Goal: Task Accomplishment & Management: Complete application form

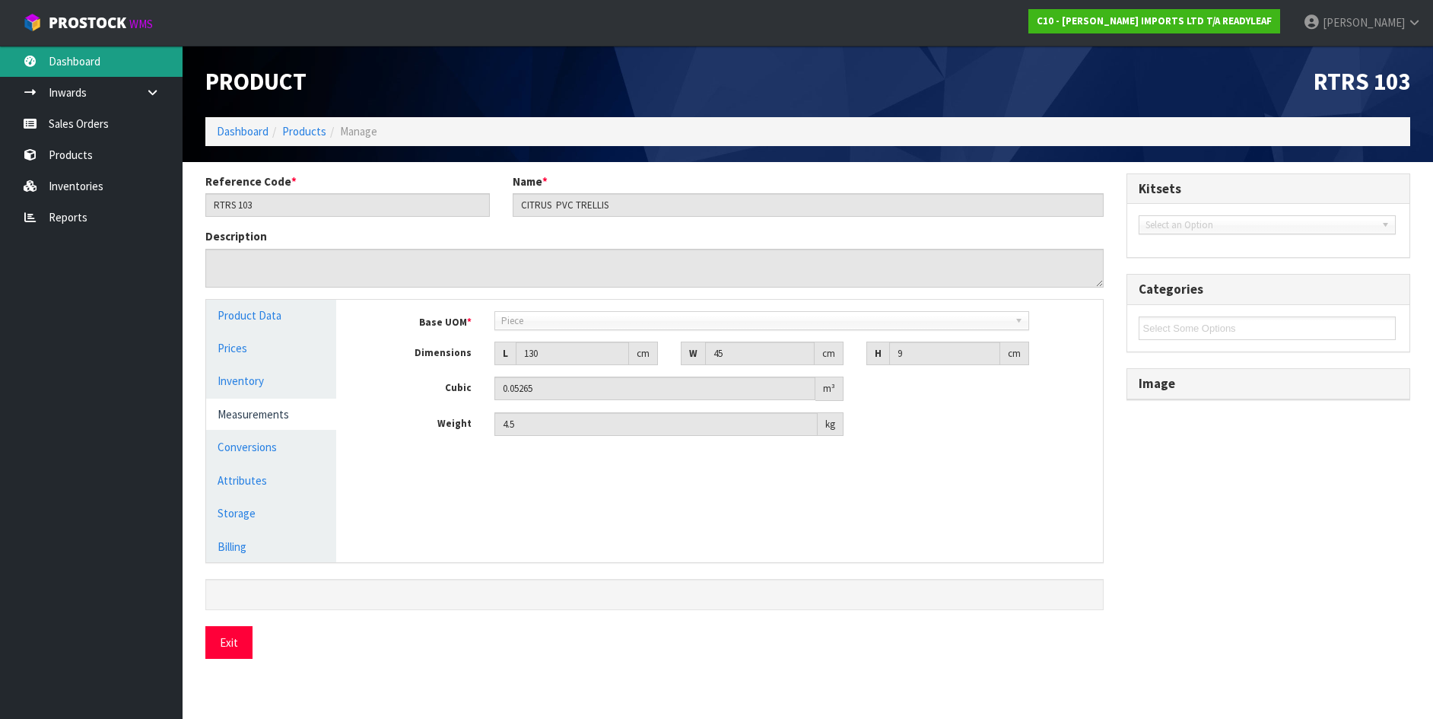
click at [62, 60] on link "Dashboard" at bounding box center [91, 61] width 183 height 31
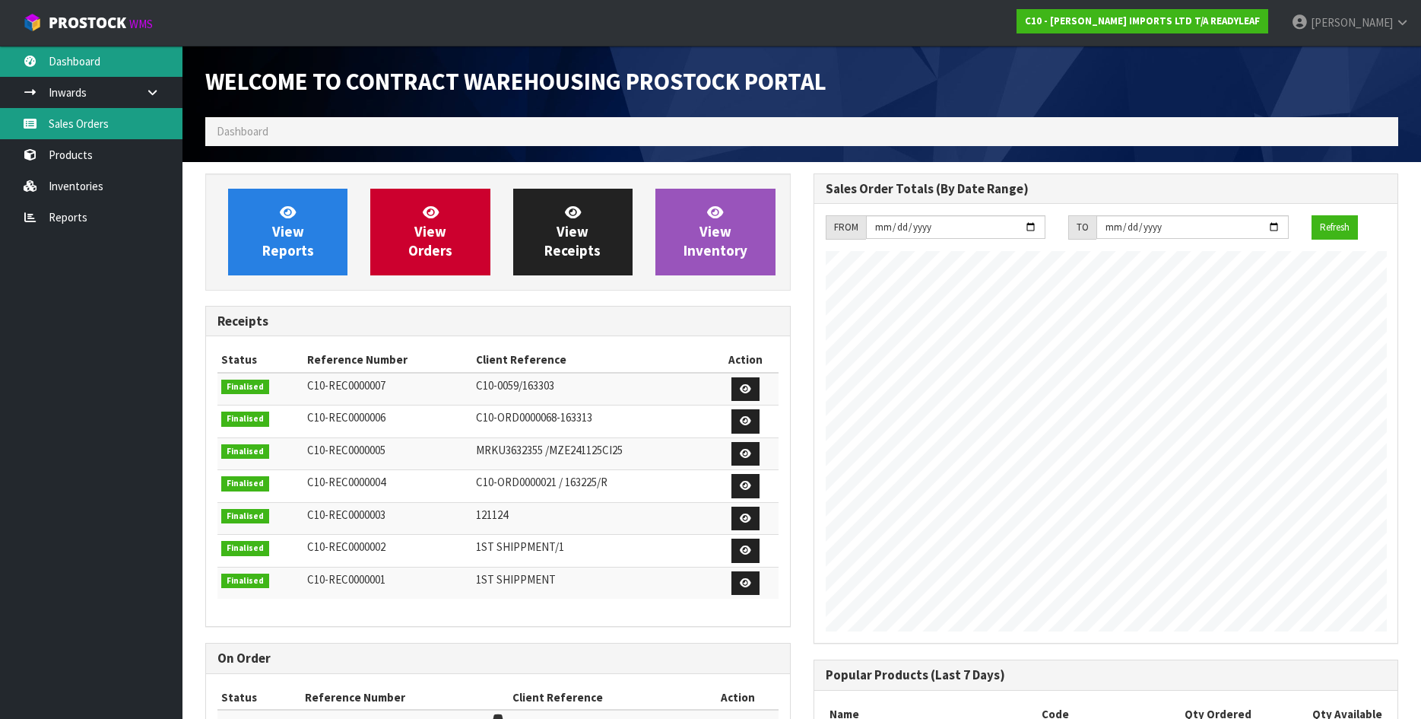
scroll to position [745, 608]
click at [65, 123] on link "Sales Orders" at bounding box center [91, 123] width 183 height 31
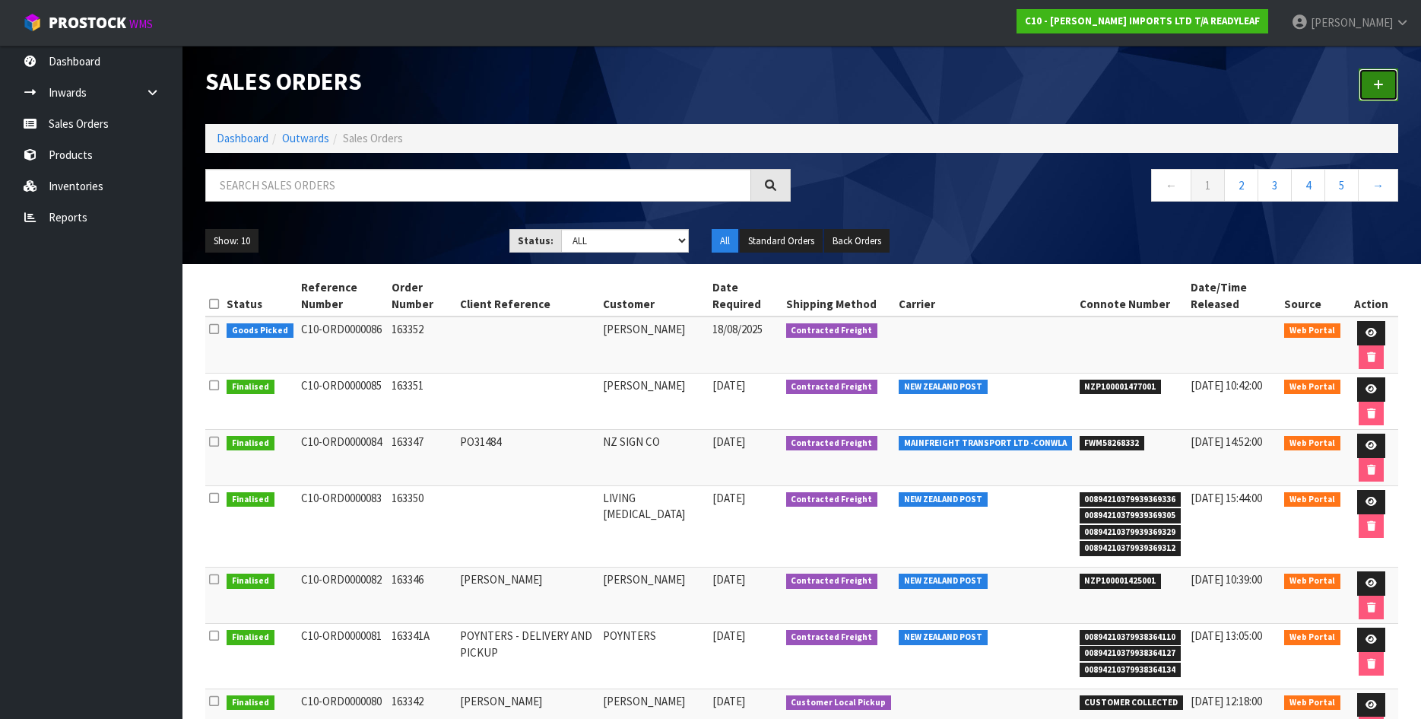
click at [1382, 78] on link at bounding box center [1379, 84] width 40 height 33
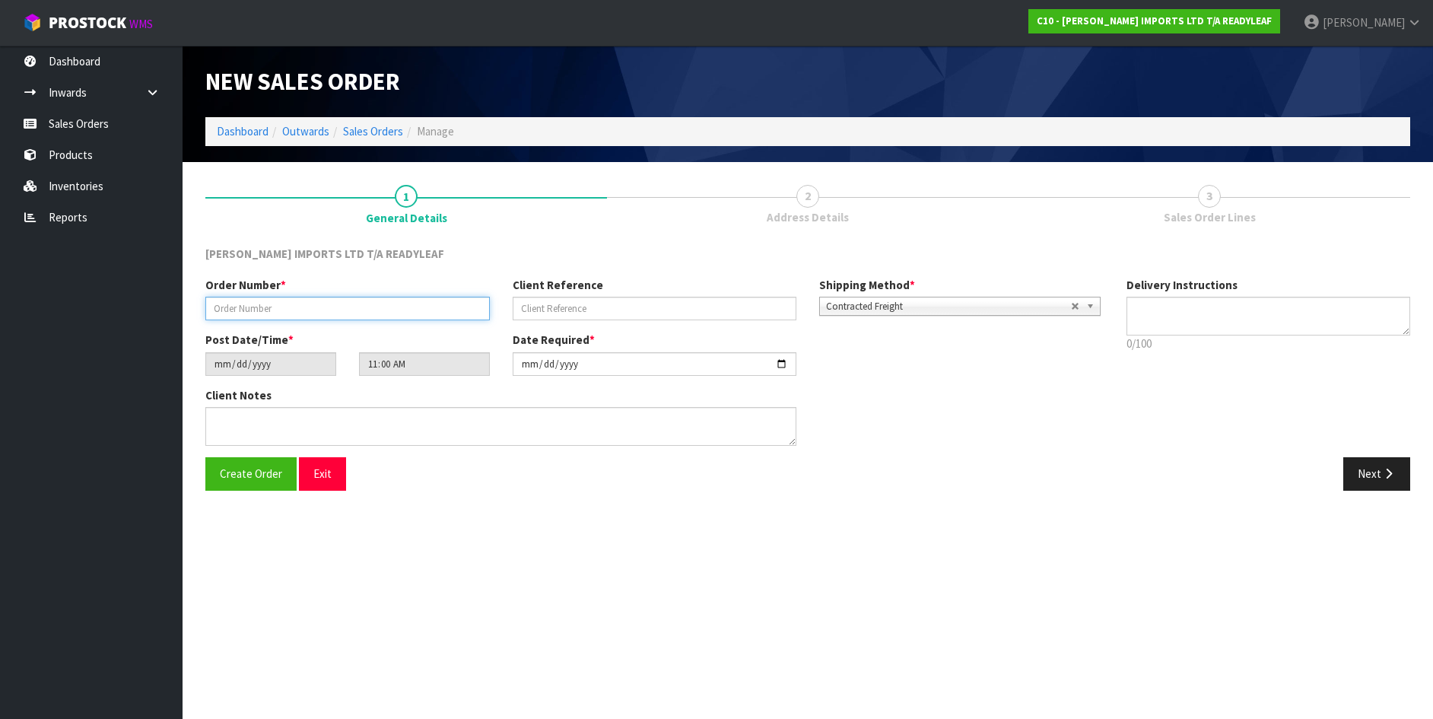
click at [221, 304] on input "text" at bounding box center [347, 309] width 284 height 24
type input "163355"
click at [1367, 473] on button "Next" at bounding box center [1376, 473] width 67 height 33
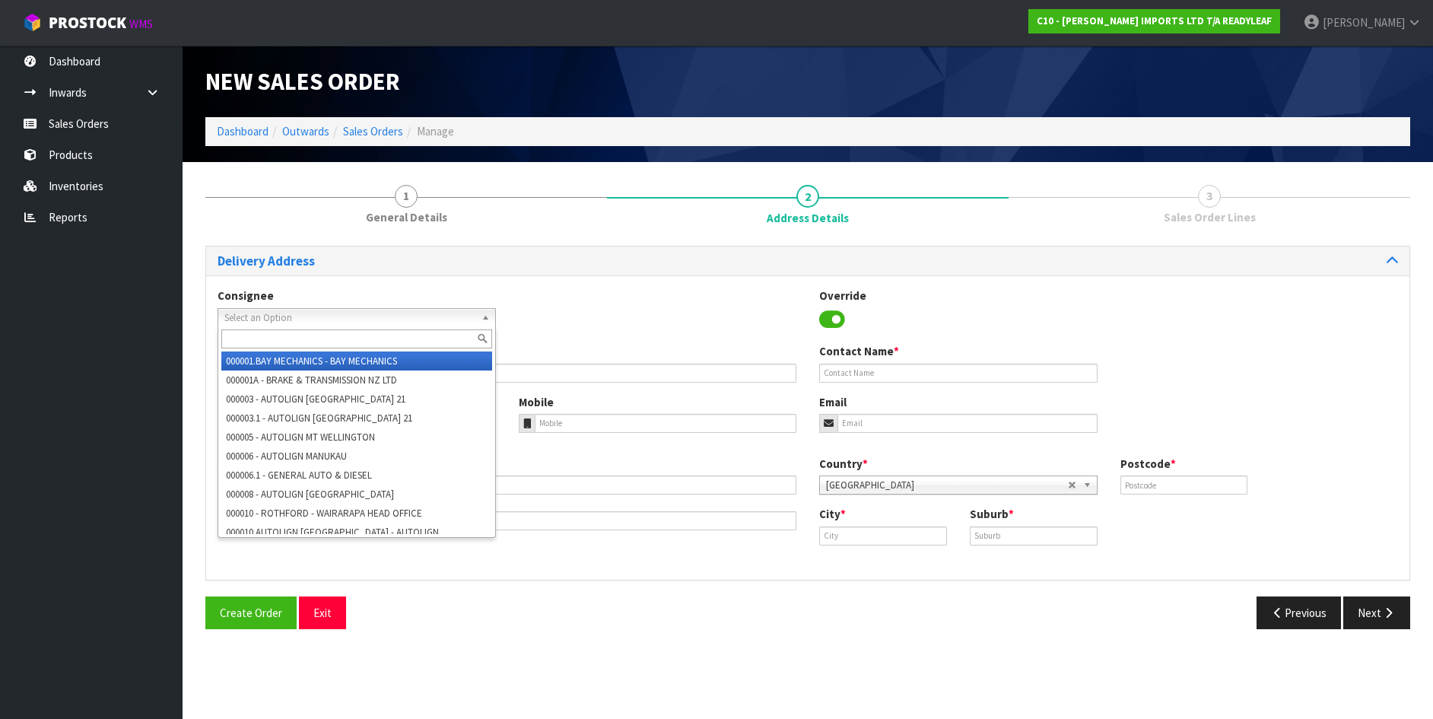
click at [275, 314] on span "Select an Option" at bounding box center [349, 318] width 251 height 18
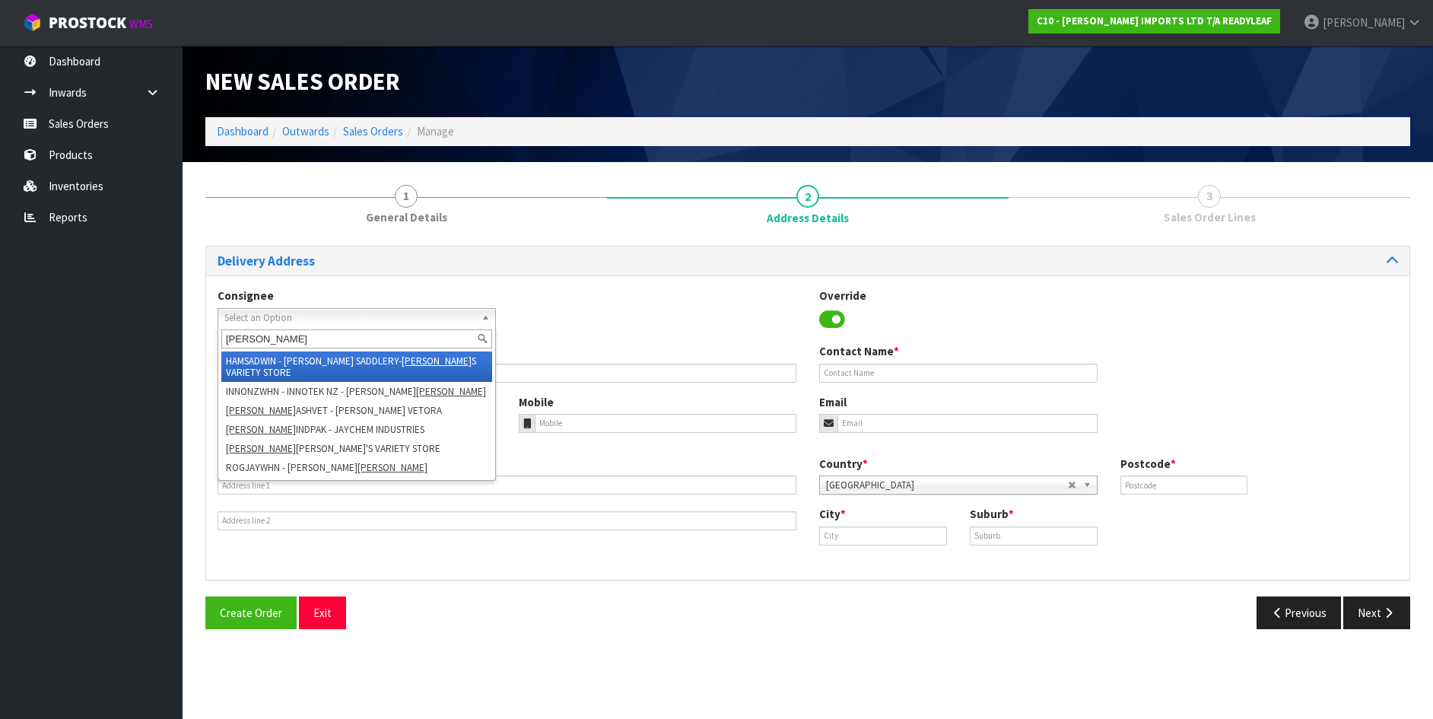
type input "J"
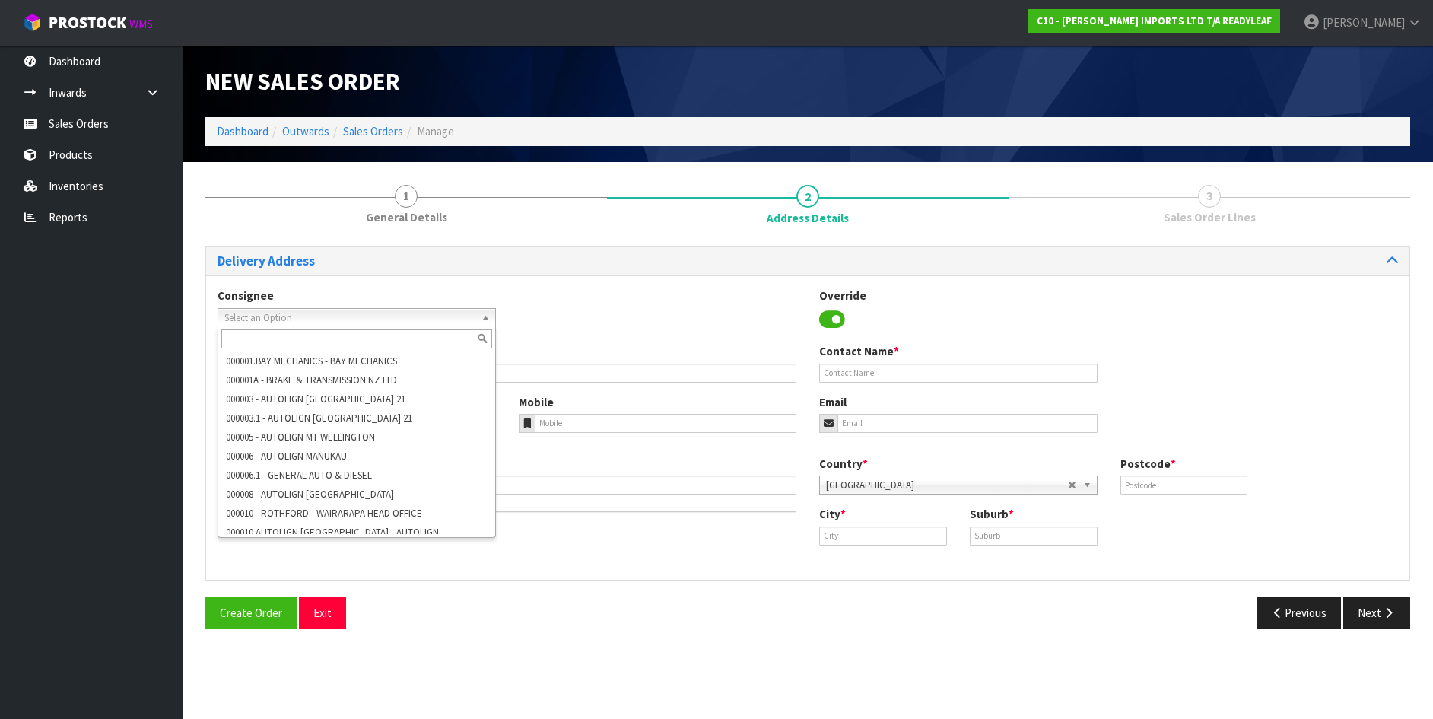
click at [636, 349] on div "Company Name *" at bounding box center [507, 362] width 602 height 39
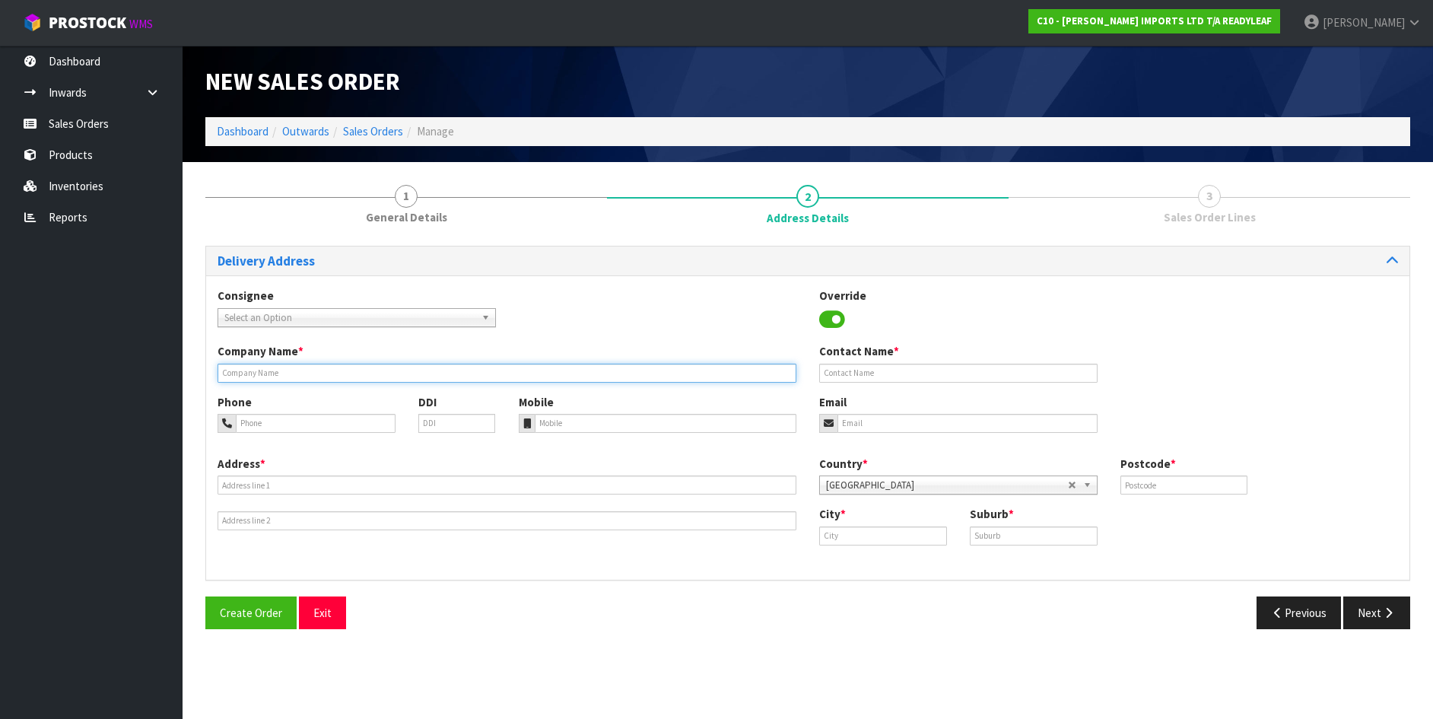
drag, startPoint x: 241, startPoint y: 367, endPoint x: 177, endPoint y: 391, distance: 68.1
click at [238, 370] on input "text" at bounding box center [507, 373] width 579 height 19
type input "[PERSON_NAME]"
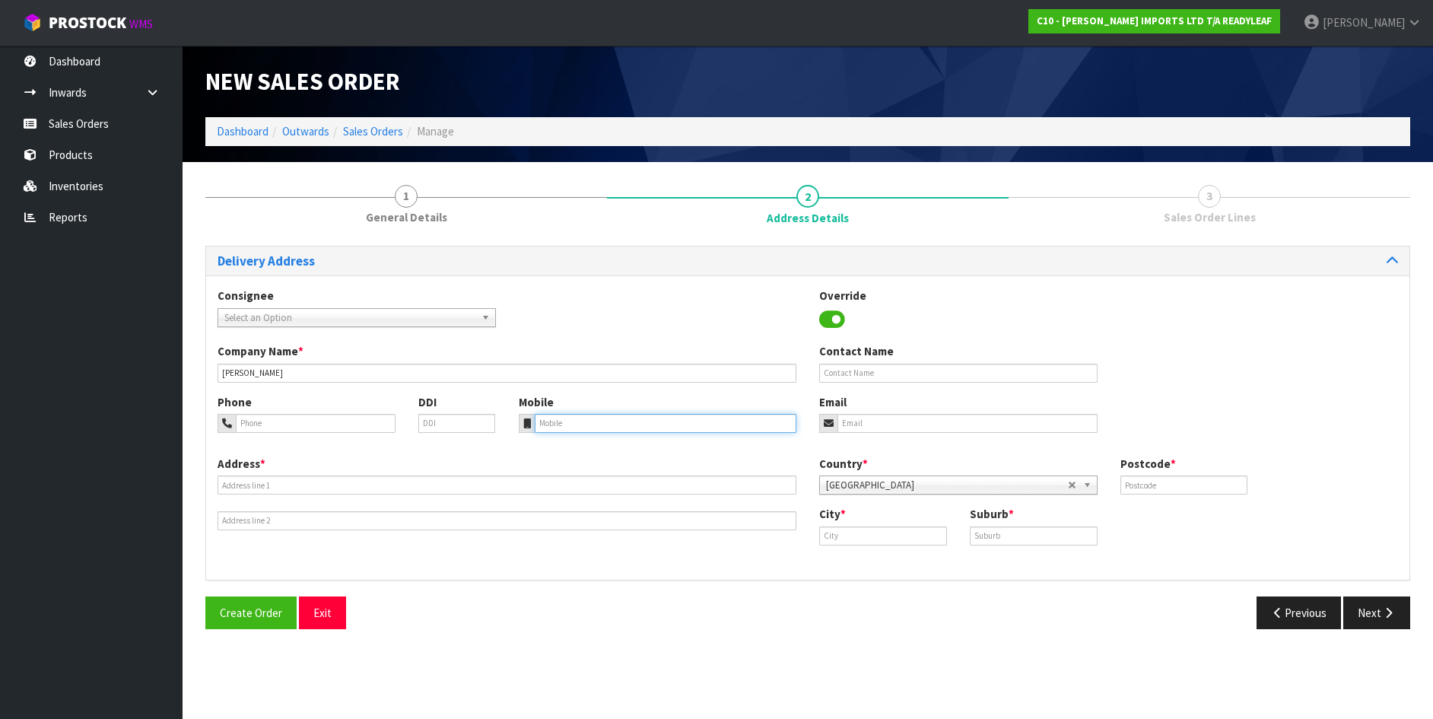
click at [546, 424] on input "tel" at bounding box center [666, 423] width 262 height 19
type input "022 363 9196"
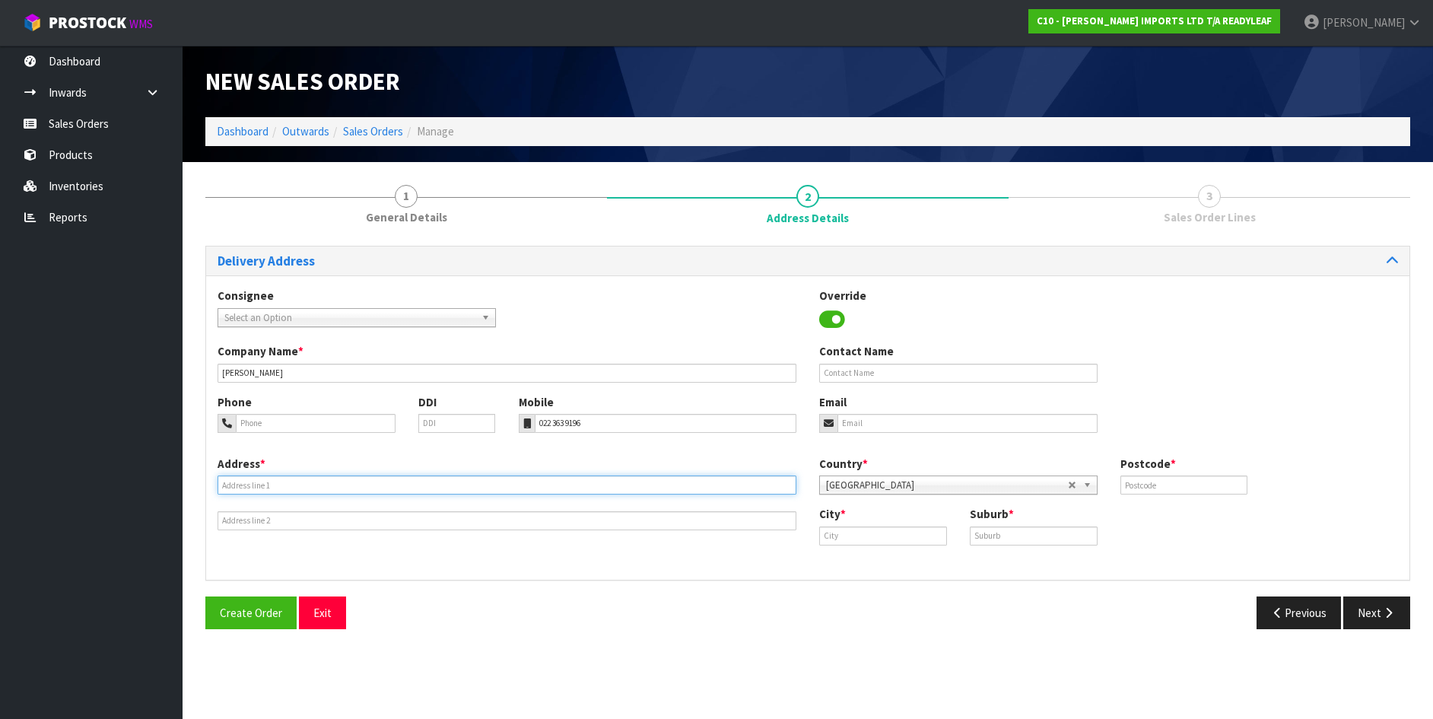
click at [243, 480] on input "text" at bounding box center [507, 484] width 579 height 19
type input "[STREET_ADDRESS]"
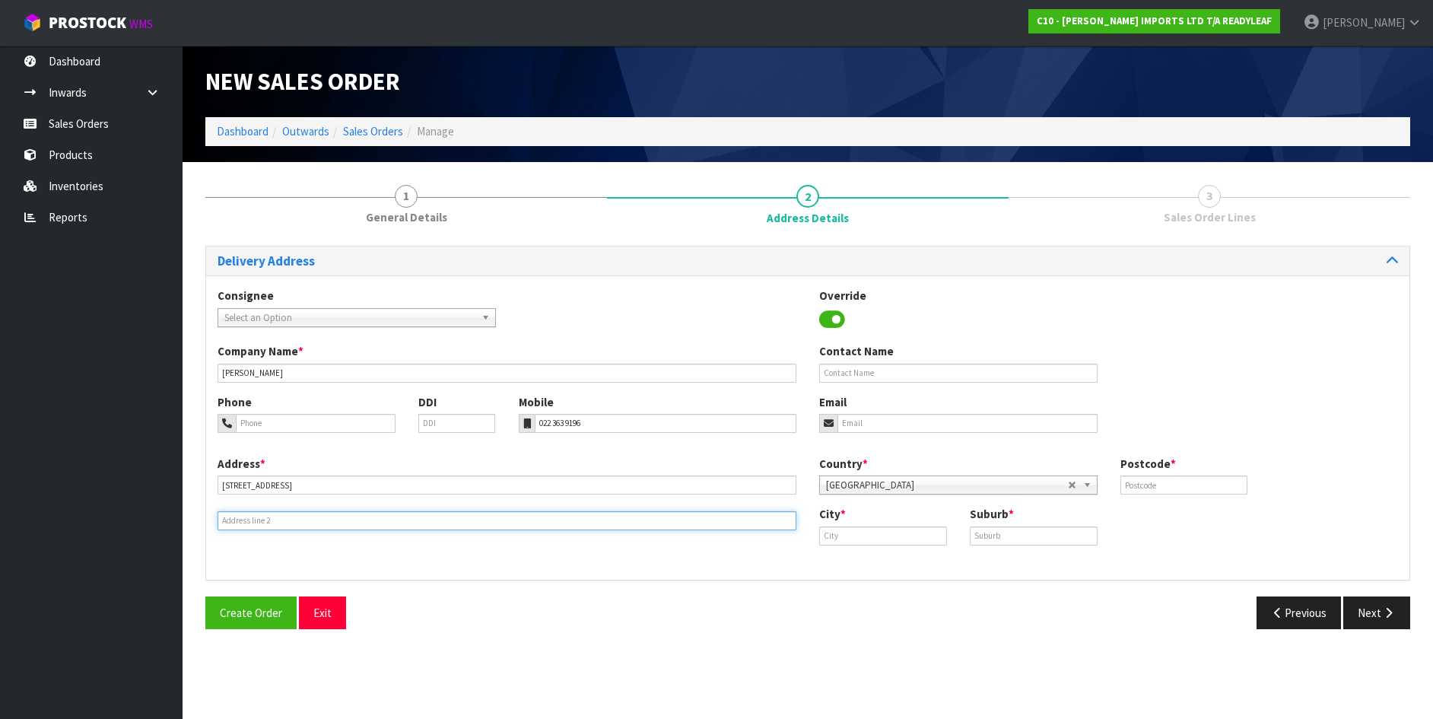
drag, startPoint x: 222, startPoint y: 515, endPoint x: 103, endPoint y: 581, distance: 135.8
click at [188, 537] on section "1 General Details 2 Address Details 3 Sales Order Lines Delivery Address Consig…" at bounding box center [808, 407] width 1250 height 490
type input "[PERSON_NAME]"
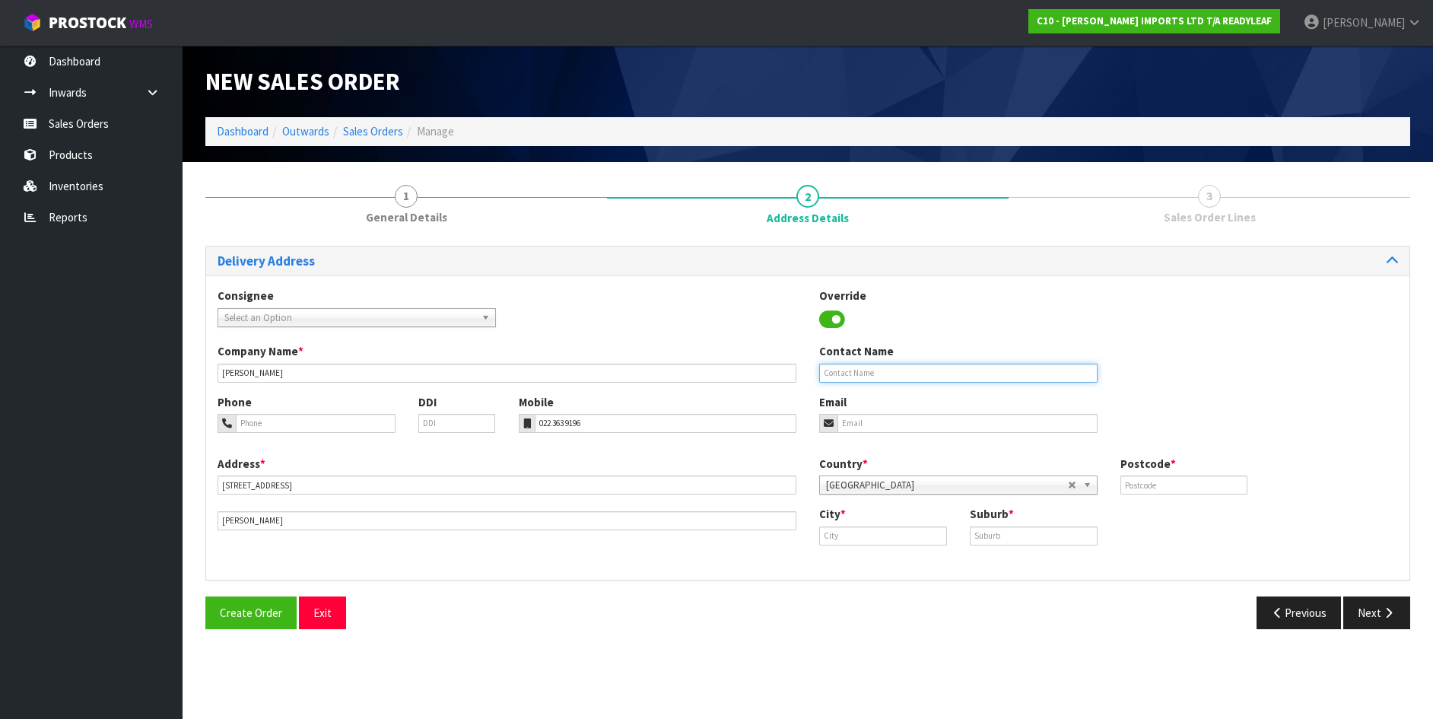
drag, startPoint x: 834, startPoint y: 369, endPoint x: 738, endPoint y: 397, distance: 100.6
click at [829, 371] on input "text" at bounding box center [958, 373] width 278 height 19
type input "[PERSON_NAME]"
click at [846, 418] on input "email" at bounding box center [967, 423] width 260 height 19
type input "[DOMAIN_NAME][EMAIL_ADDRESS][DOMAIN_NAME]"
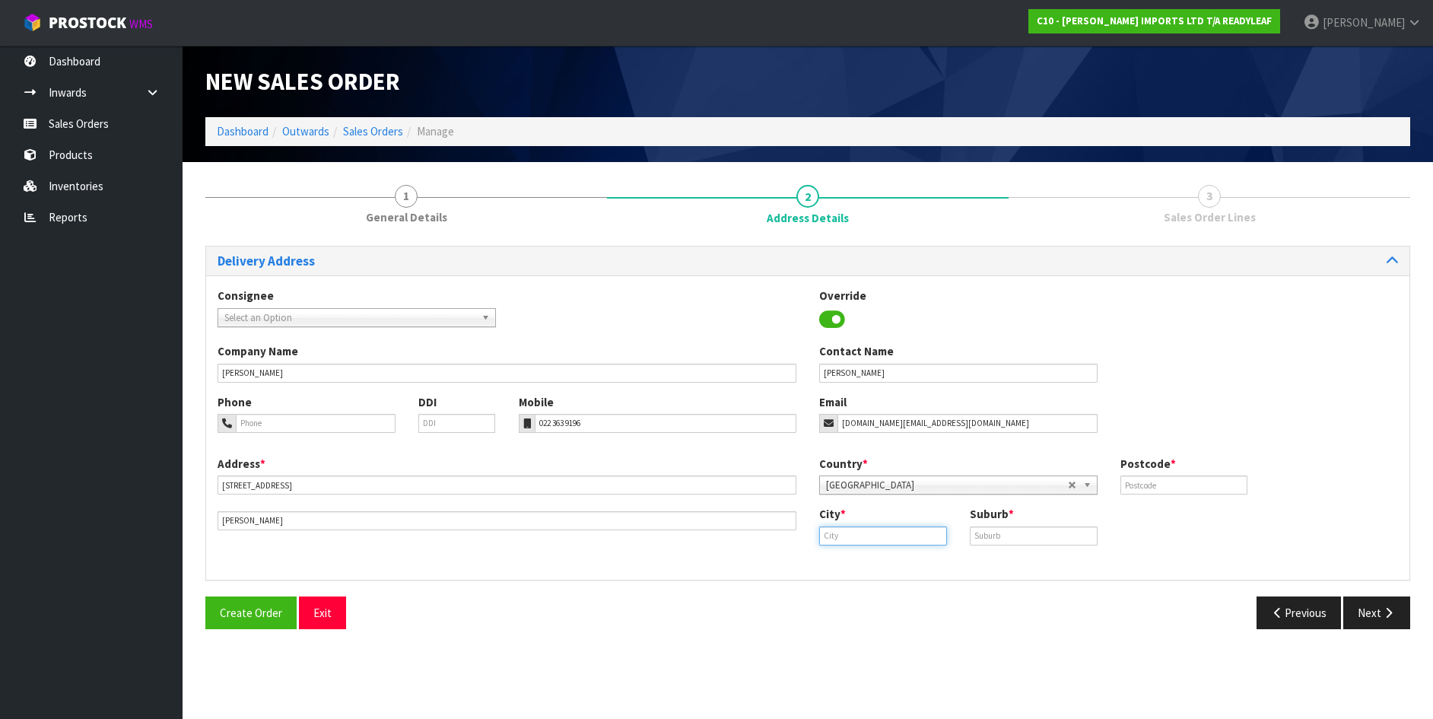
drag, startPoint x: 830, startPoint y: 533, endPoint x: 784, endPoint y: 552, distance: 49.4
click at [830, 535] on input "text" at bounding box center [883, 535] width 128 height 19
click at [853, 560] on strong "Levi" at bounding box center [846, 561] width 22 height 14
type input "[PERSON_NAME]"
click at [977, 532] on input "text" at bounding box center [1034, 535] width 128 height 19
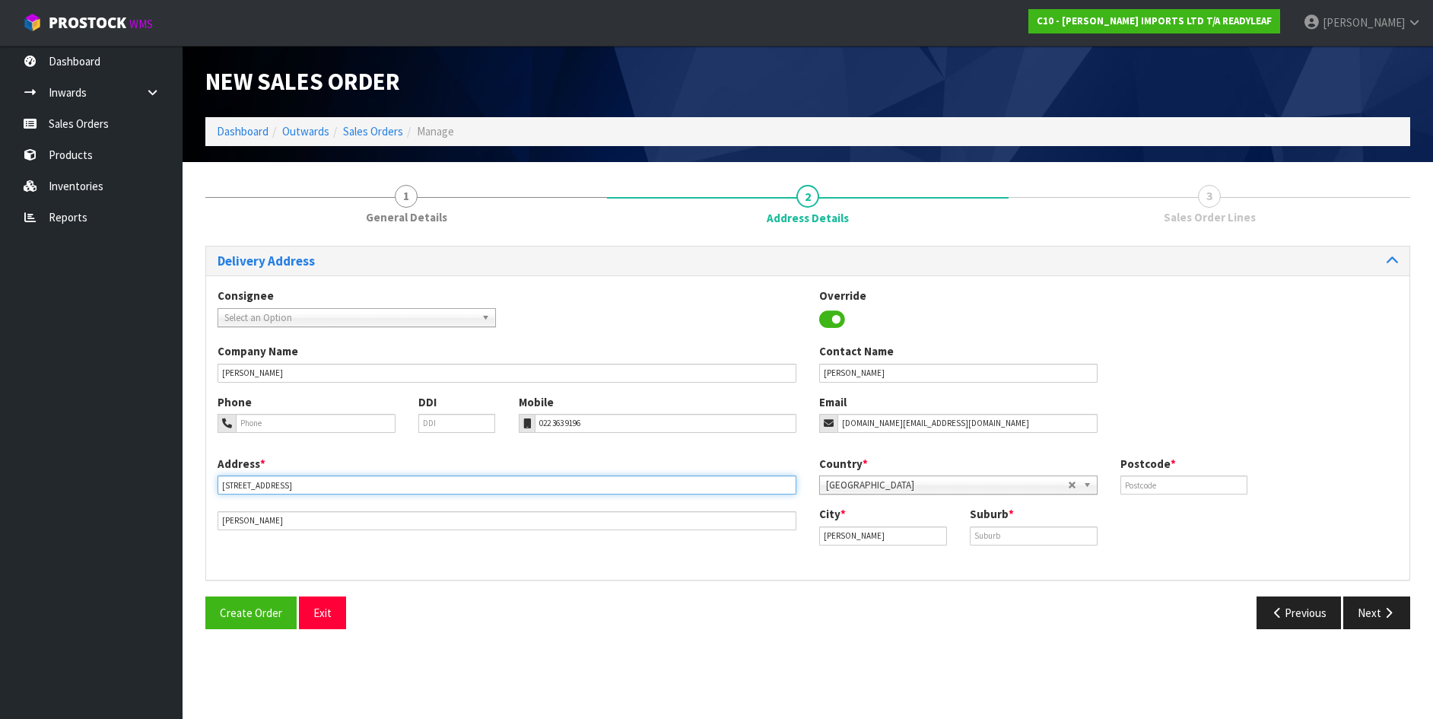
click at [254, 484] on input "[STREET_ADDRESS]" at bounding box center [507, 484] width 579 height 19
type input "[STREET_ADDRESS]"
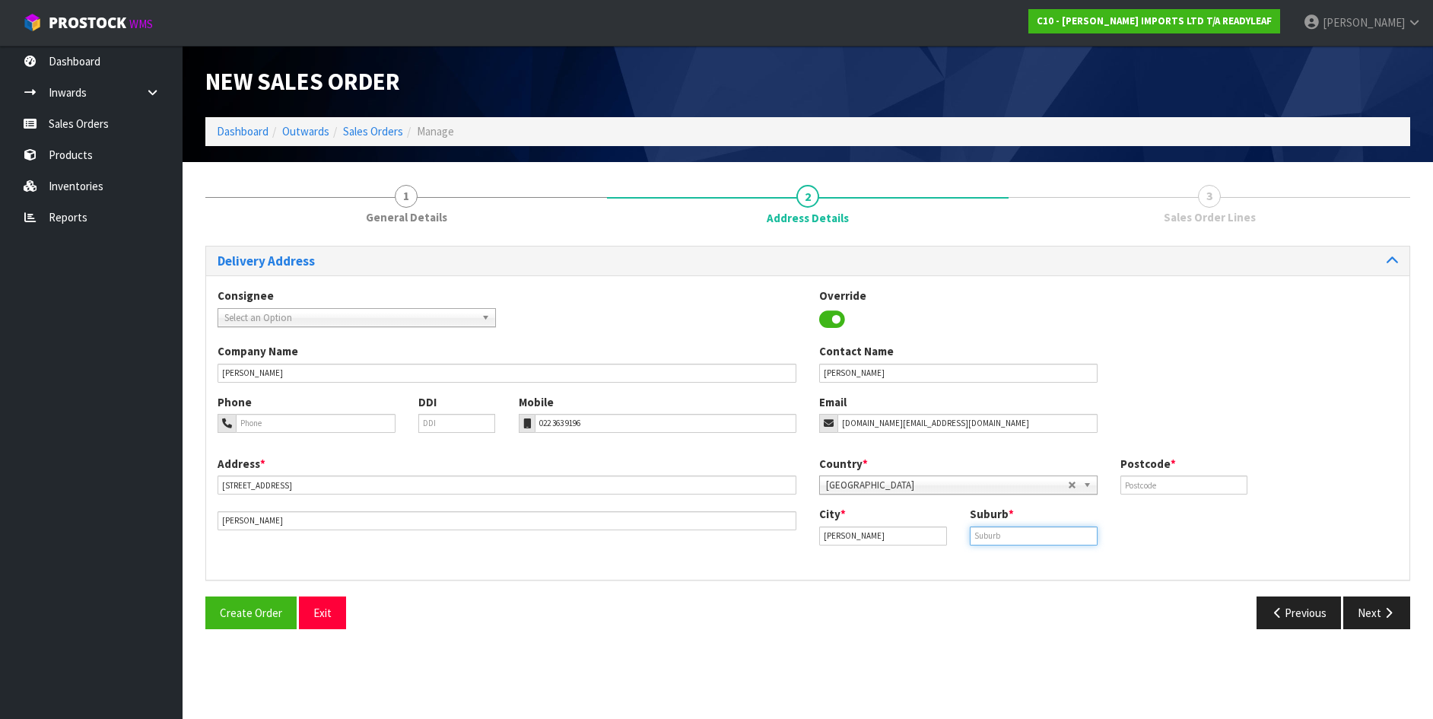
click at [974, 536] on input "text" at bounding box center [1034, 535] width 128 height 19
type input "[PERSON_NAME]"
click at [1131, 484] on input "text" at bounding box center [1184, 484] width 128 height 19
type input "5510"
click at [265, 613] on span "Create Order" at bounding box center [251, 612] width 62 height 14
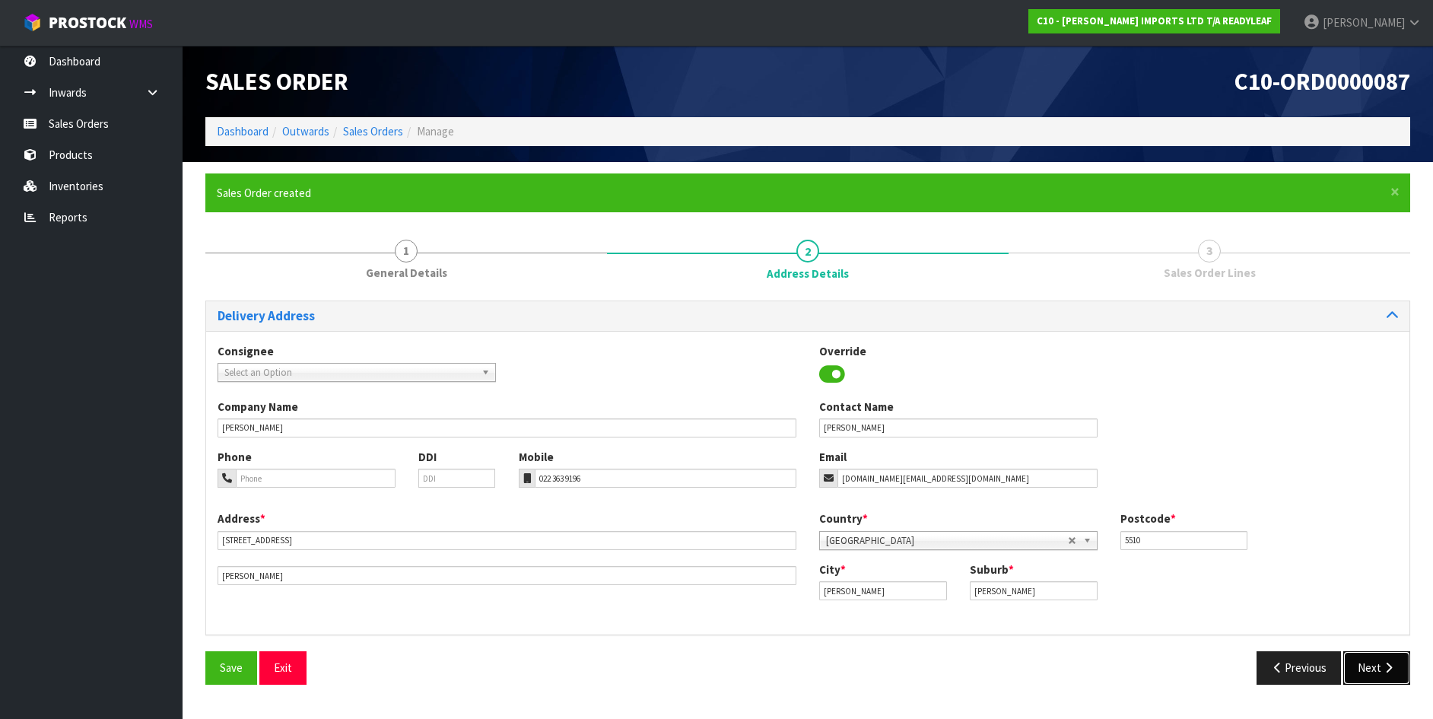
click at [1371, 665] on button "Next" at bounding box center [1376, 667] width 67 height 33
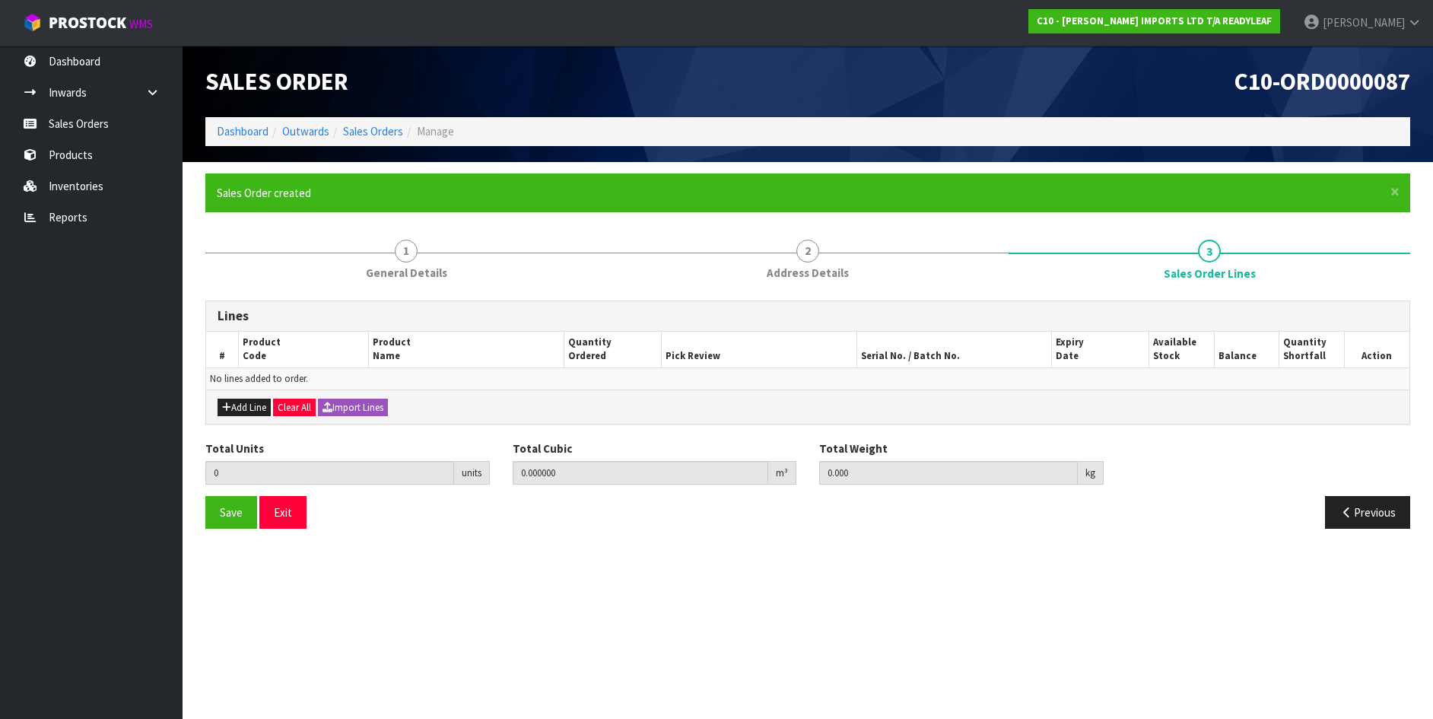
click at [407, 345] on th "Product Name" at bounding box center [466, 350] width 195 height 36
click at [260, 403] on button "Add Line" at bounding box center [244, 408] width 53 height 18
type input "0"
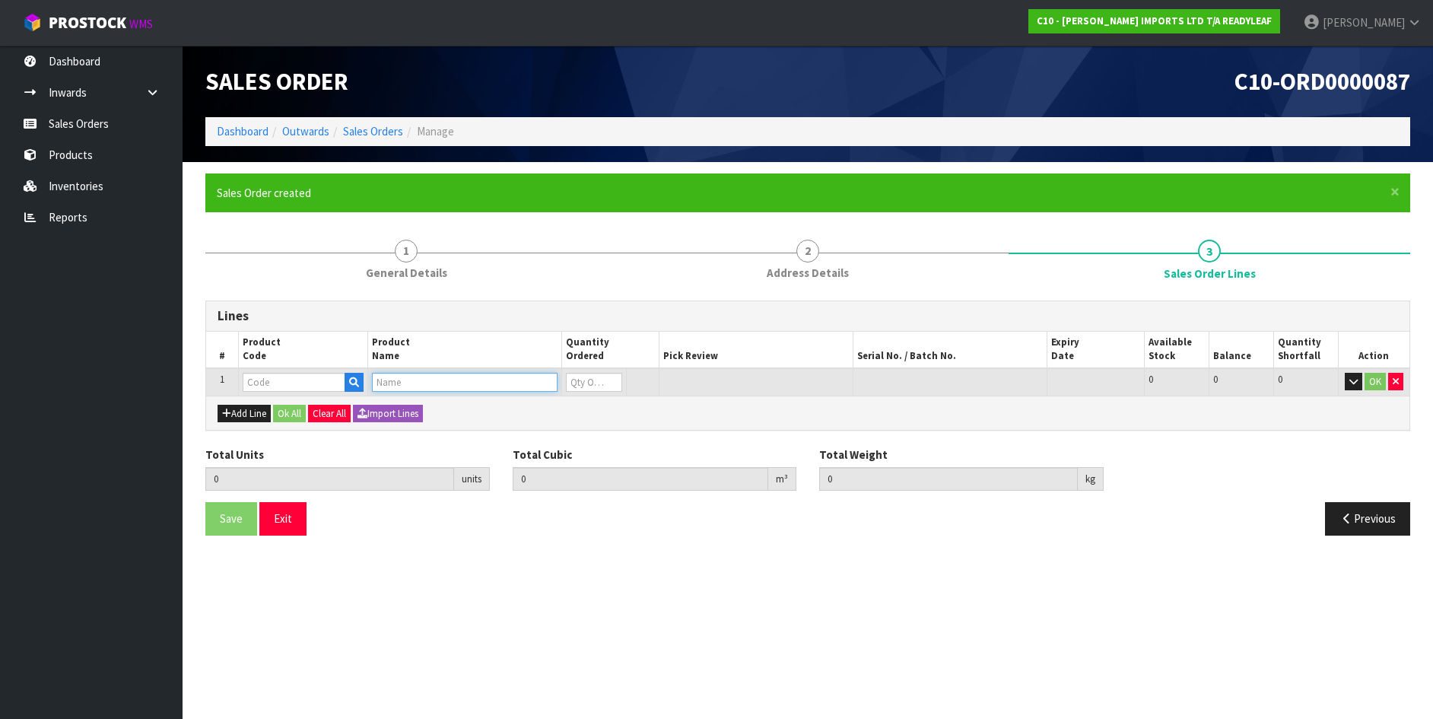
drag, startPoint x: 378, startPoint y: 378, endPoint x: 265, endPoint y: 424, distance: 122.2
click at [377, 379] on input "text" at bounding box center [465, 382] width 186 height 19
type input "HEBE"
click at [399, 427] on strong "HEBE" at bounding box center [401, 428] width 27 height 14
type input "HEBE W PURPLE FLOWERS"
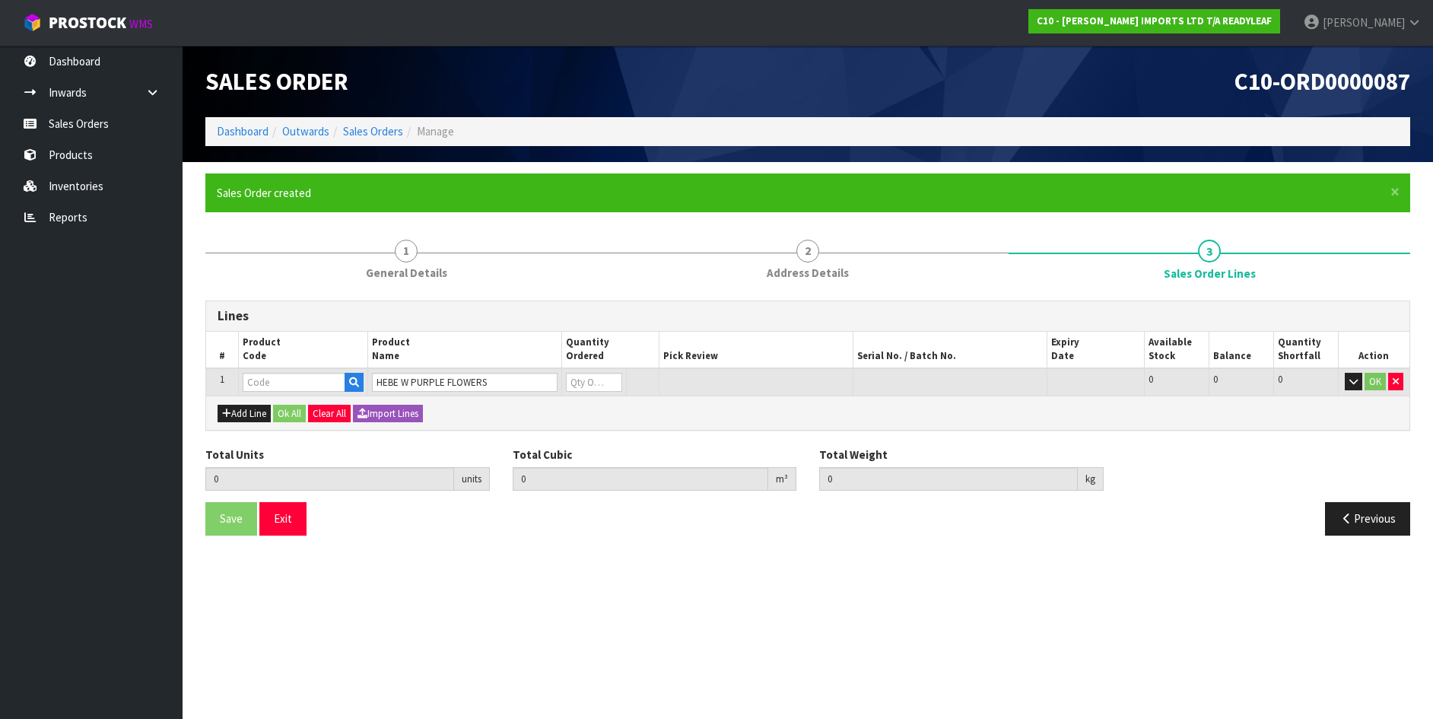
type input "0.000000"
type input "0.000"
type input "RLTL 301"
type input "0"
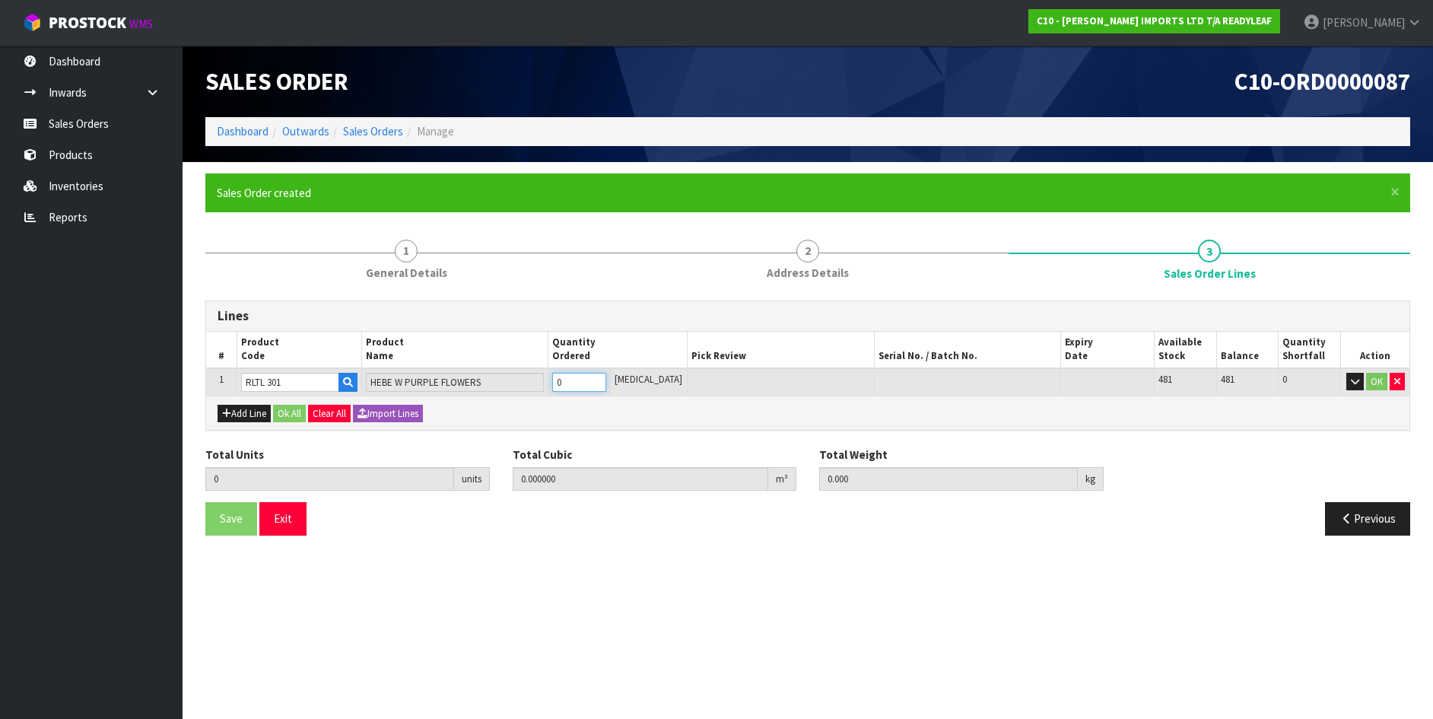
click at [570, 383] on input "0" at bounding box center [579, 382] width 54 height 19
type input "20"
type input "0.133236"
type input "14.6"
type input "20"
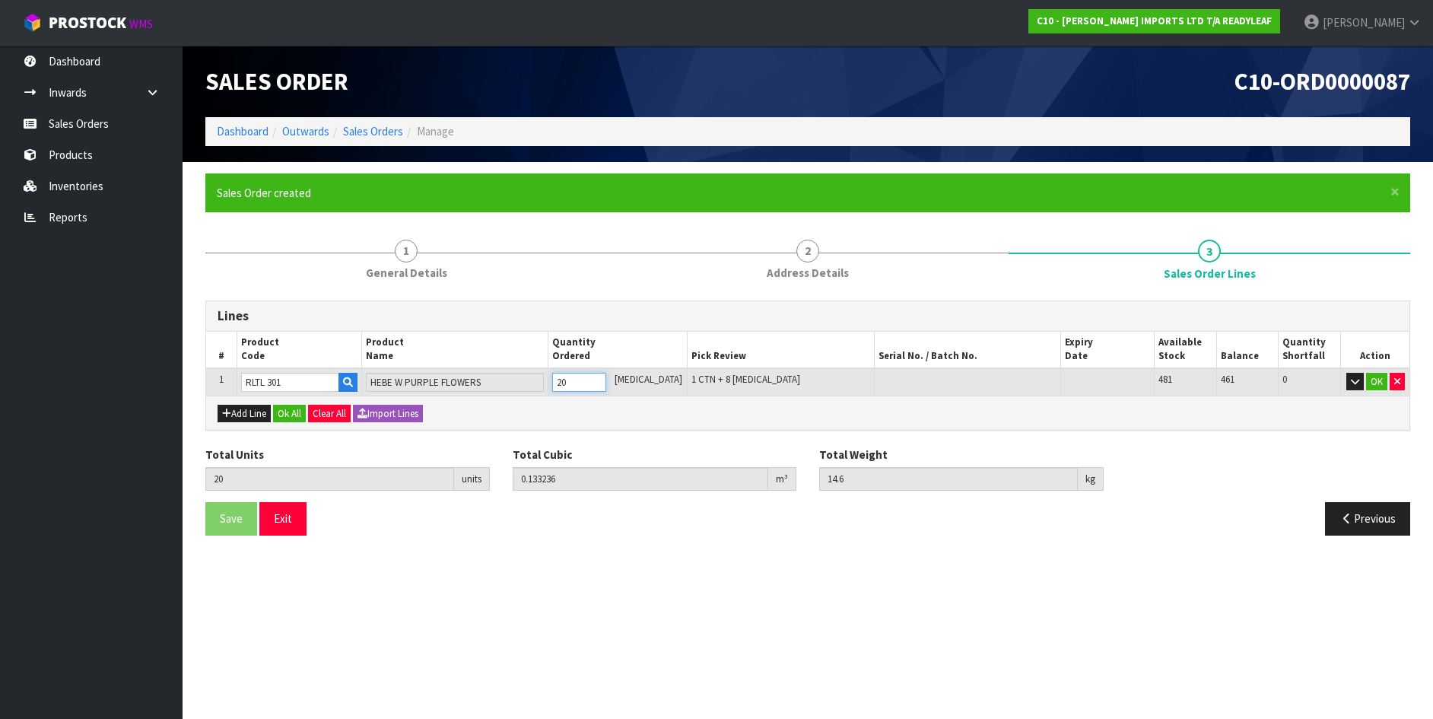
type input "240"
type input "1.694"
type input "180"
type input "240"
type input "24"
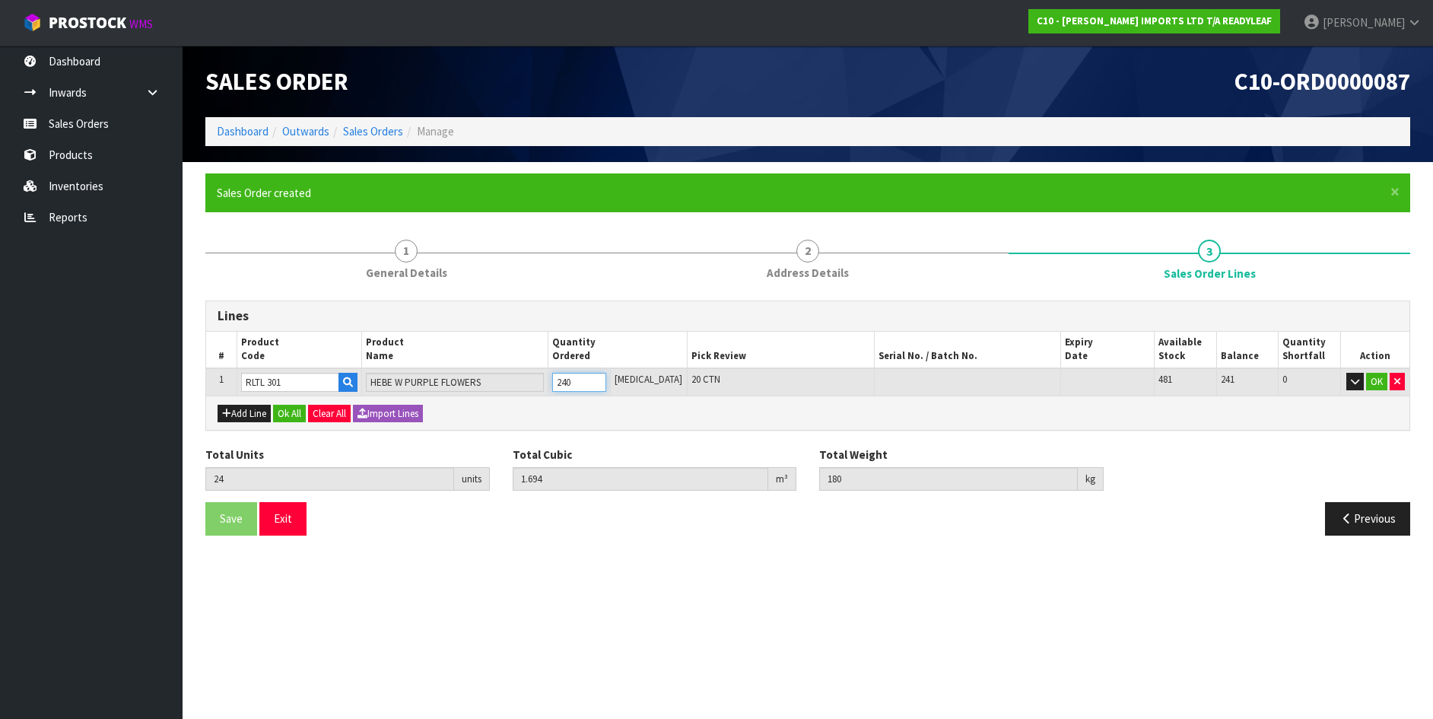
type input "0.1694"
type input "18"
type input "24"
click at [1377, 380] on button "OK" at bounding box center [1376, 382] width 21 height 18
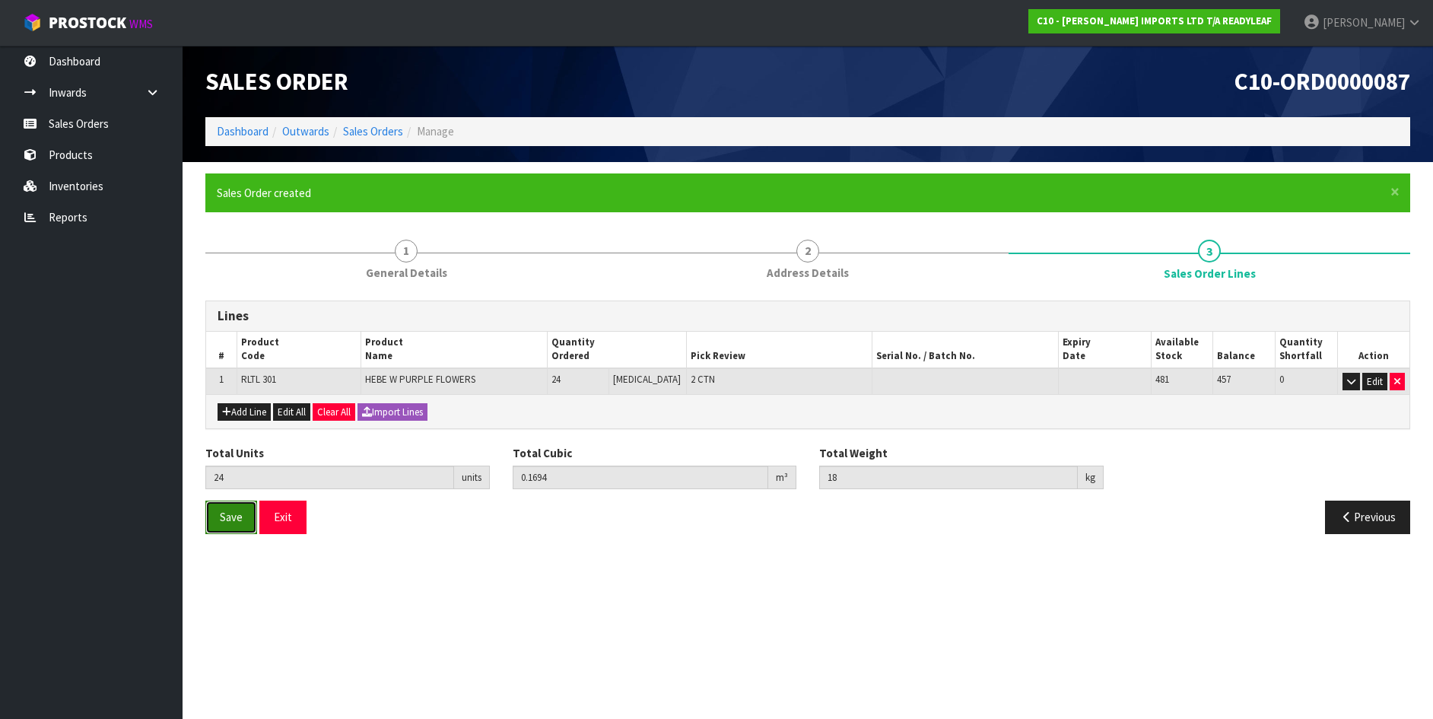
click at [229, 519] on span "Save" at bounding box center [231, 517] width 23 height 14
click at [271, 520] on button "Exit" at bounding box center [282, 516] width 47 height 33
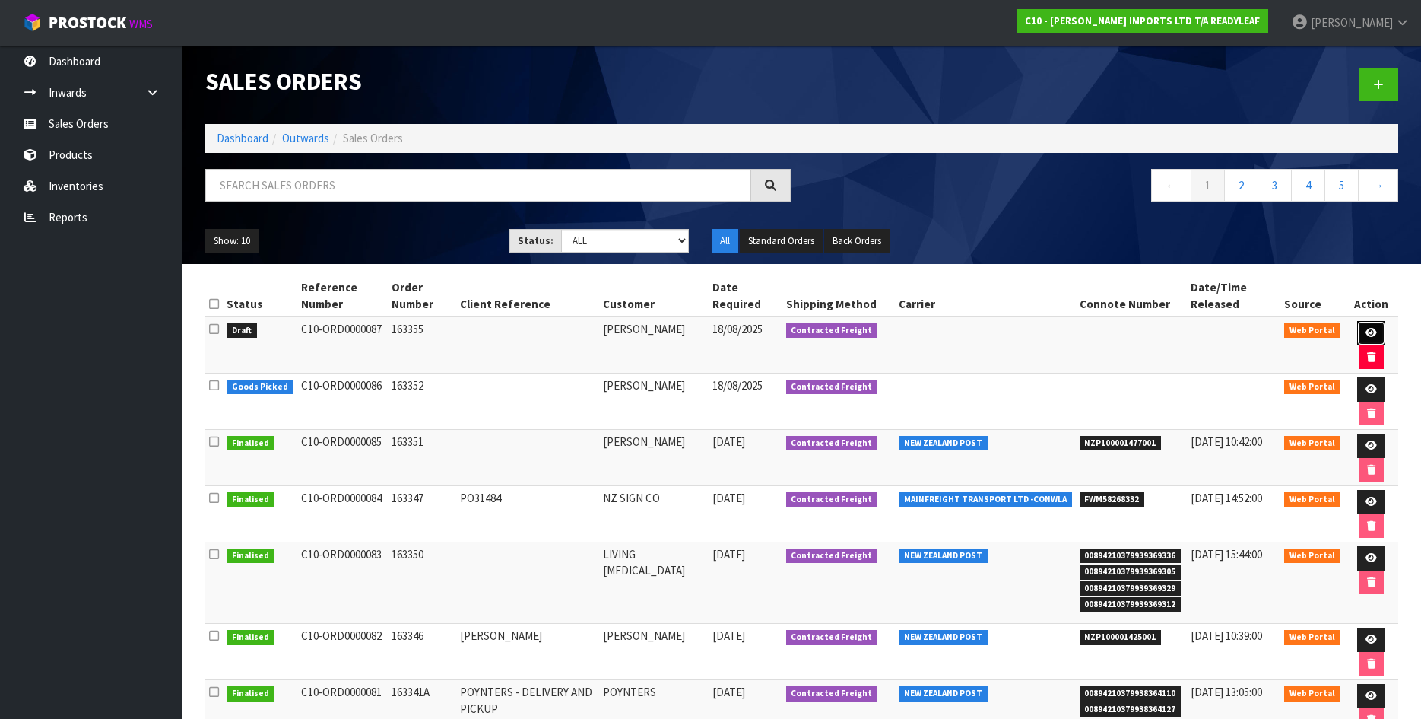
click at [1367, 328] on icon at bounding box center [1371, 333] width 11 height 10
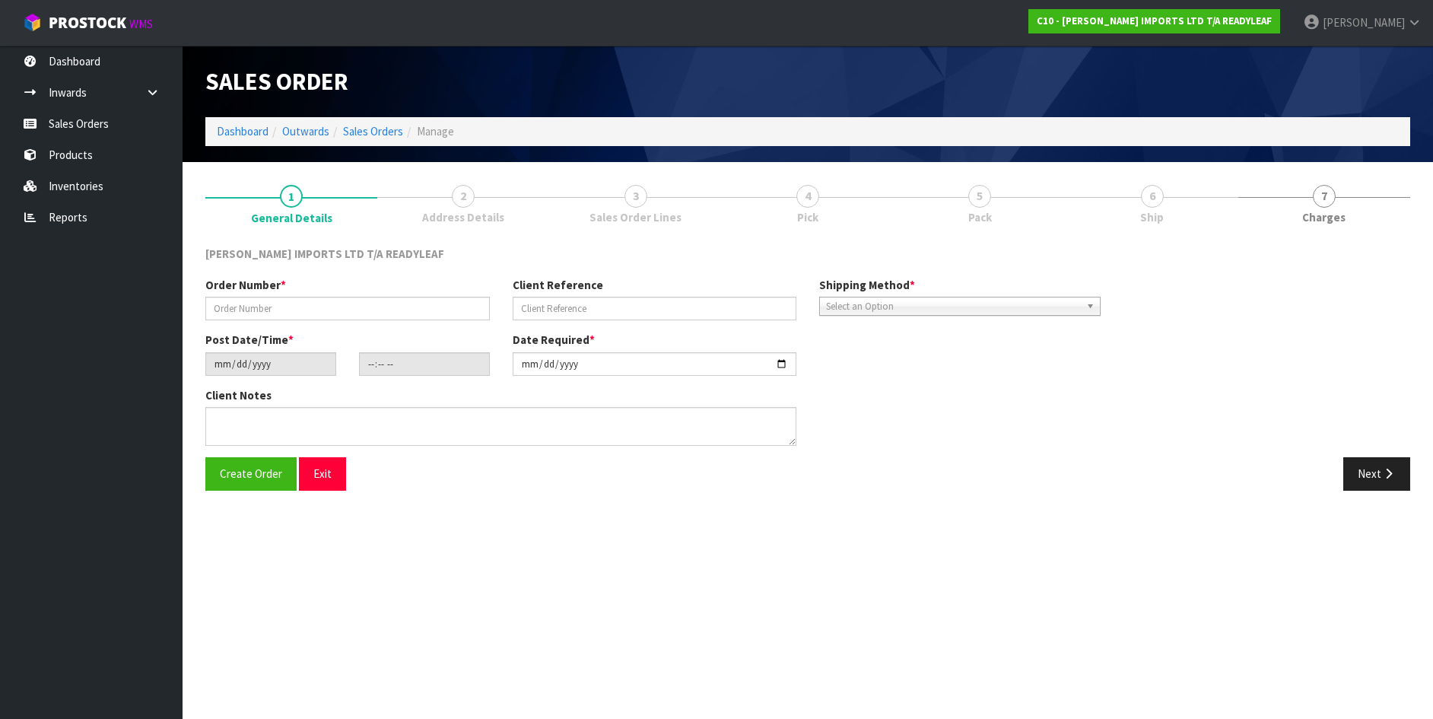
type input "163355"
type input "[DATE]"
type input "11:00:00.000"
type input "[DATE]"
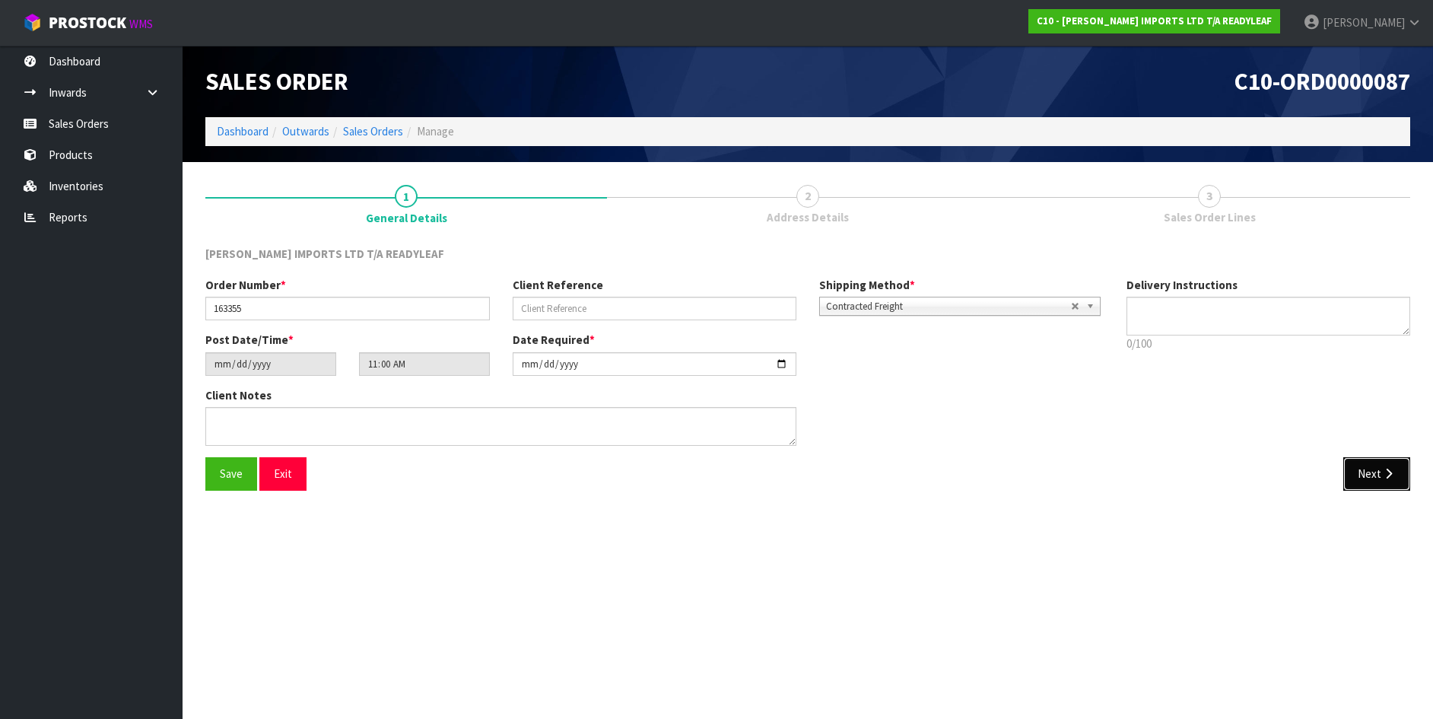
click at [1385, 468] on icon "button" at bounding box center [1388, 473] width 14 height 11
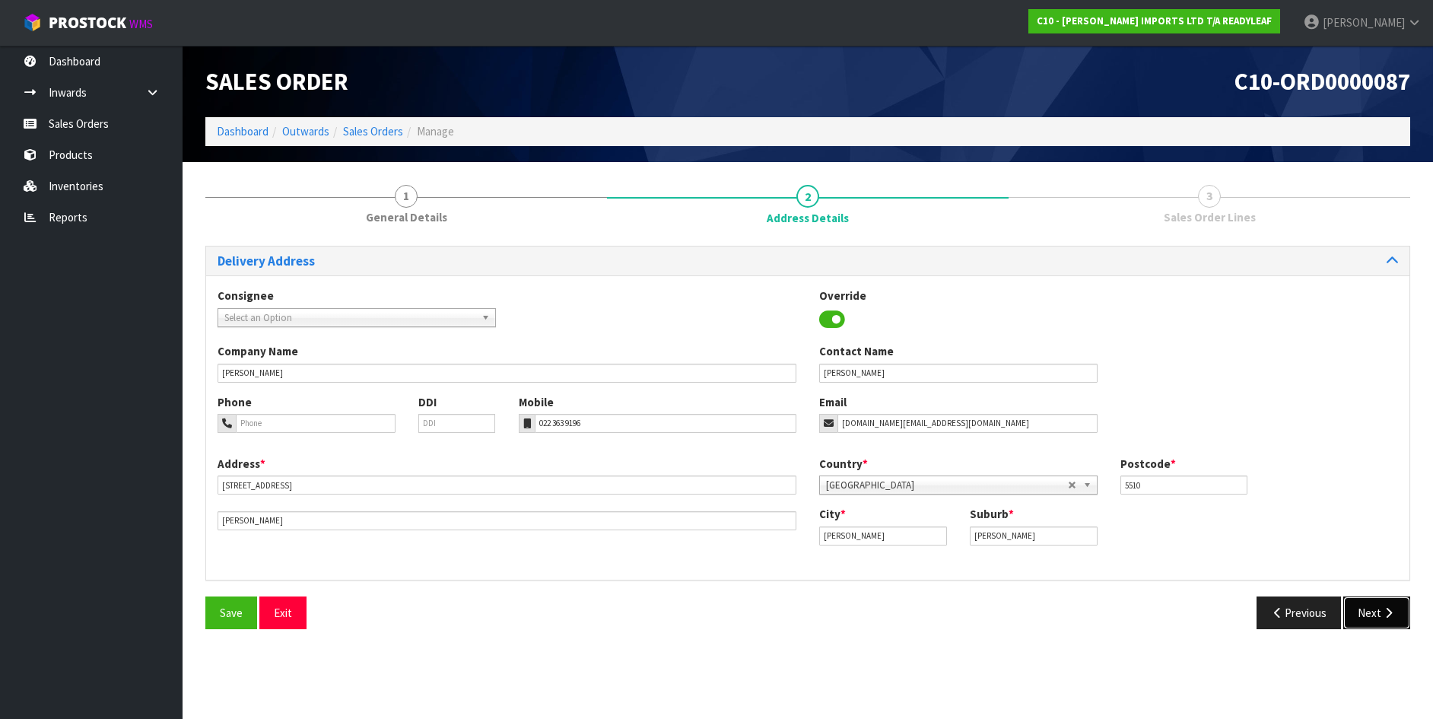
click at [1371, 607] on button "Next" at bounding box center [1376, 612] width 67 height 33
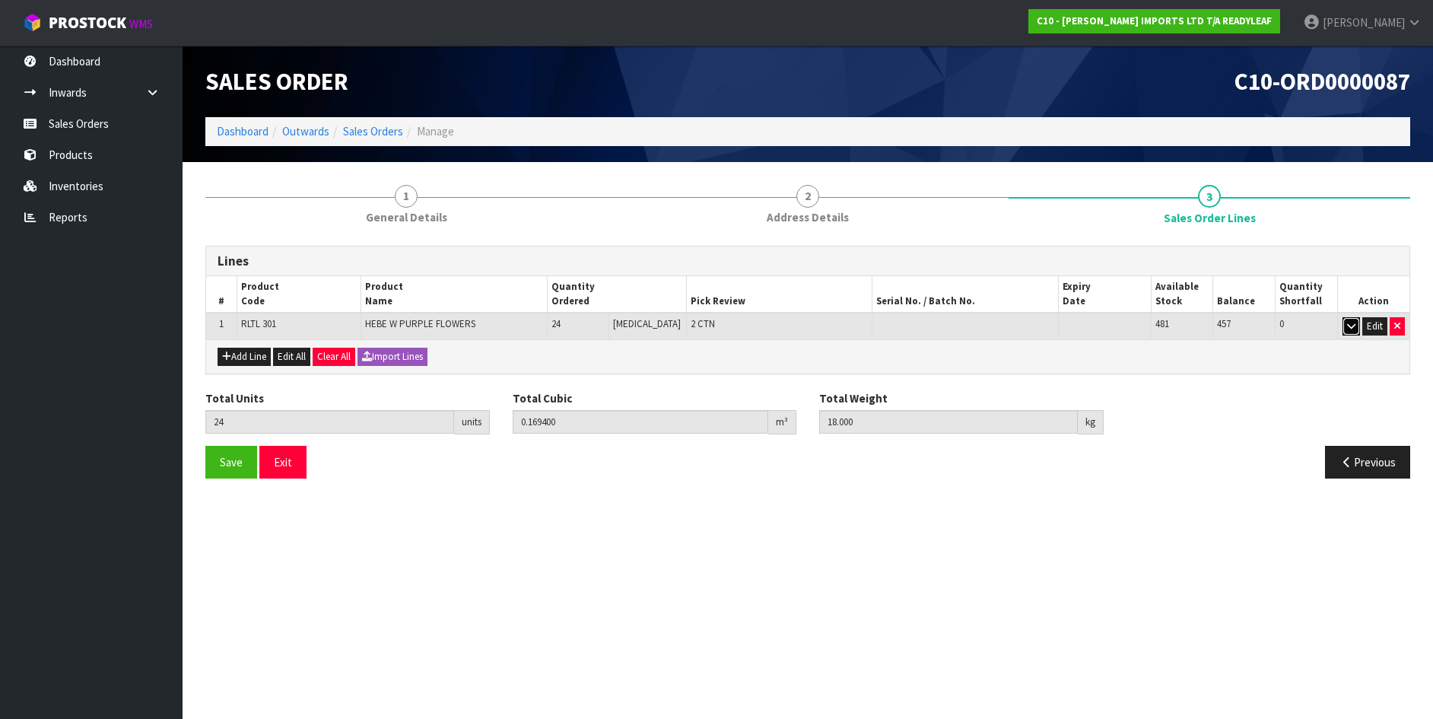
click at [1349, 323] on icon "button" at bounding box center [1351, 326] width 8 height 10
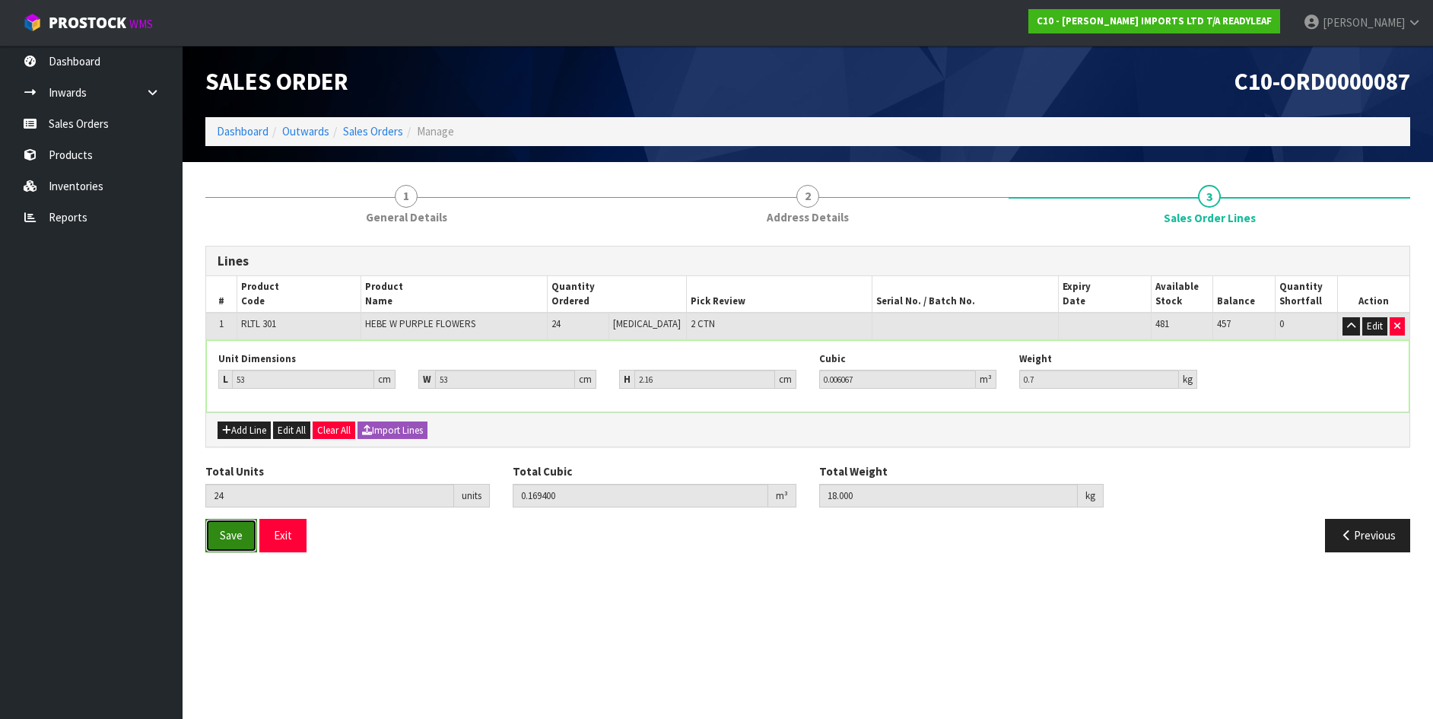
click at [237, 534] on span "Save" at bounding box center [231, 535] width 23 height 14
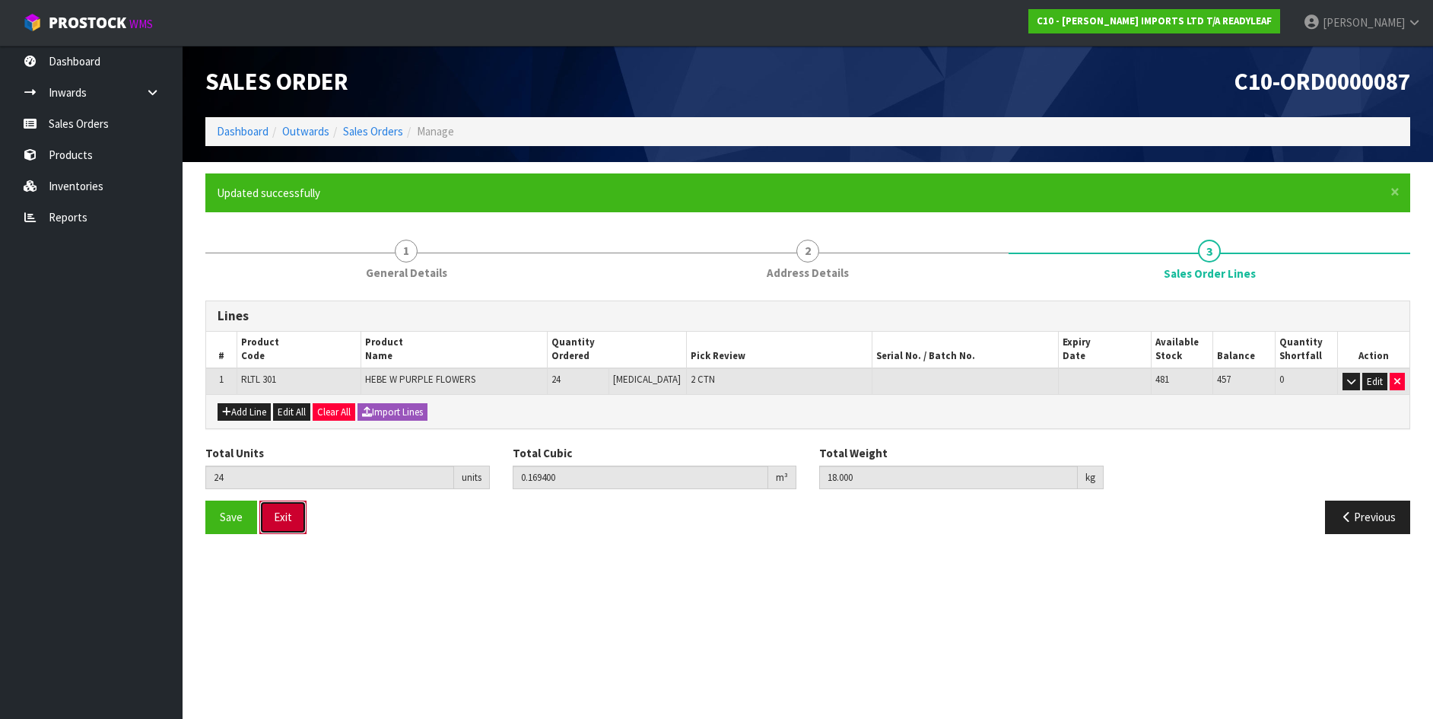
click at [283, 510] on button "Exit" at bounding box center [282, 516] width 47 height 33
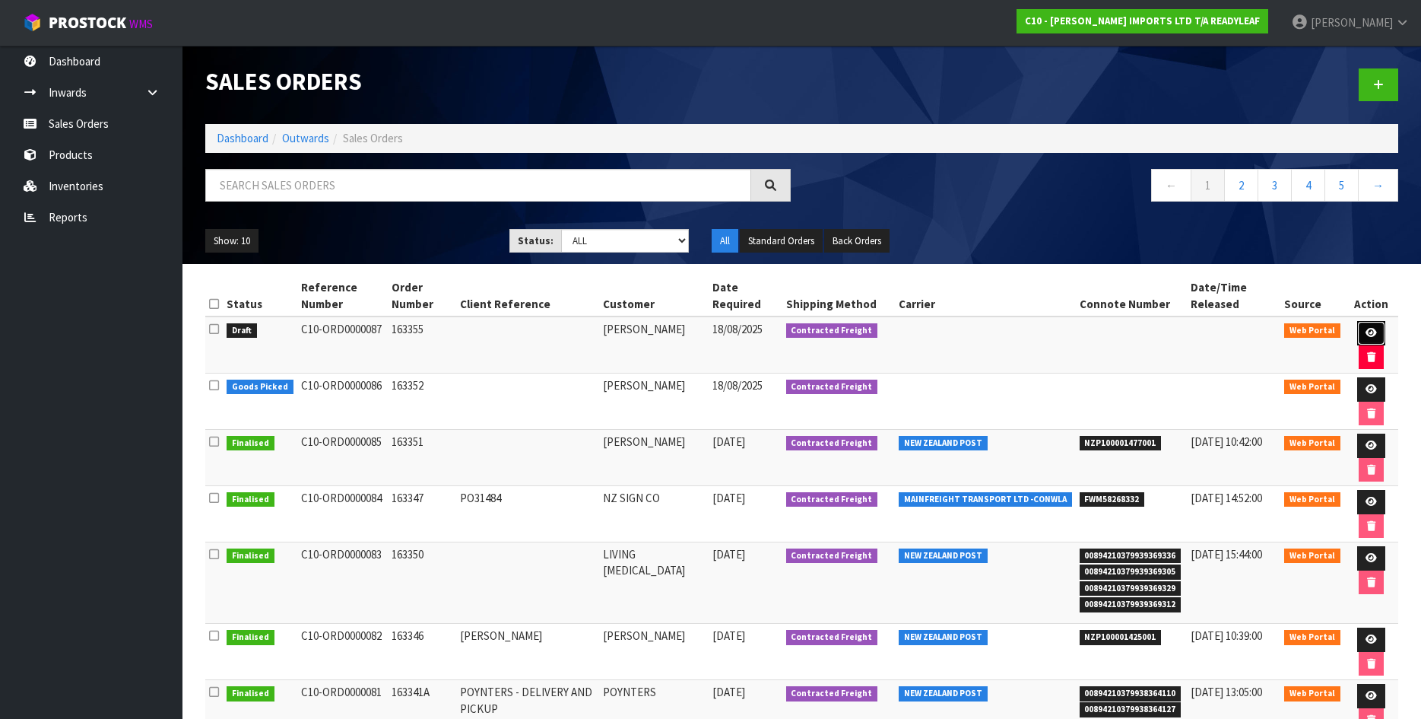
click at [1368, 330] on icon at bounding box center [1371, 333] width 11 height 10
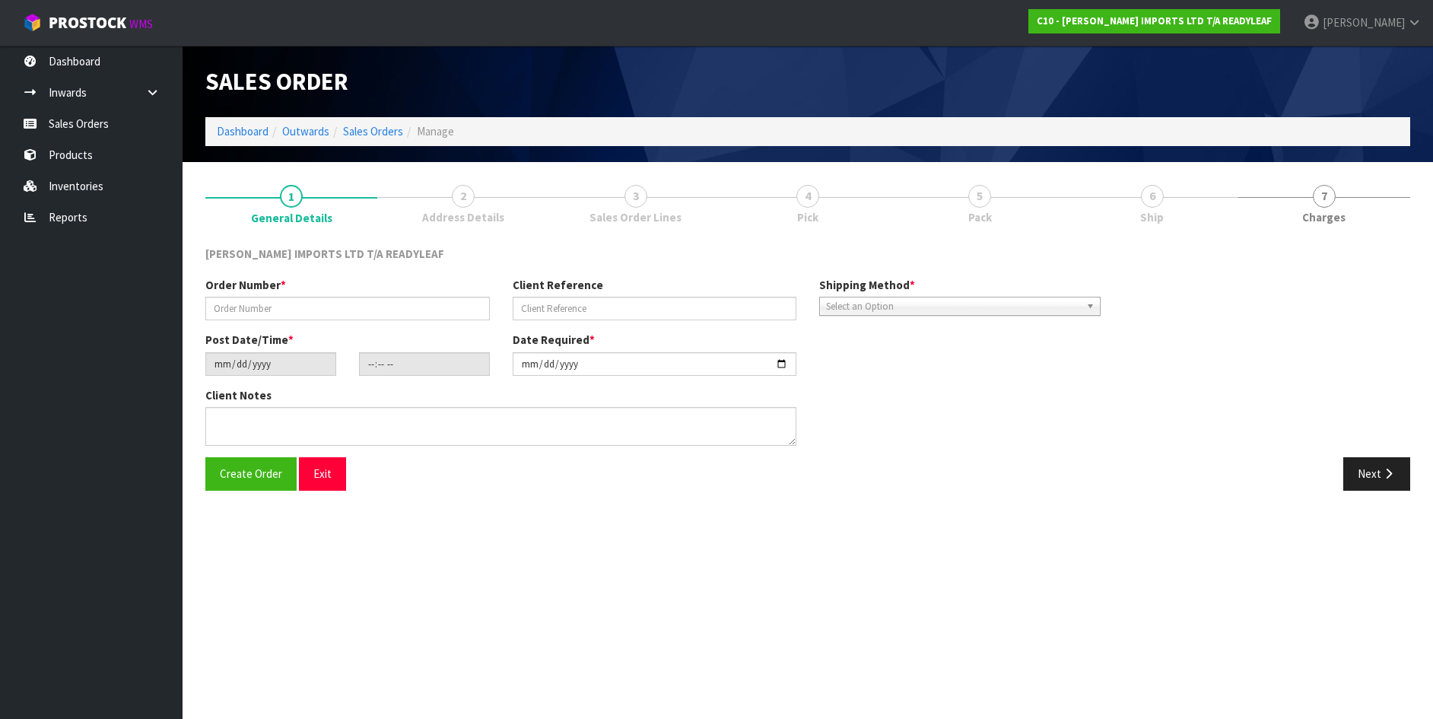
type input "163355"
type input "[DATE]"
type input "11:00:00.000"
type input "[DATE]"
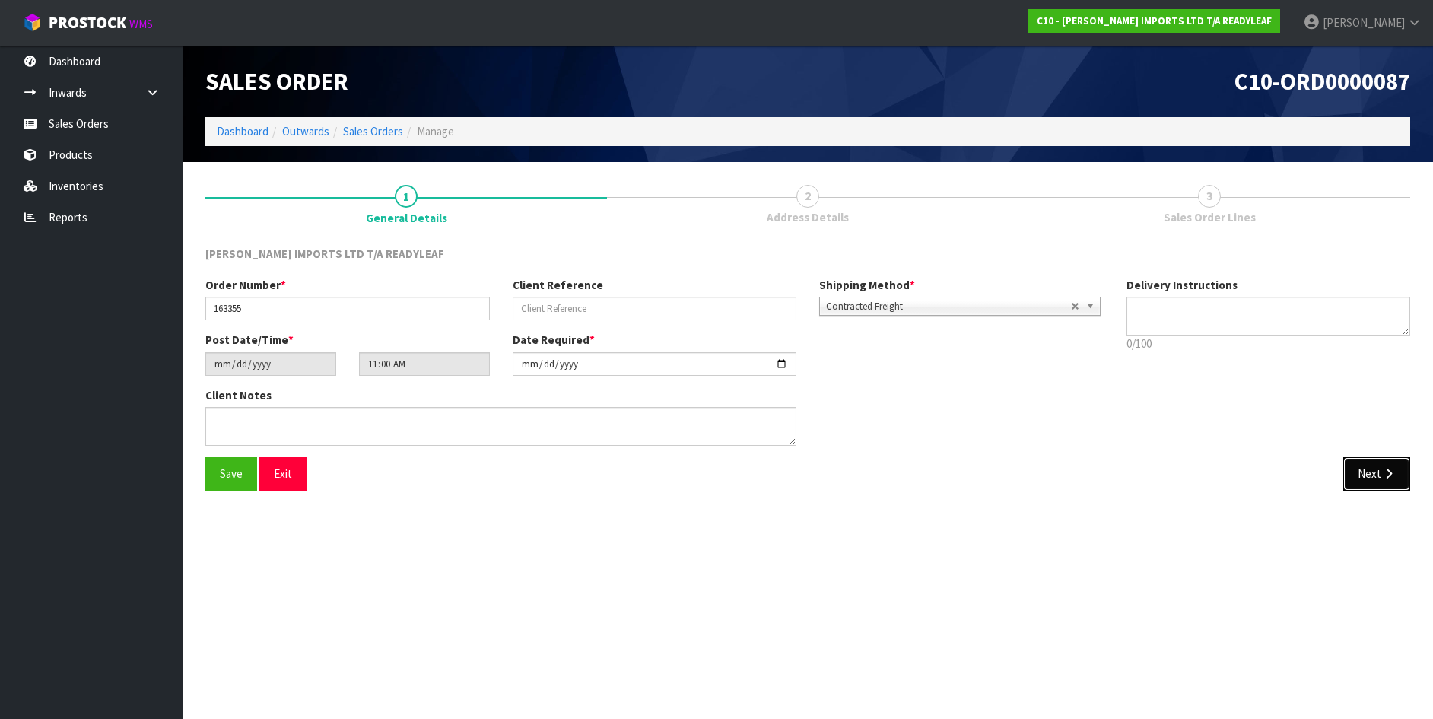
click at [1369, 473] on button "Next" at bounding box center [1376, 473] width 67 height 33
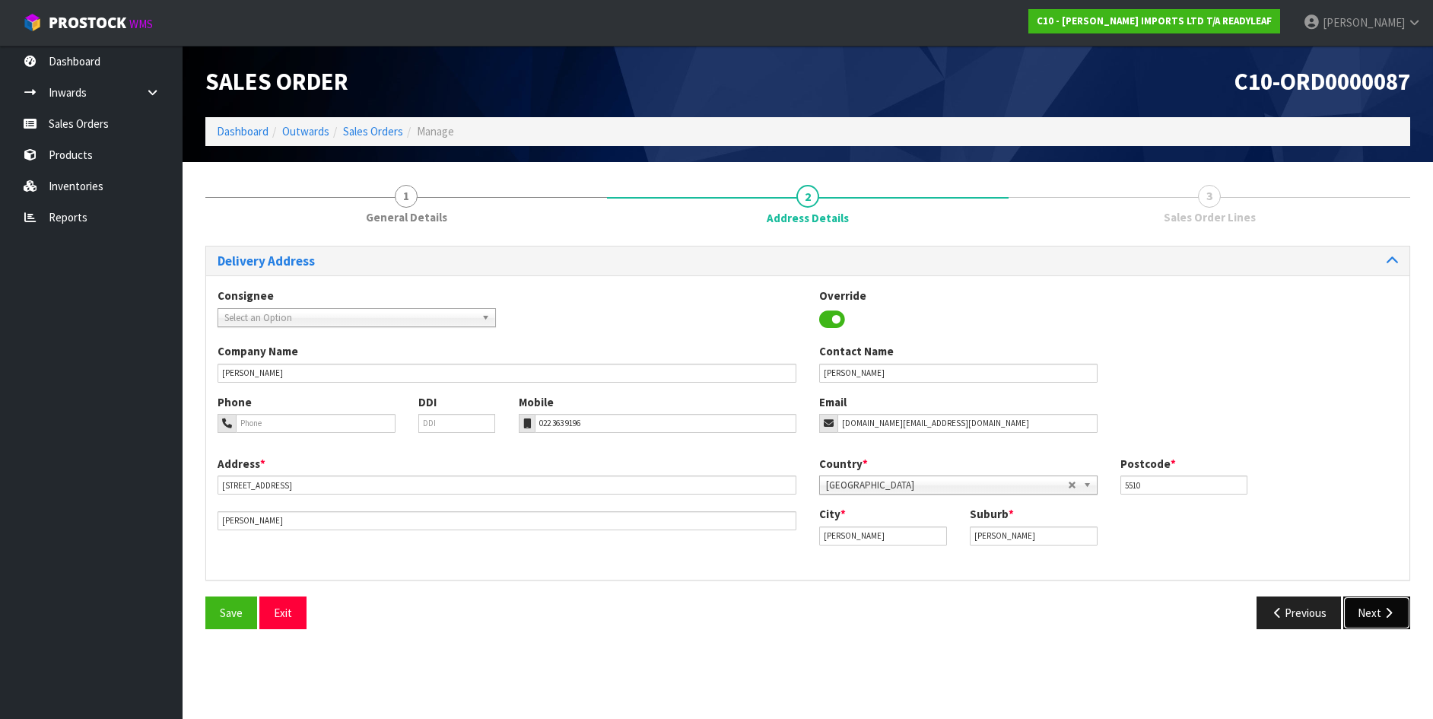
click at [1372, 605] on button "Next" at bounding box center [1376, 612] width 67 height 33
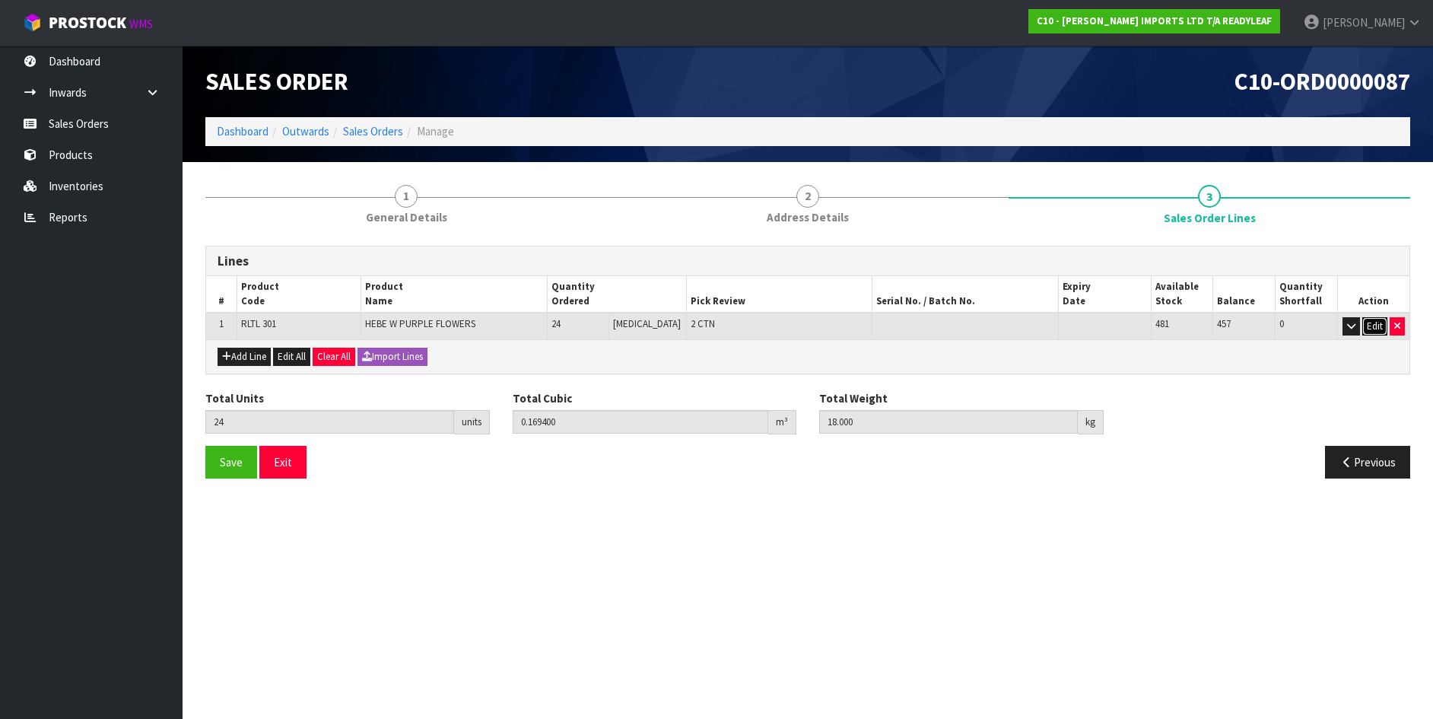
click at [1375, 322] on button "Edit" at bounding box center [1374, 326] width 25 height 18
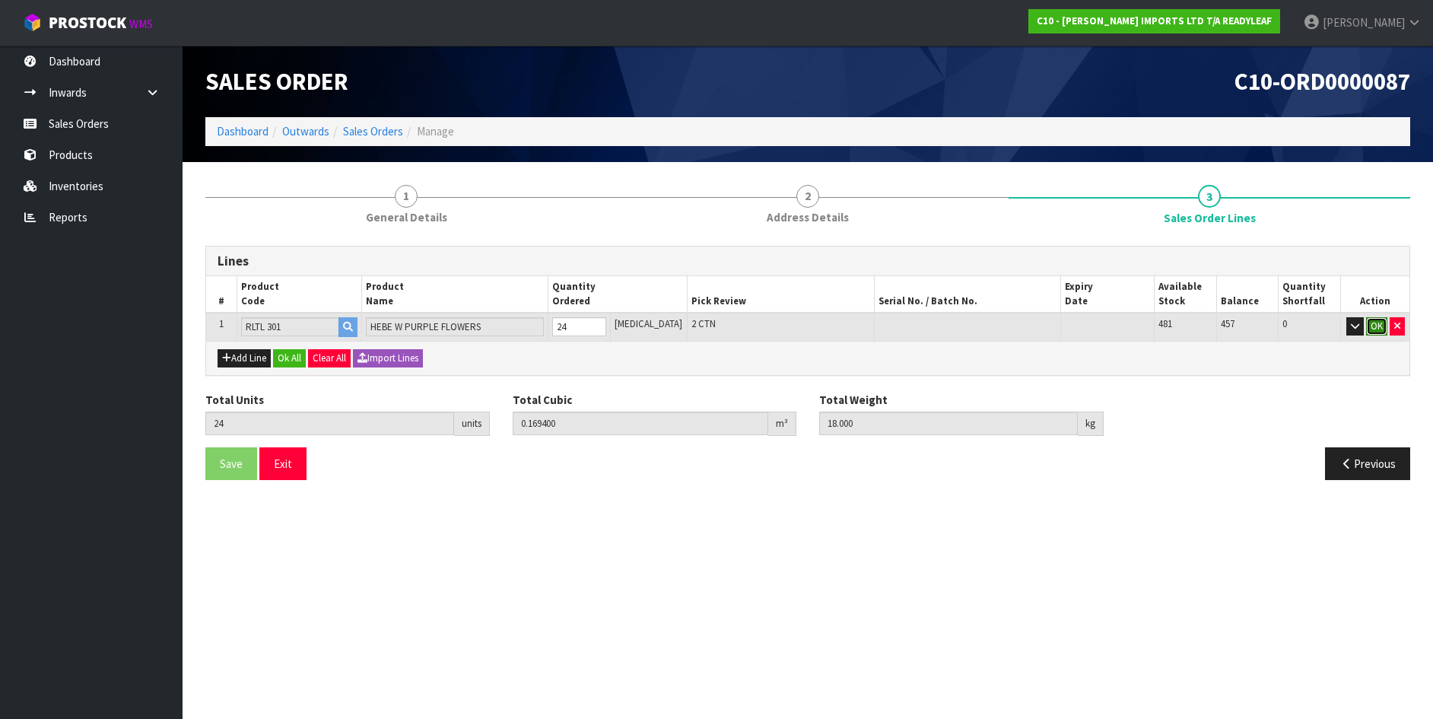
click at [1373, 325] on button "OK" at bounding box center [1376, 326] width 21 height 18
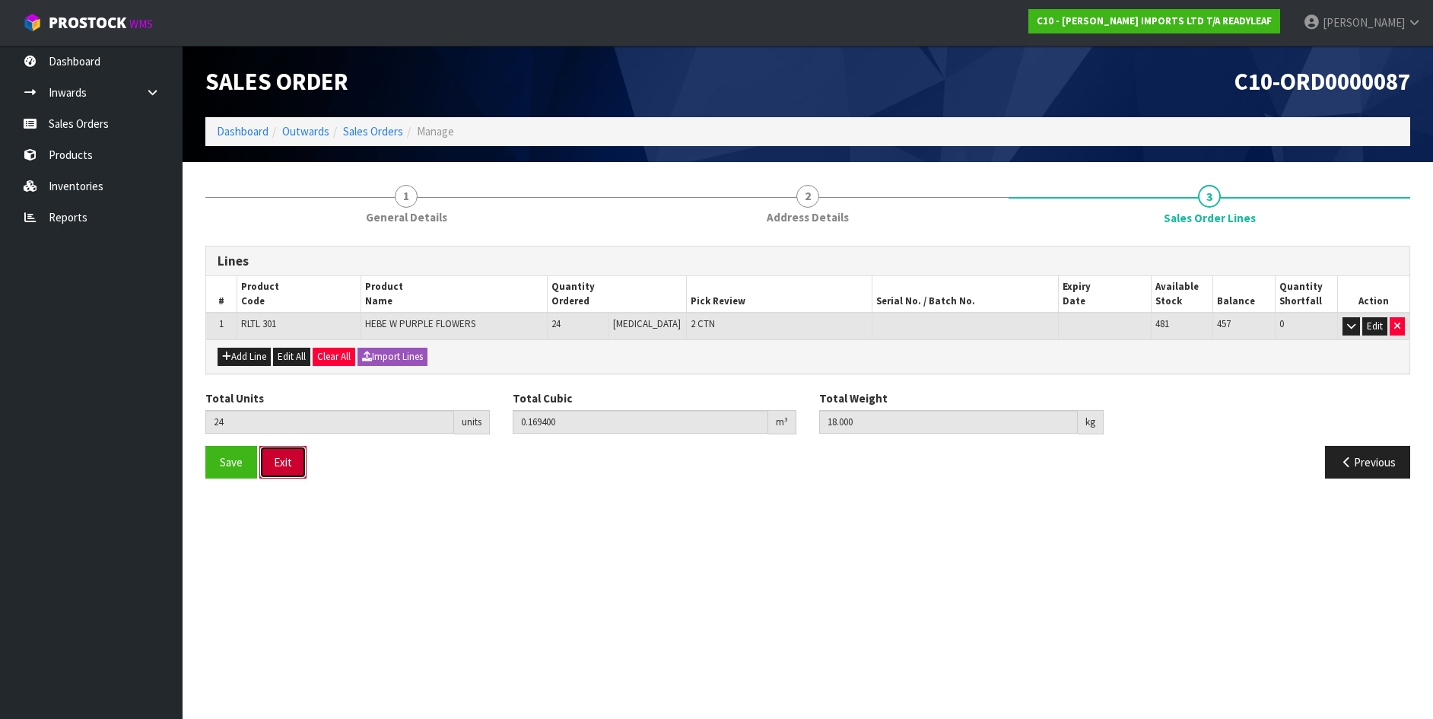
click at [277, 464] on button "Exit" at bounding box center [282, 462] width 47 height 33
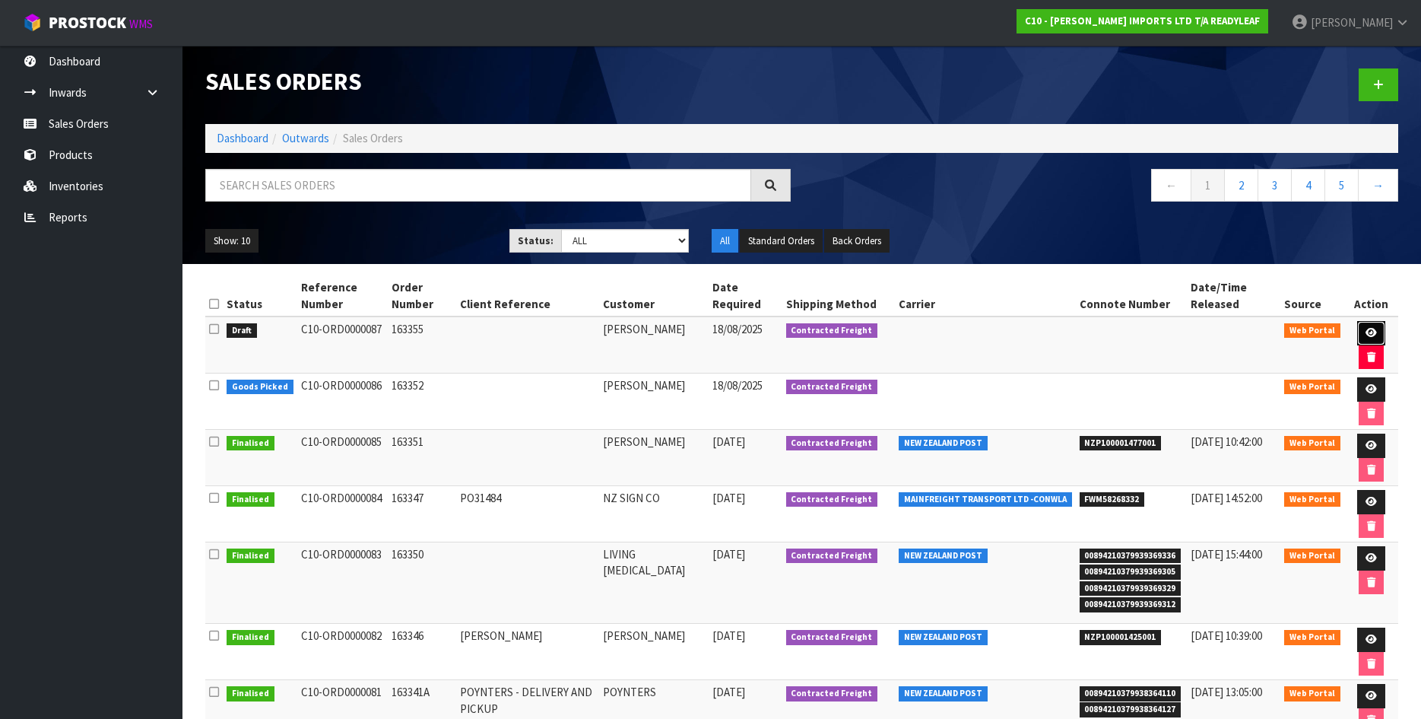
click at [1370, 330] on icon at bounding box center [1371, 333] width 11 height 10
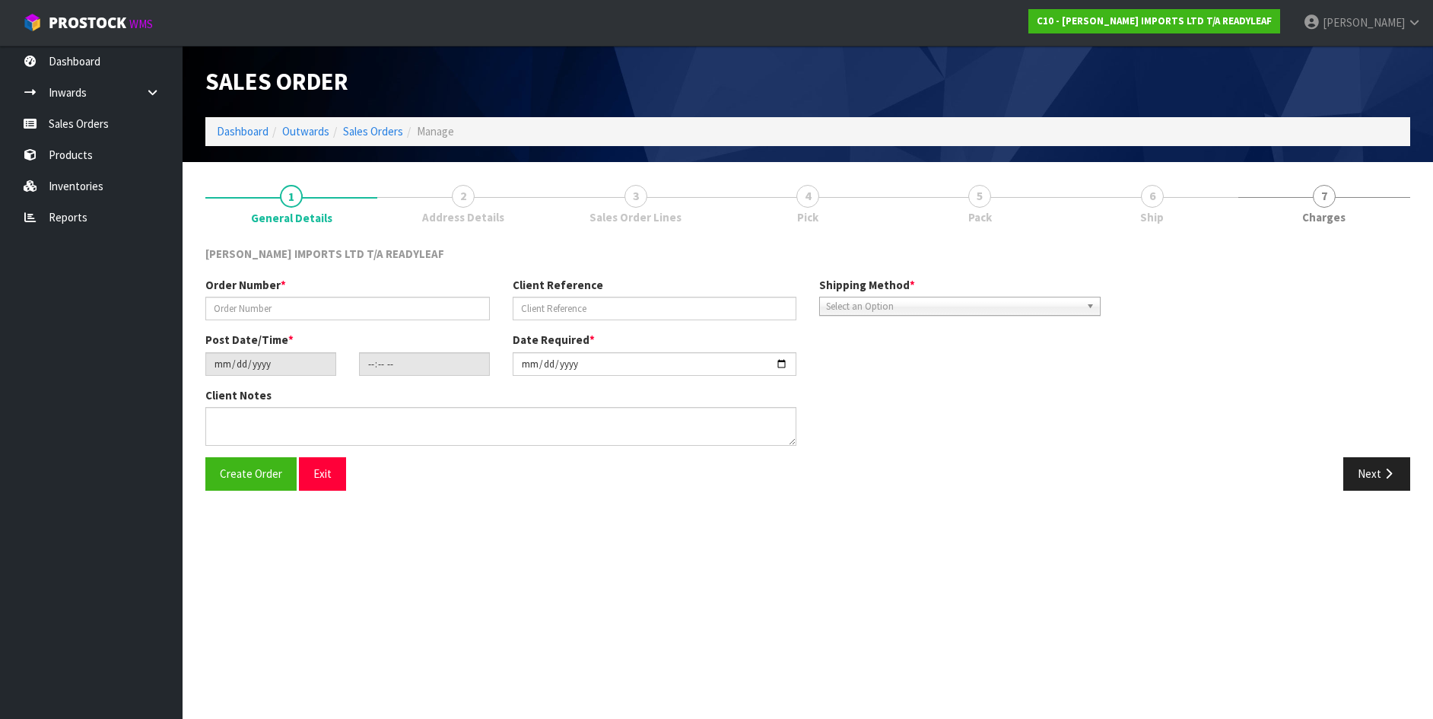
type input "163355"
type input "[DATE]"
type input "11:00:00.000"
type input "[DATE]"
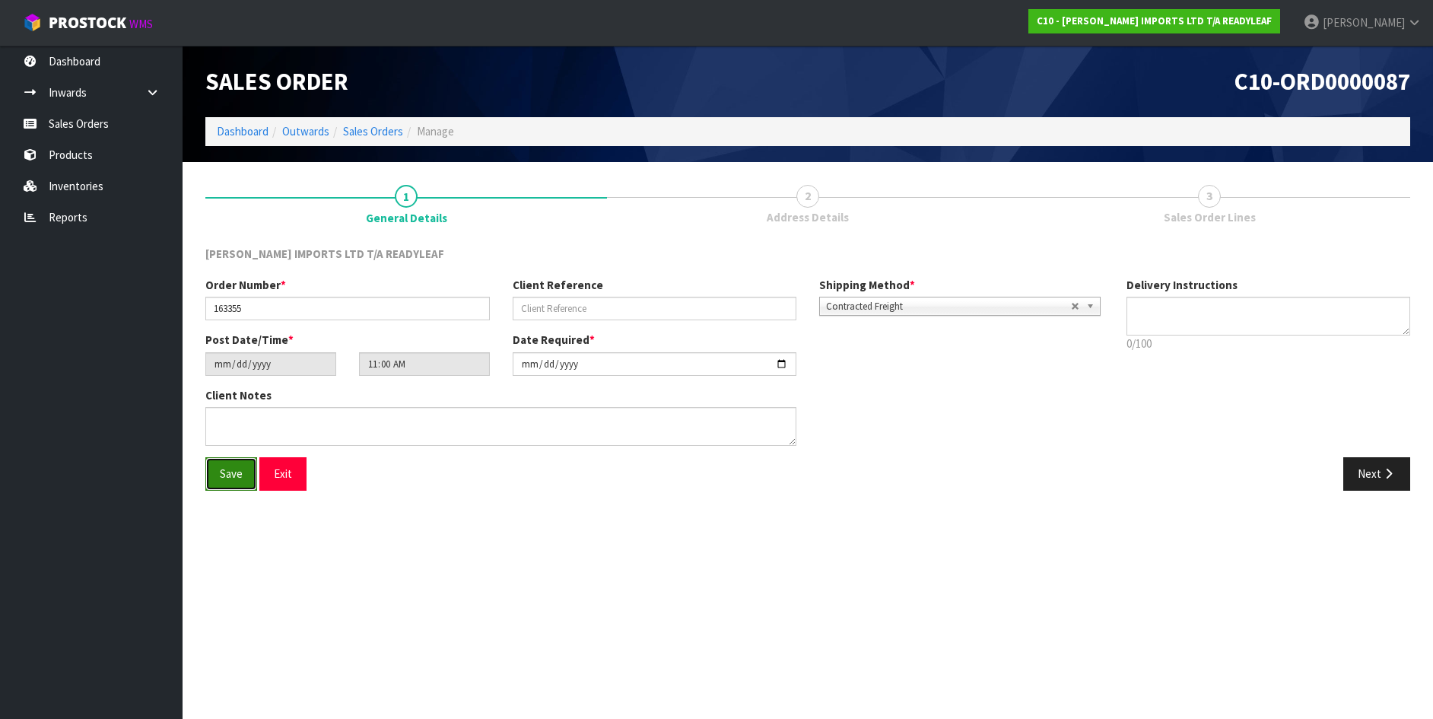
click at [245, 474] on button "Save" at bounding box center [231, 473] width 52 height 33
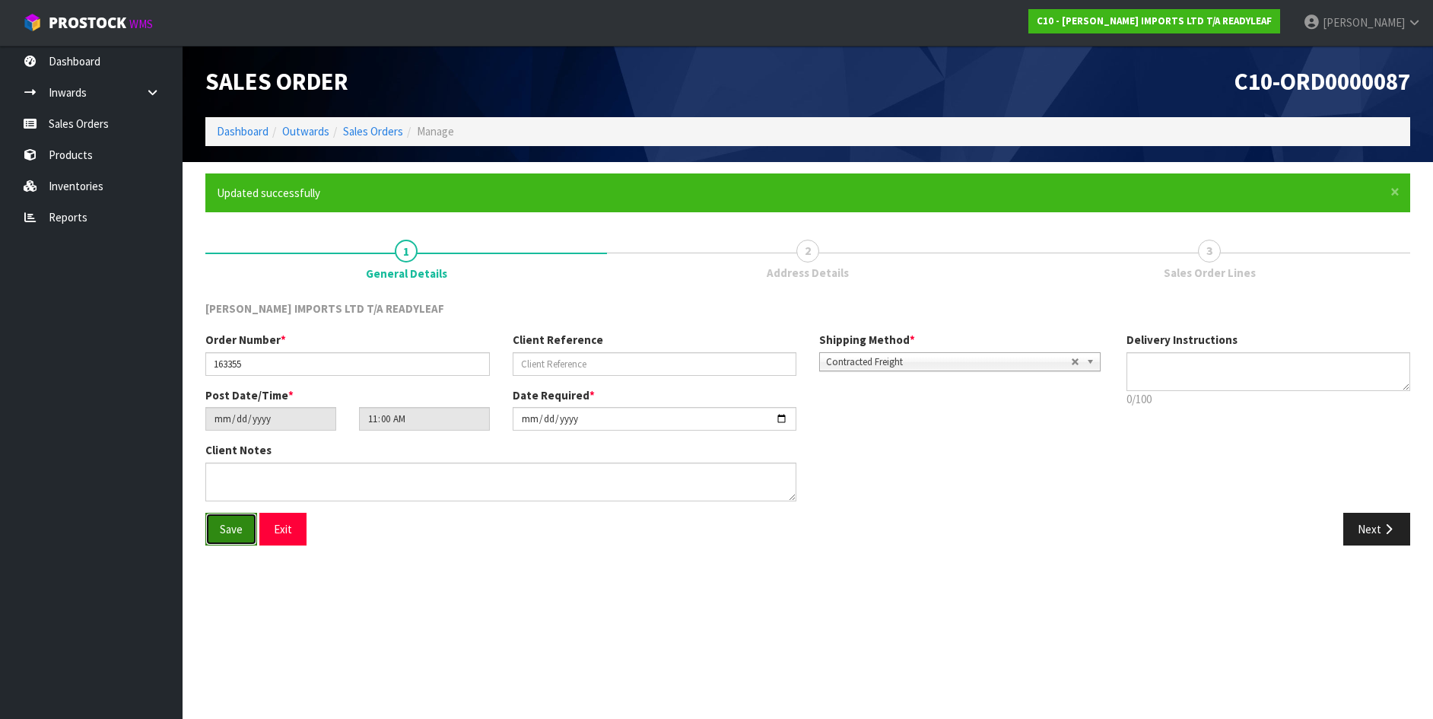
click at [223, 534] on span "Save" at bounding box center [231, 529] width 23 height 14
drag, startPoint x: 1349, startPoint y: 513, endPoint x: 1357, endPoint y: 526, distance: 15.7
click at [1351, 521] on button "Next" at bounding box center [1376, 529] width 67 height 33
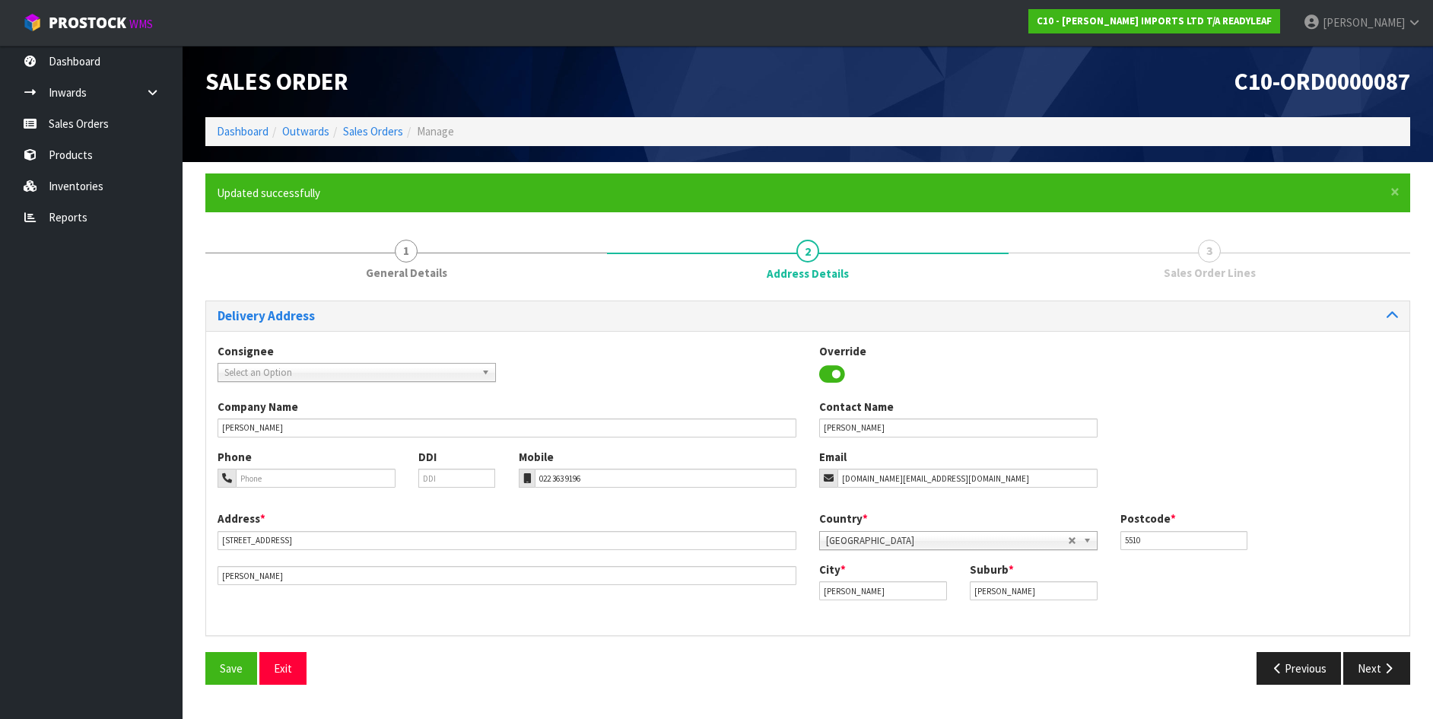
click at [1357, 526] on div "Country * [GEOGRAPHIC_DATA] [GEOGRAPHIC_DATA] [GEOGRAPHIC_DATA] [GEOGRAPHIC_DAT…" at bounding box center [1109, 535] width 602 height 50
click at [1376, 670] on button "Next" at bounding box center [1376, 667] width 67 height 33
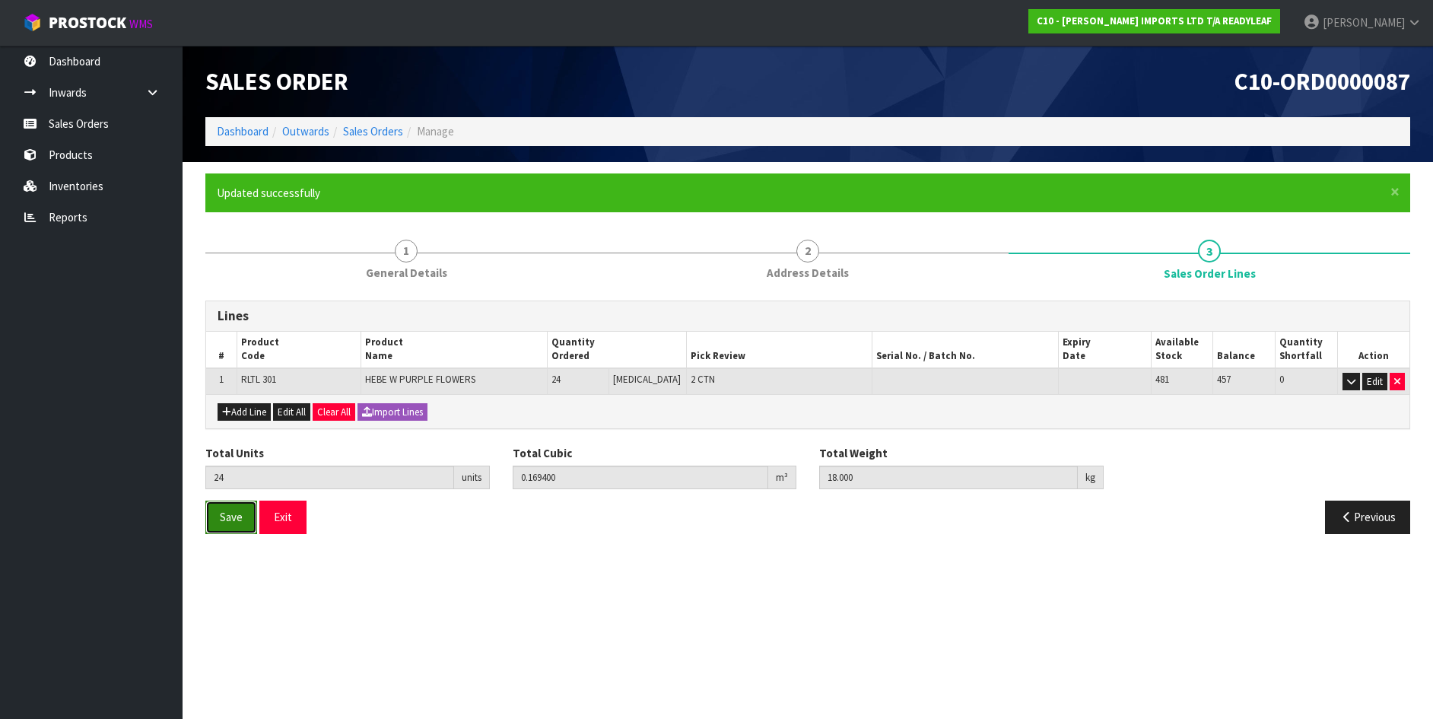
click at [224, 522] on span "Save" at bounding box center [231, 517] width 23 height 14
click at [73, 122] on link "Sales Orders" at bounding box center [91, 123] width 183 height 31
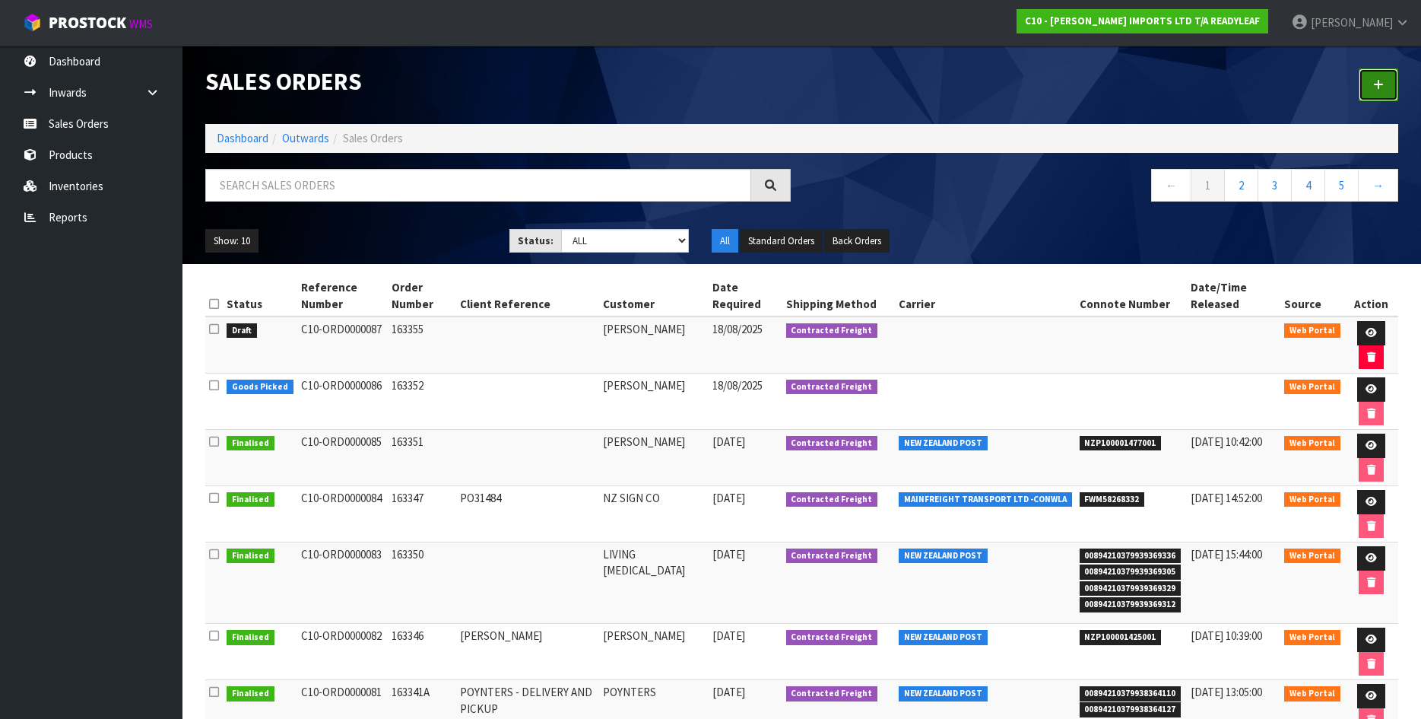
click at [1379, 81] on icon at bounding box center [1378, 84] width 11 height 11
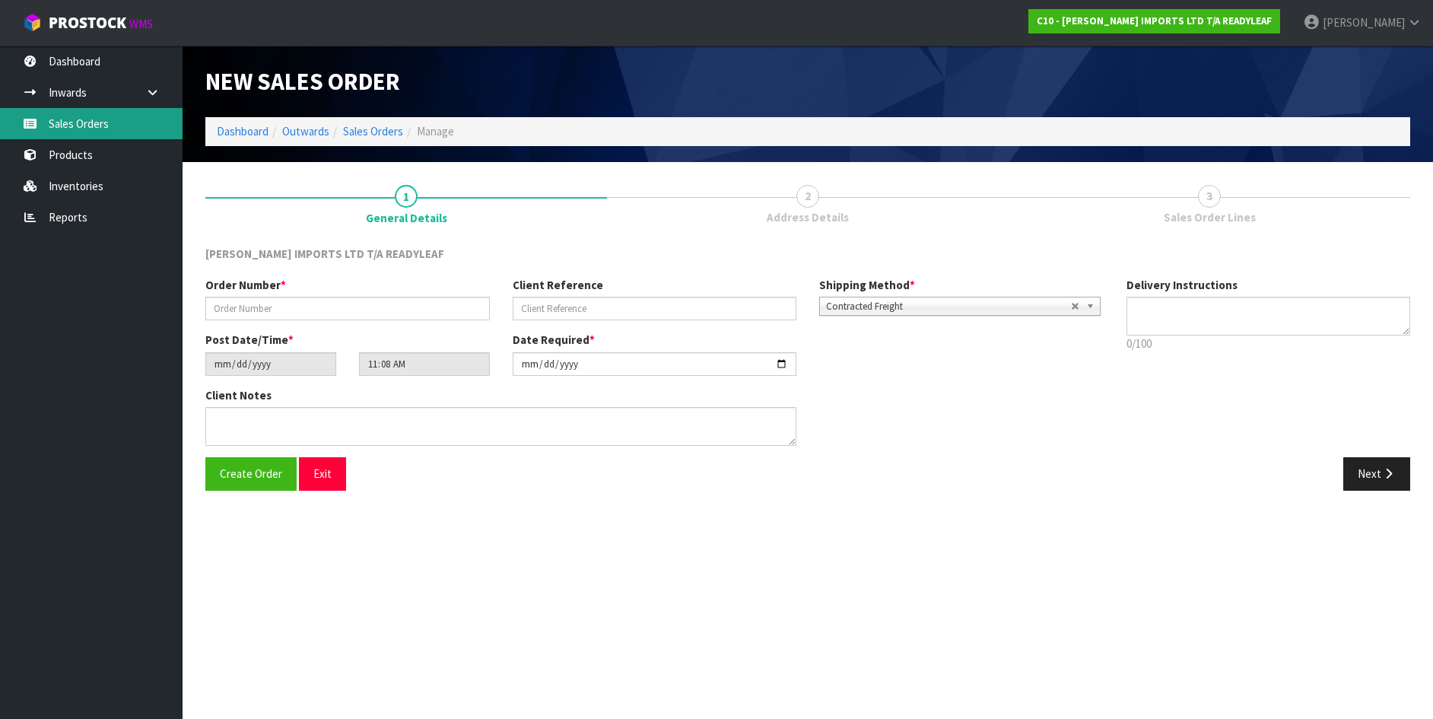
click at [70, 132] on link "Sales Orders" at bounding box center [91, 123] width 183 height 31
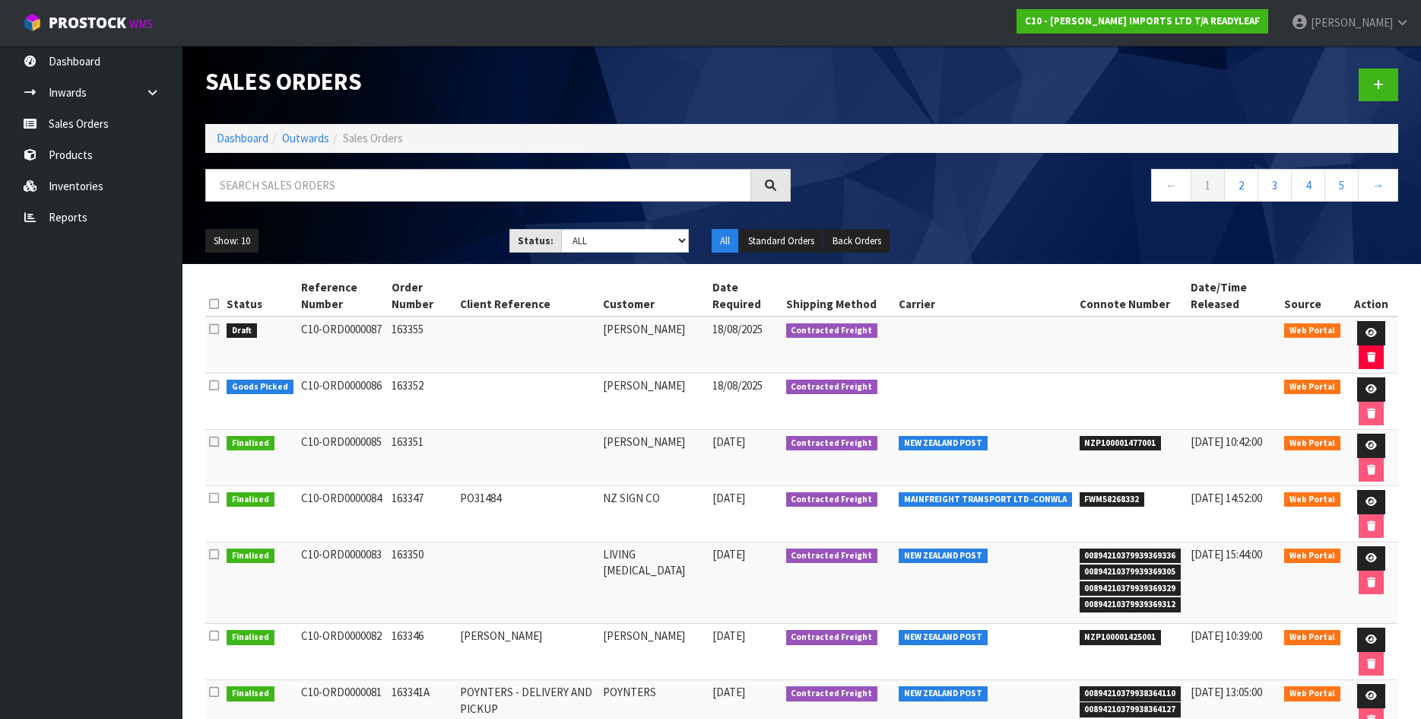
click at [215, 330] on icon at bounding box center [214, 328] width 10 height 11
click at [0, 0] on input "checkbox" at bounding box center [0, 0] width 0 height 0
click at [215, 330] on icon at bounding box center [214, 328] width 10 height 11
click at [0, 0] on input "checkbox" at bounding box center [0, 0] width 0 height 0
click at [1371, 329] on icon at bounding box center [1371, 333] width 11 height 10
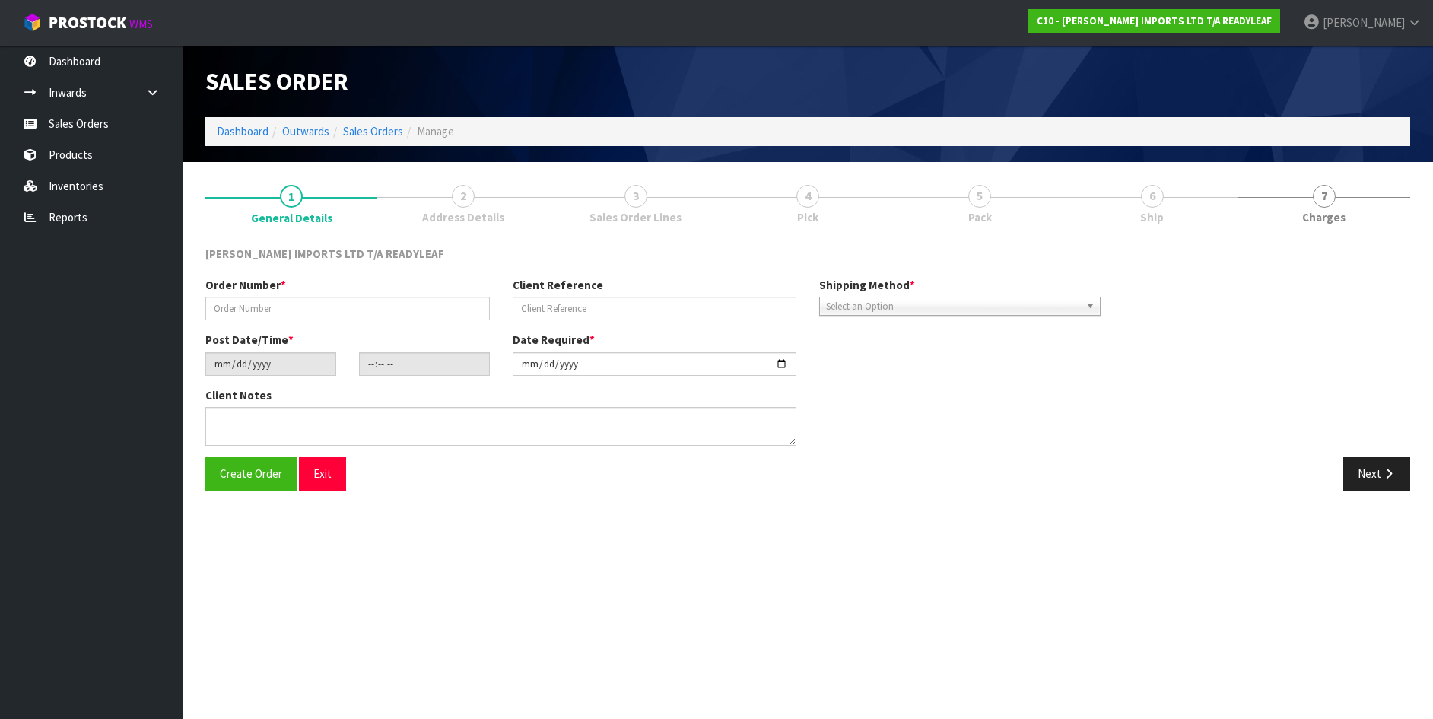
type input "163355"
type input "[DATE]"
type input "11:00:00.000"
type input "[DATE]"
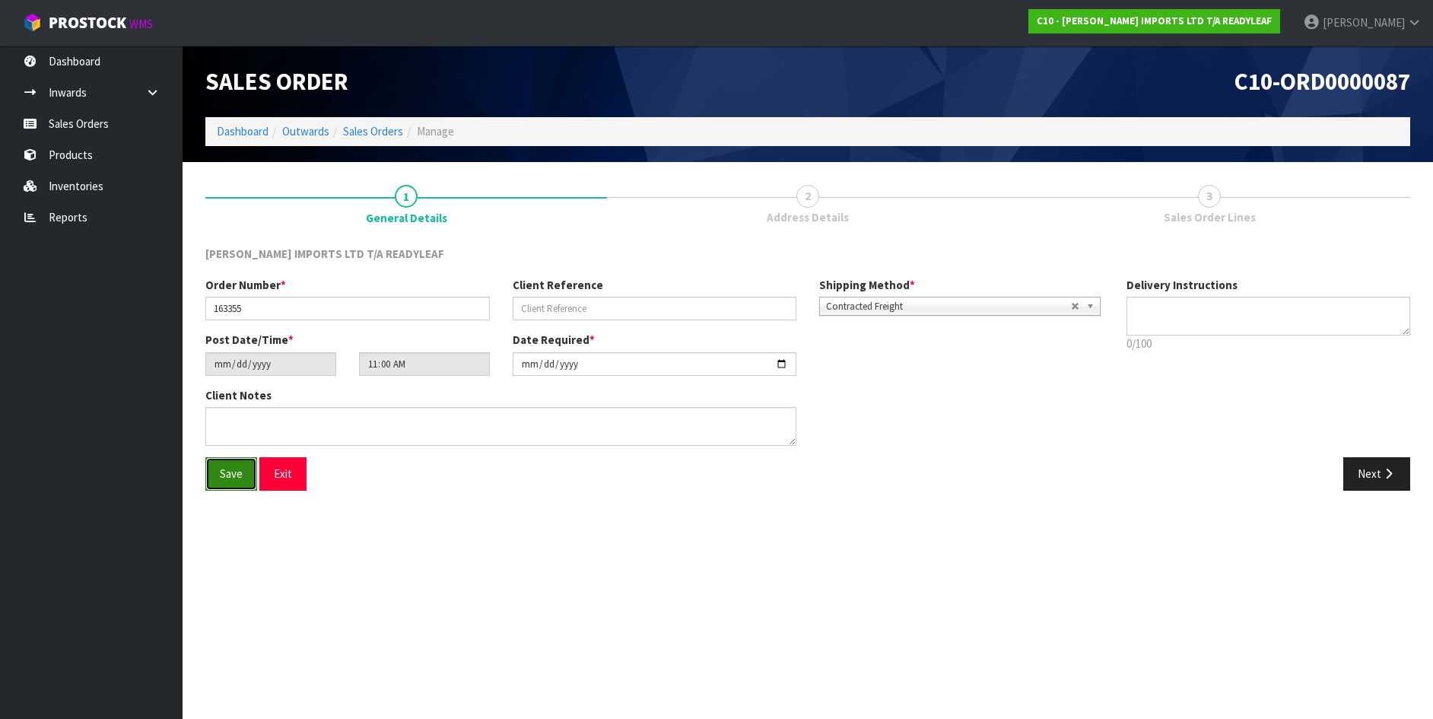
click at [232, 478] on span "Save" at bounding box center [231, 473] width 23 height 14
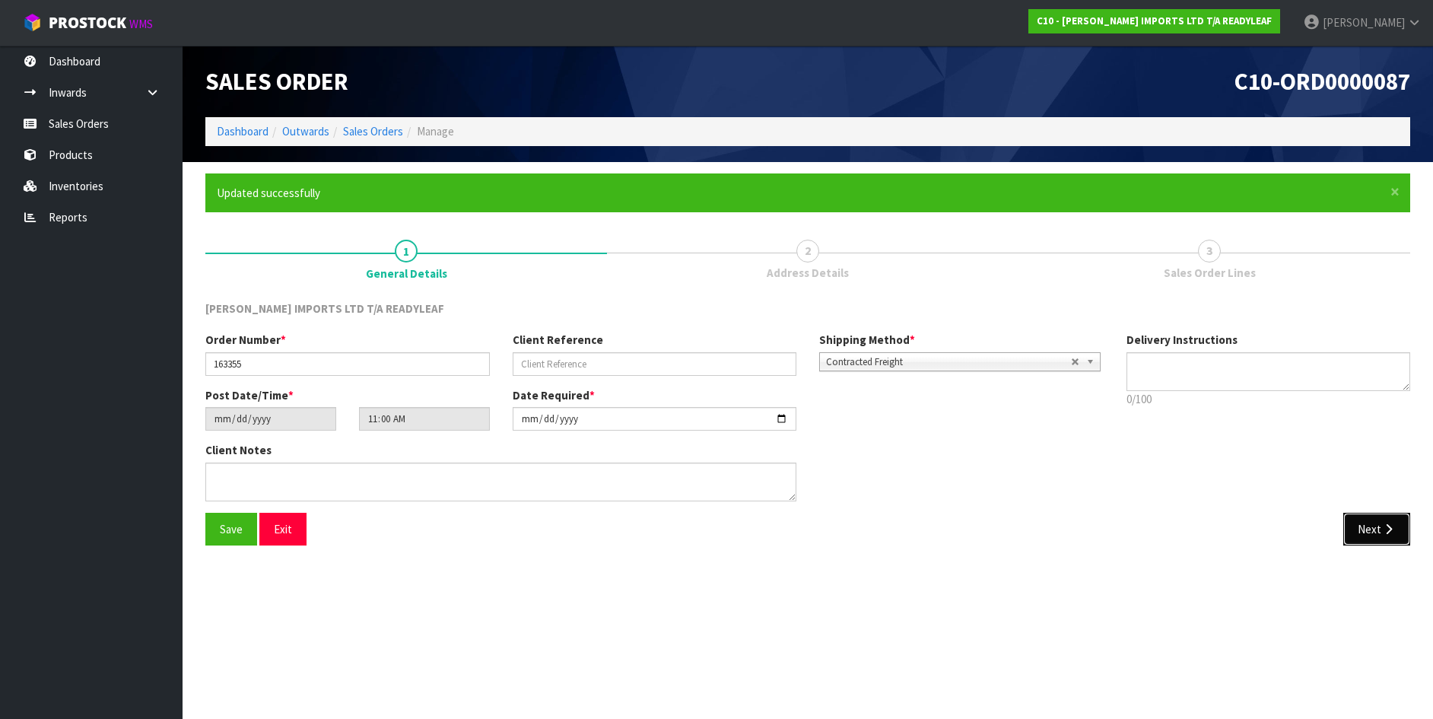
click at [1374, 529] on button "Next" at bounding box center [1376, 529] width 67 height 33
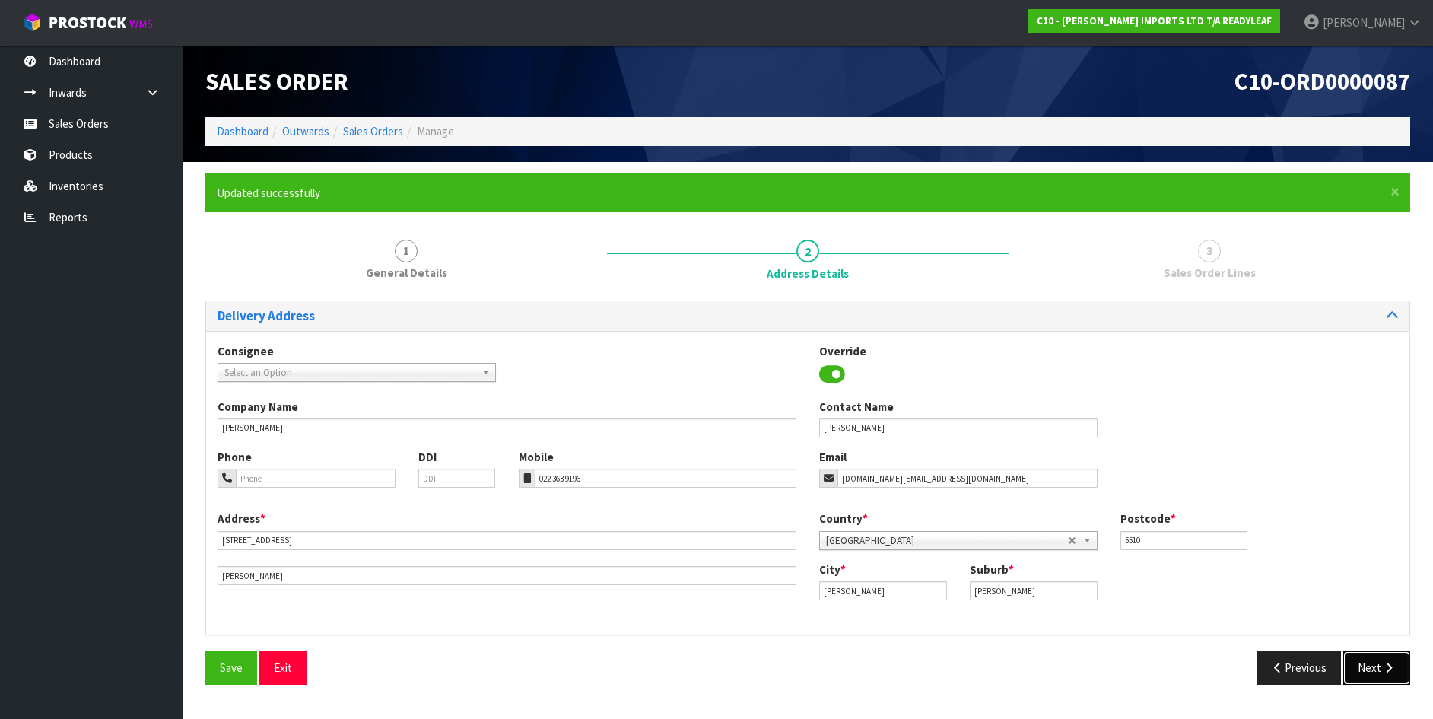
click at [1373, 671] on button "Next" at bounding box center [1376, 667] width 67 height 33
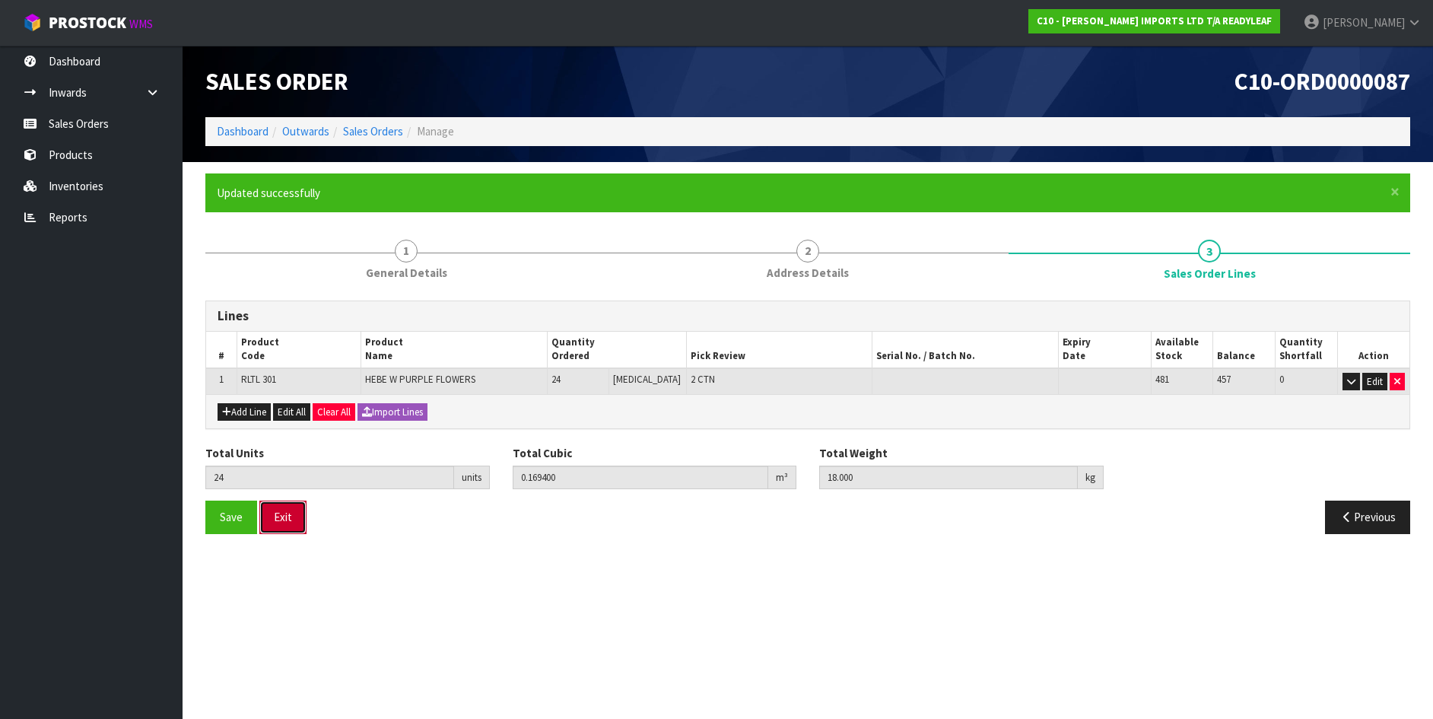
click at [278, 514] on button "Exit" at bounding box center [282, 516] width 47 height 33
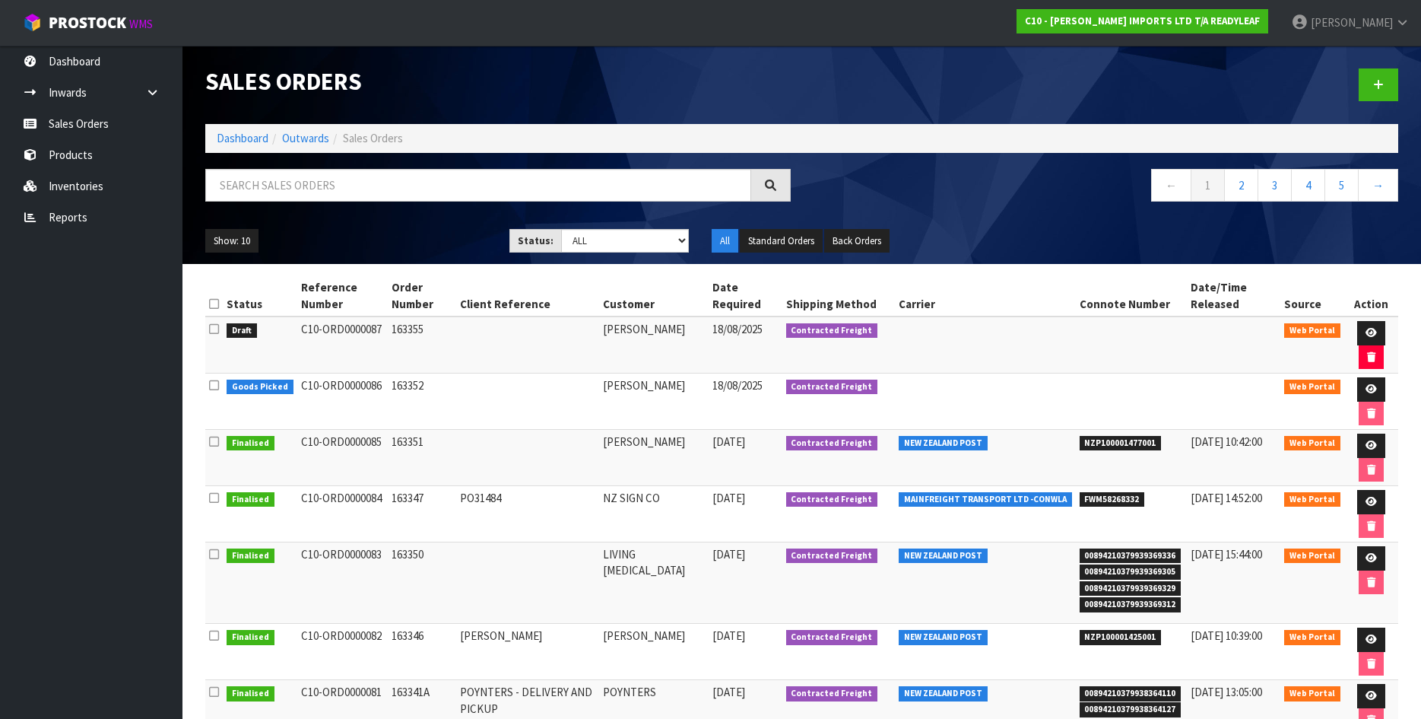
click at [214, 328] on icon at bounding box center [214, 328] width 10 height 11
click at [0, 0] on input "checkbox" at bounding box center [0, 0] width 0 height 0
click at [215, 334] on icon at bounding box center [214, 328] width 10 height 11
click at [0, 0] on input "checkbox" at bounding box center [0, 0] width 0 height 0
click at [240, 332] on span "Draft" at bounding box center [242, 330] width 30 height 15
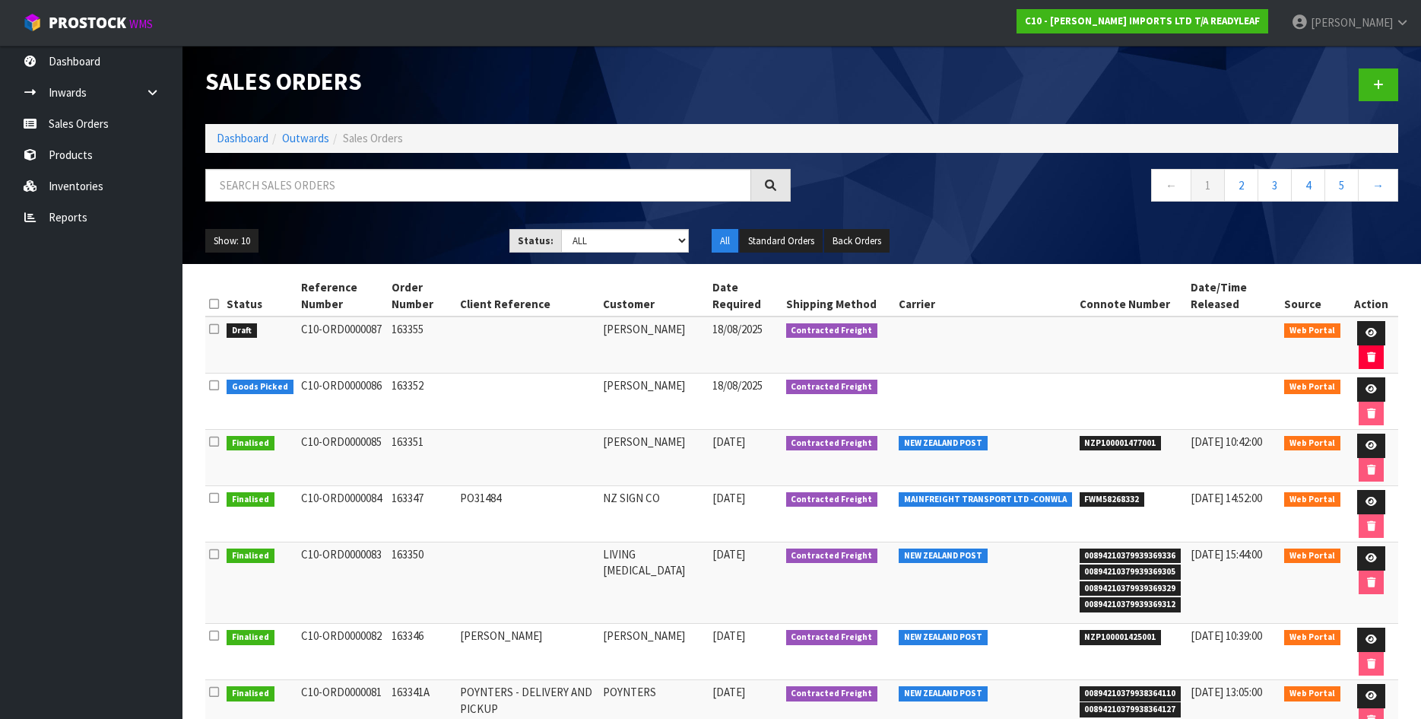
click at [170, 354] on ul "Dashboard Inwards Purchase Orders Receipts Sales Orders Products Inventories Re…" at bounding box center [91, 382] width 183 height 673
click at [1384, 87] on link at bounding box center [1379, 84] width 40 height 33
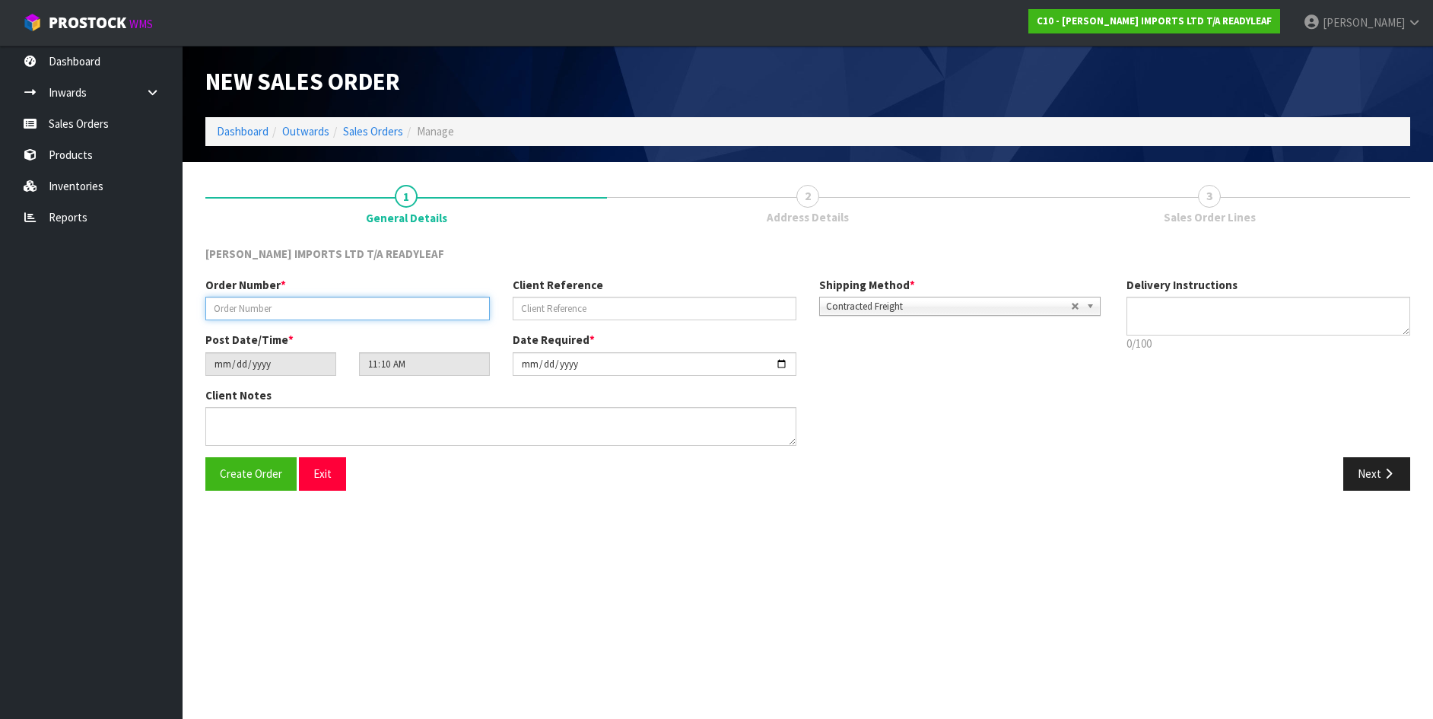
click at [214, 305] on input "text" at bounding box center [347, 309] width 284 height 24
type input "163353"
click at [1386, 471] on icon "button" at bounding box center [1388, 473] width 14 height 11
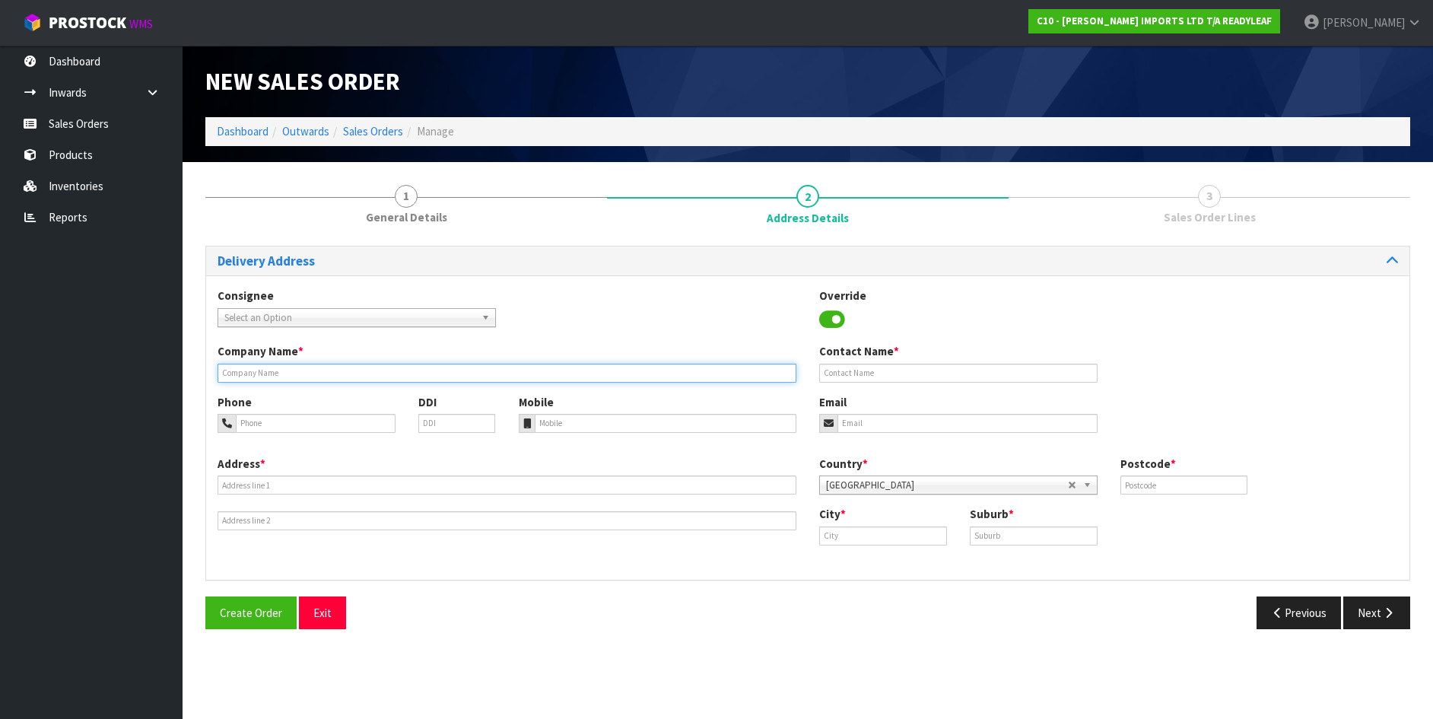
drag, startPoint x: 239, startPoint y: 373, endPoint x: 217, endPoint y: 378, distance: 22.7
click at [238, 373] on input "text" at bounding box center [507, 373] width 579 height 19
type input "A"
type input "[PERSON_NAME]"
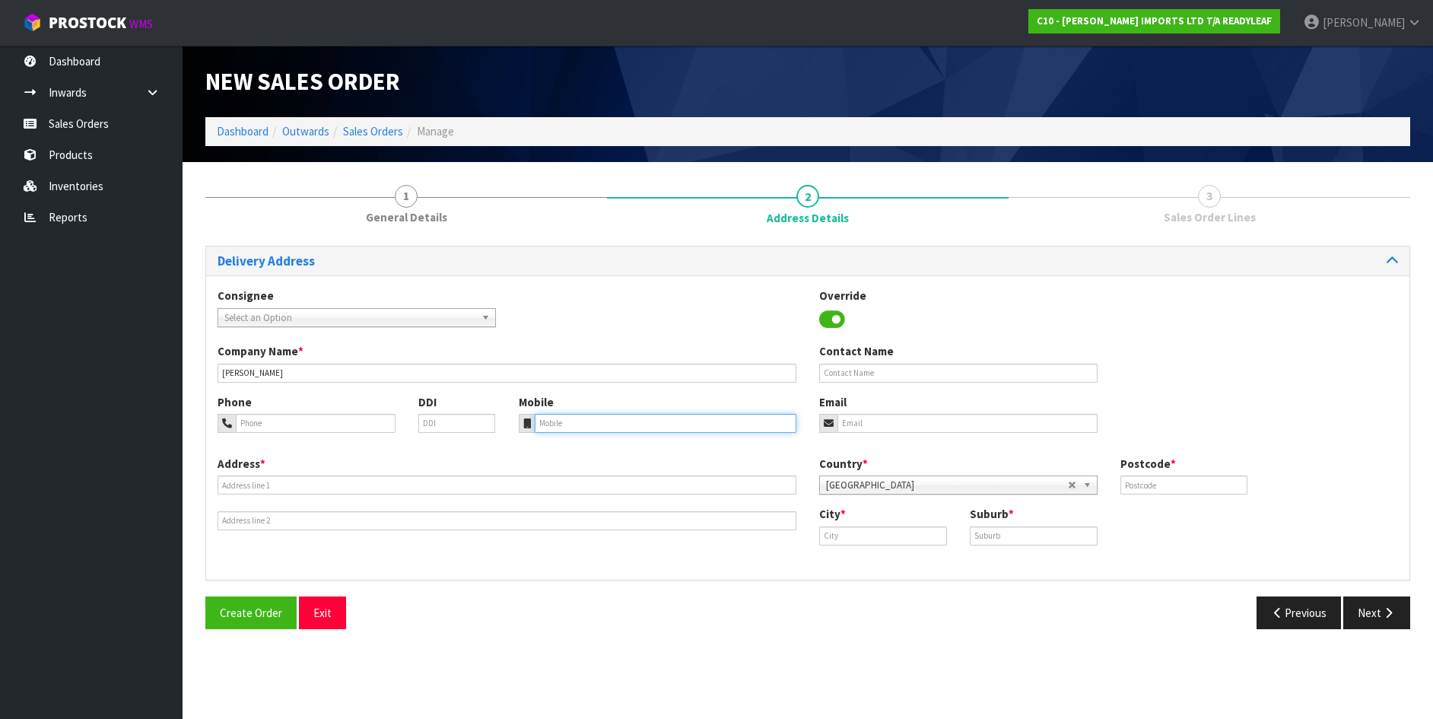
click at [541, 421] on input "tel" at bounding box center [666, 423] width 262 height 19
type input "027 454 1205"
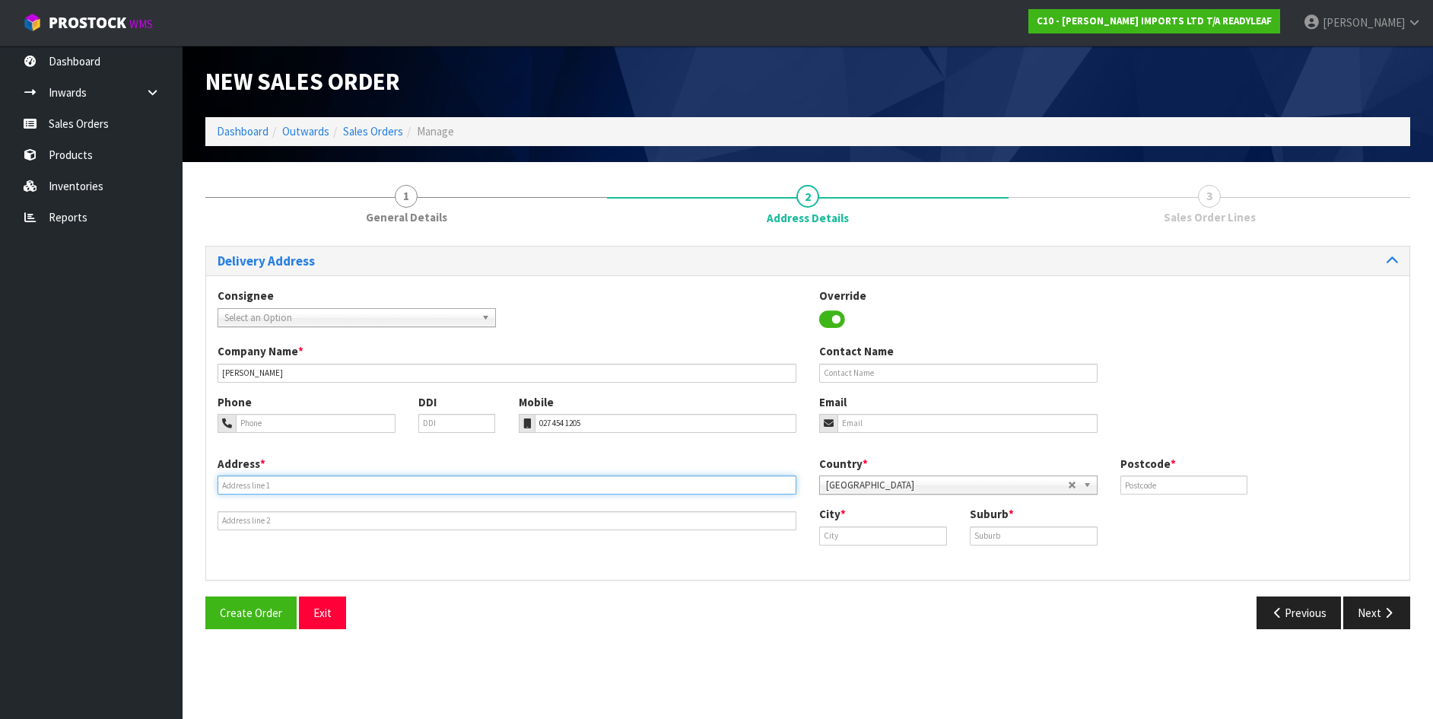
click at [228, 481] on input "text" at bounding box center [507, 484] width 579 height 19
type input "[STREET_ADDRESS]"
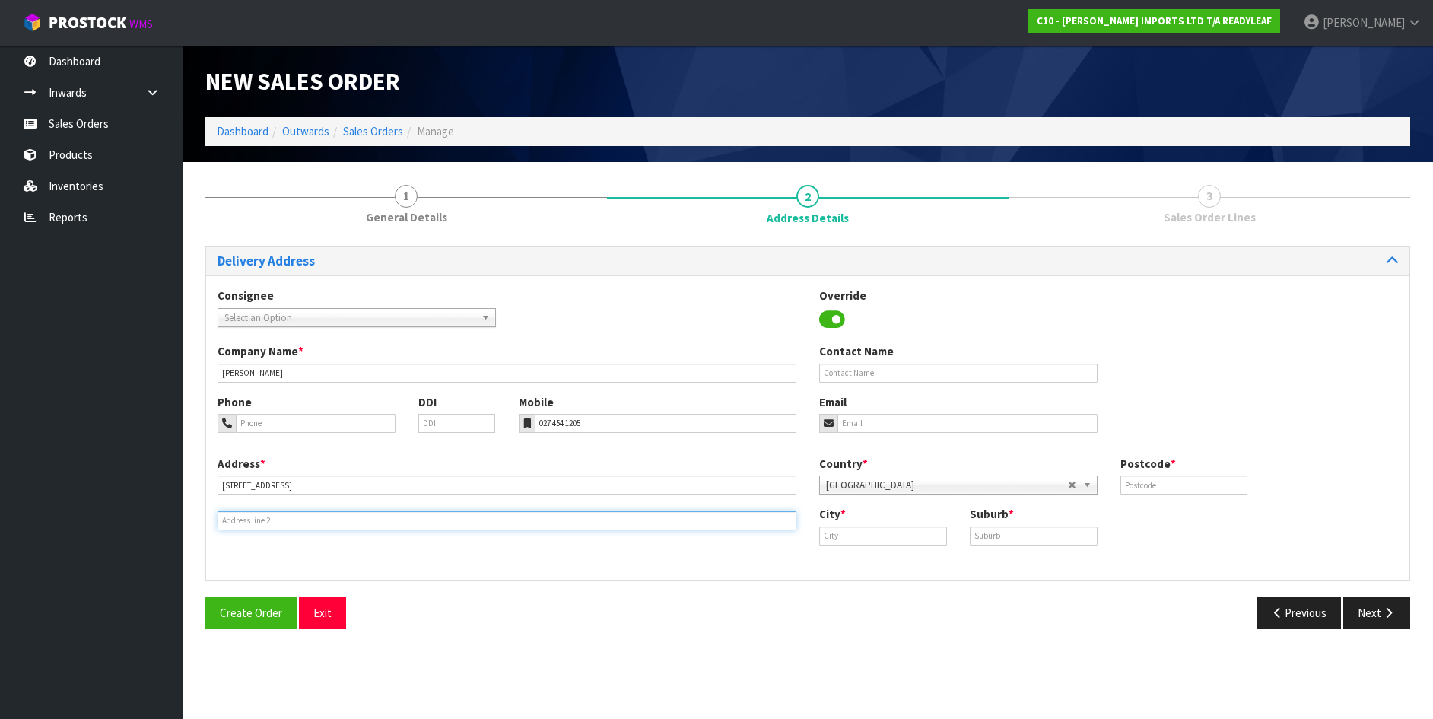
click at [234, 522] on input "text" at bounding box center [507, 520] width 579 height 19
type input "PEGASUS"
click at [827, 531] on input "text" at bounding box center [883, 535] width 128 height 19
click at [824, 538] on input "pegasus" at bounding box center [883, 535] width 128 height 19
type input "Pegasus"
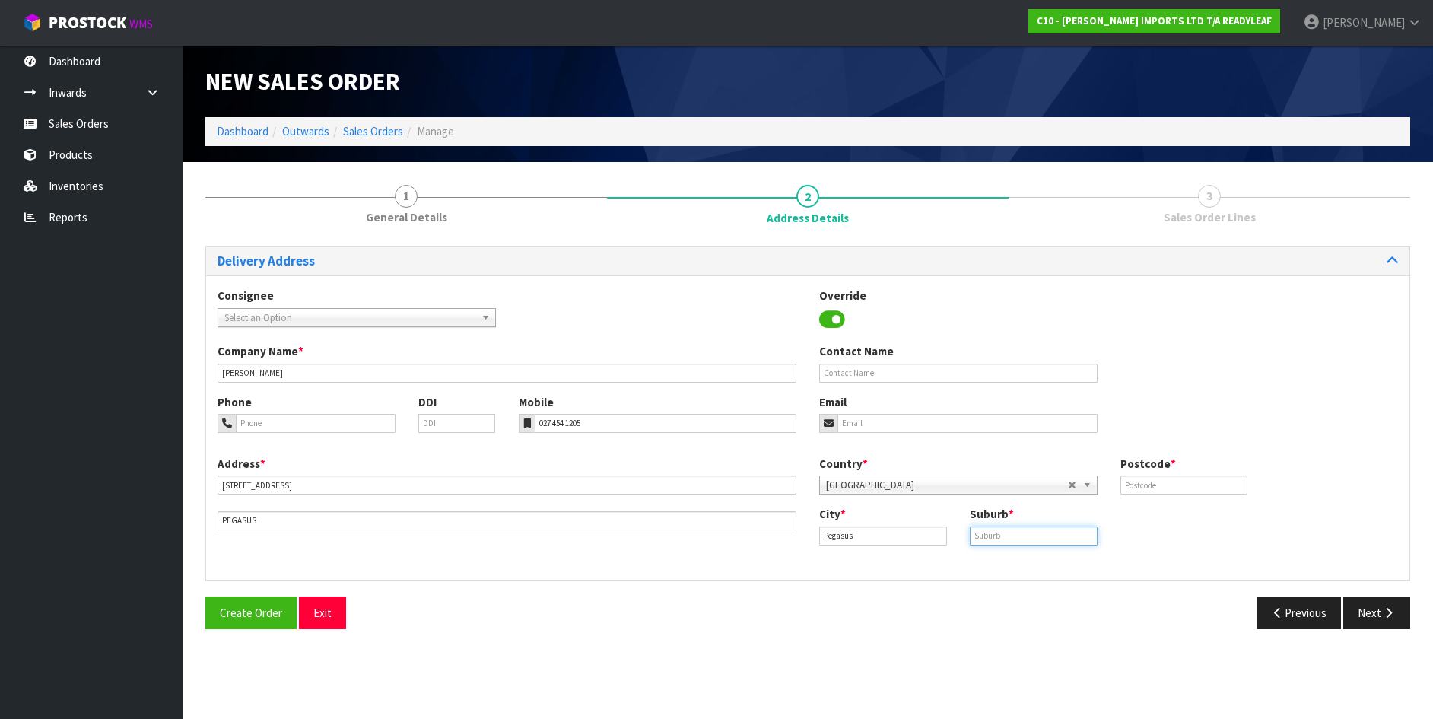
drag, startPoint x: 976, startPoint y: 537, endPoint x: 936, endPoint y: 545, distance: 40.4
click at [974, 542] on input "text" at bounding box center [1034, 535] width 128 height 19
type input "PEGASUS"
click at [1125, 481] on input "text" at bounding box center [1184, 484] width 128 height 19
type input "7612"
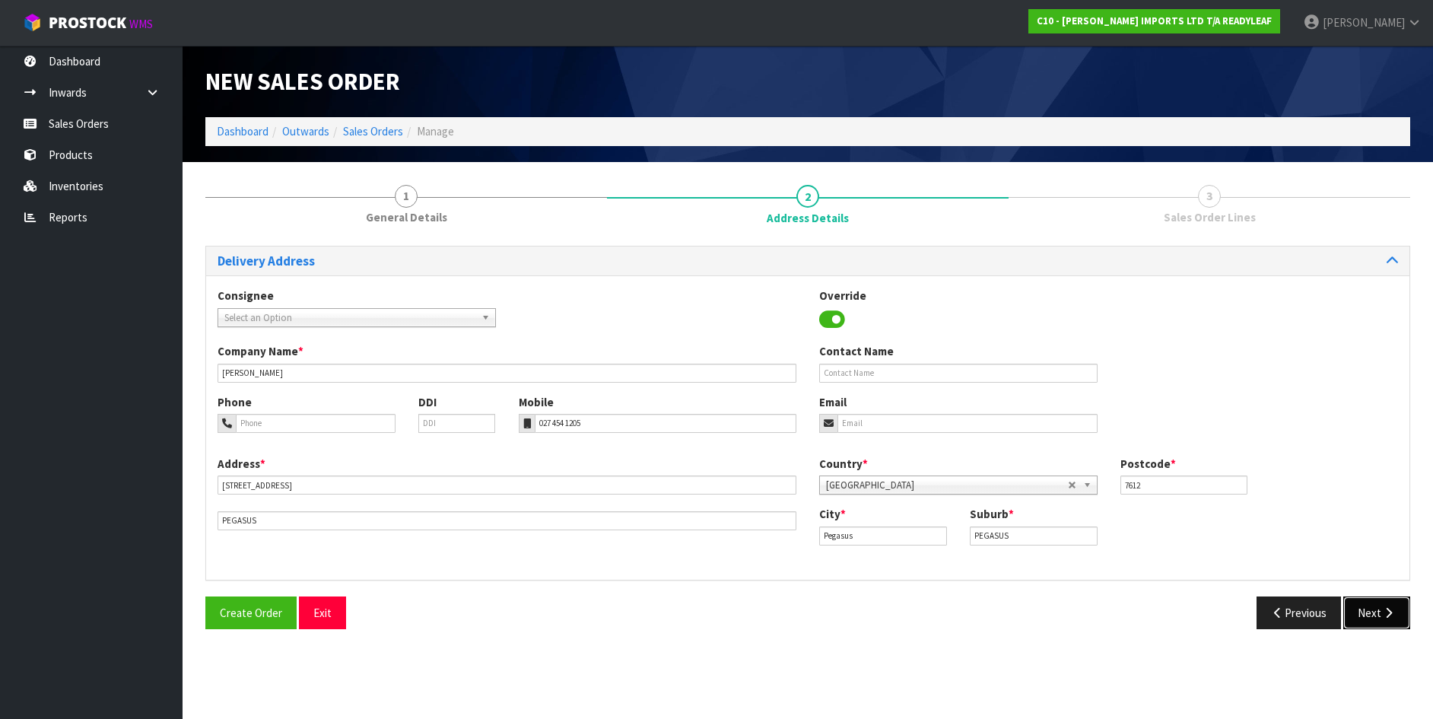
drag, startPoint x: 1369, startPoint y: 613, endPoint x: 444, endPoint y: 713, distance: 930.2
click at [570, 718] on html "Toggle navigation ProStock WMS C10 - [PERSON_NAME] IMPORTS LTD T/A READYLEAF [P…" at bounding box center [716, 359] width 1433 height 719
click at [249, 611] on span "Create Order" at bounding box center [251, 612] width 62 height 14
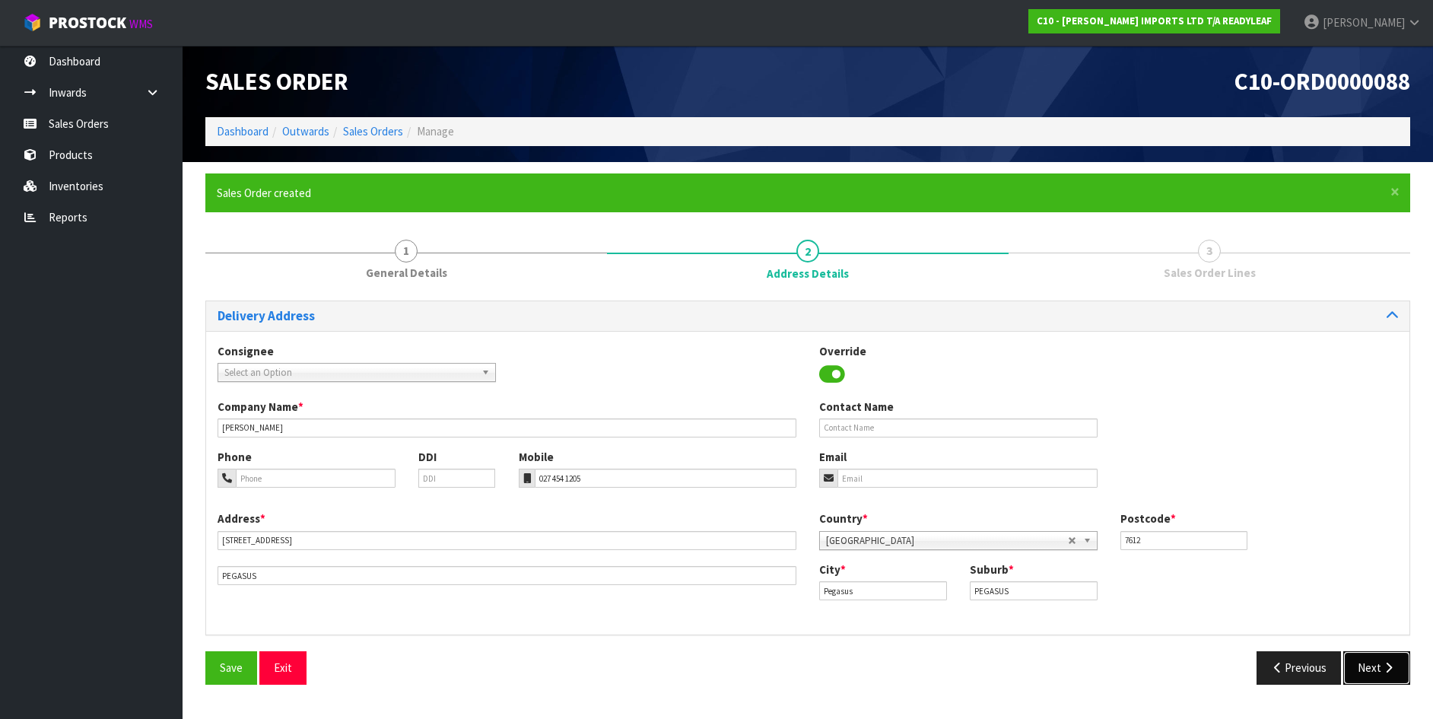
click at [1373, 666] on button "Next" at bounding box center [1376, 667] width 67 height 33
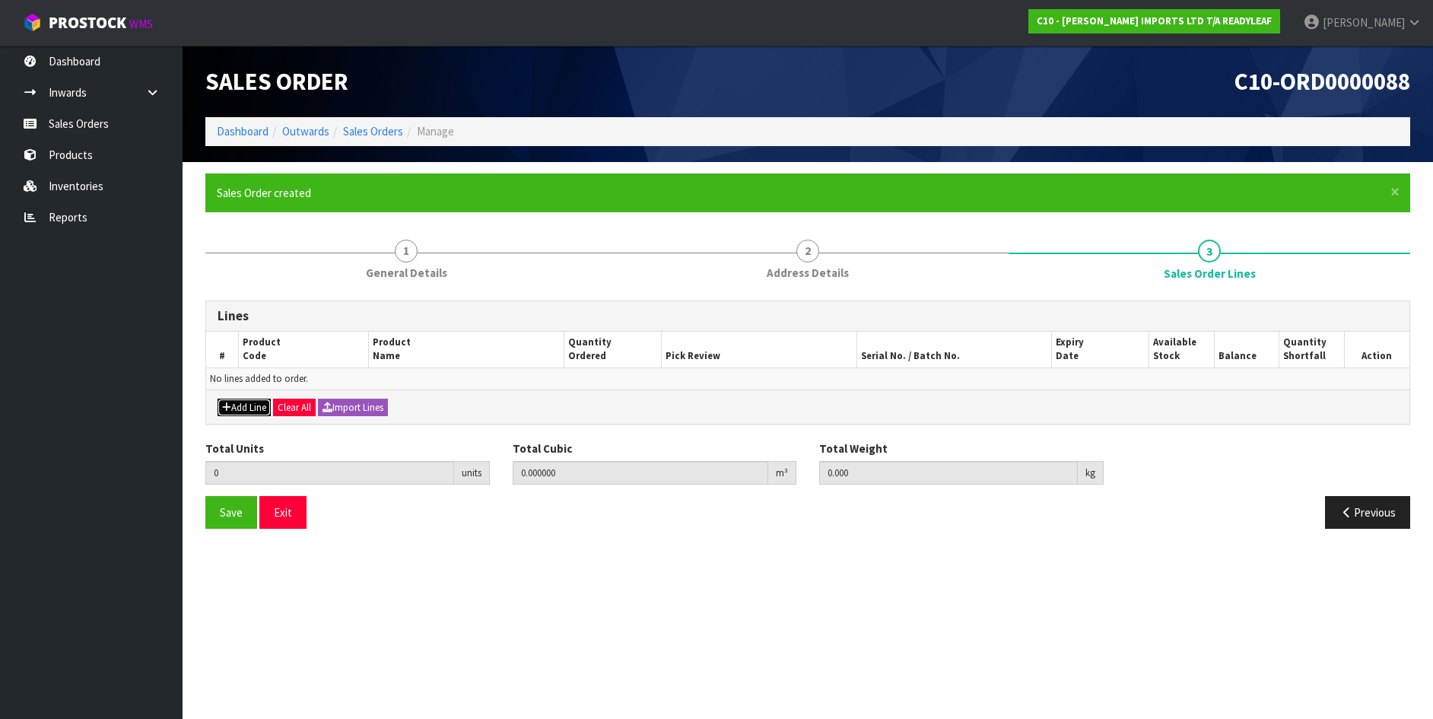
click at [248, 401] on button "Add Line" at bounding box center [244, 408] width 53 height 18
type input "0"
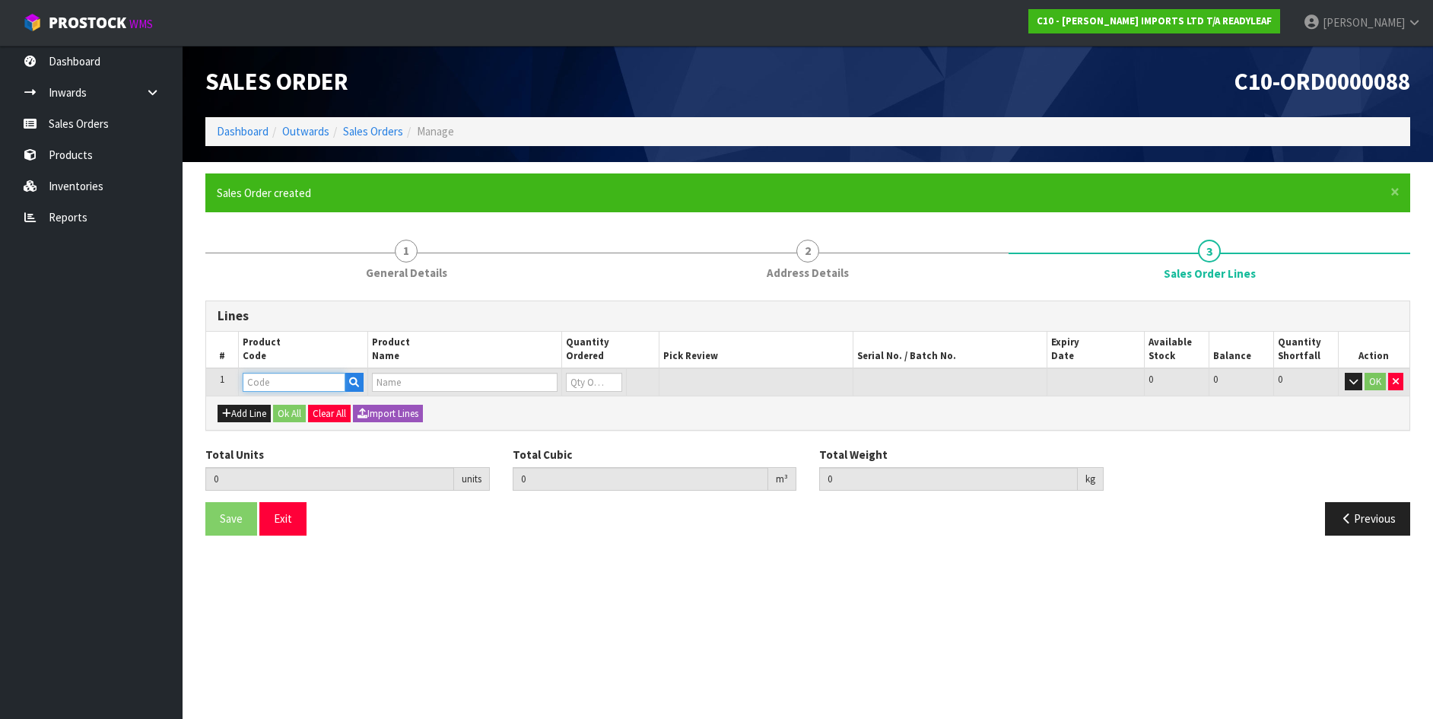
drag, startPoint x: 251, startPoint y: 379, endPoint x: 166, endPoint y: 417, distance: 93.0
click at [251, 380] on input "text" at bounding box center [294, 382] width 103 height 19
type input "PHEB"
drag, startPoint x: 402, startPoint y: 371, endPoint x: 390, endPoint y: 378, distance: 13.3
click at [392, 378] on td at bounding box center [465, 382] width 194 height 28
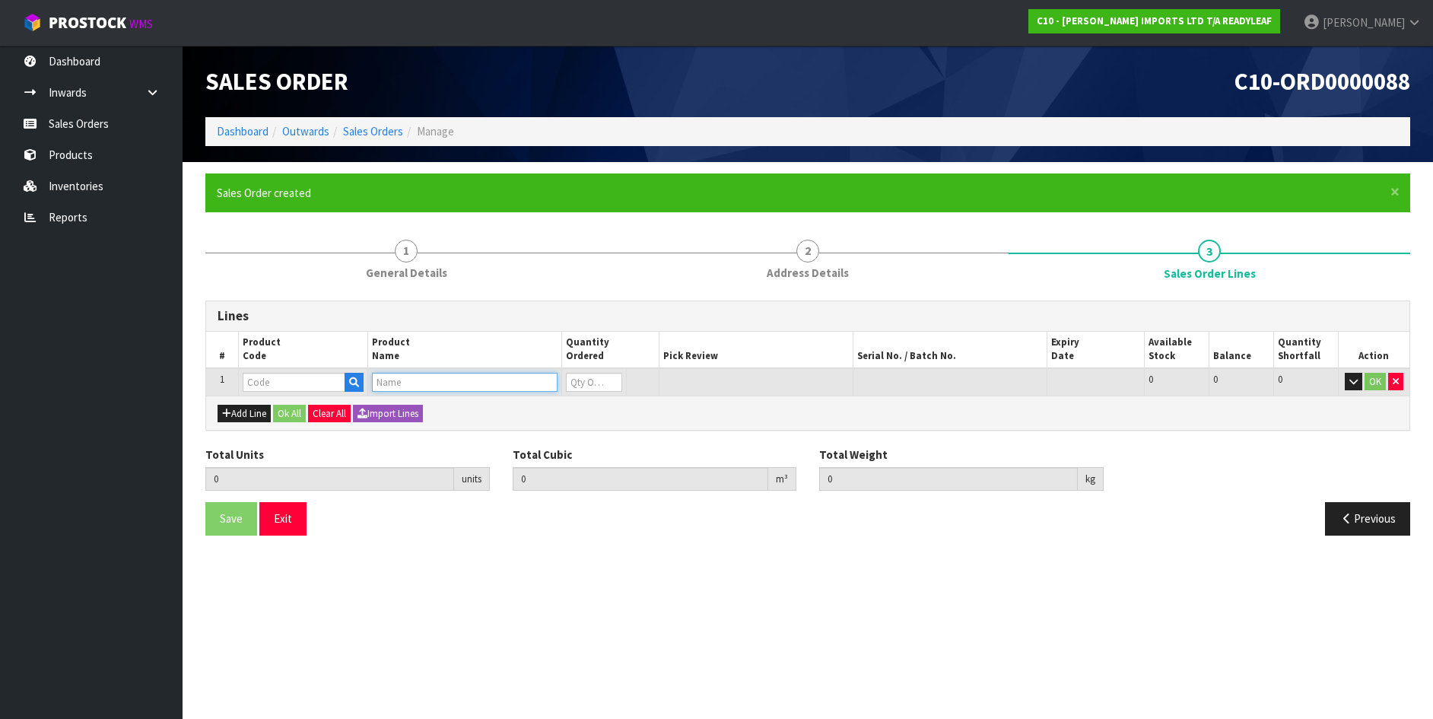
click at [376, 379] on input "text" at bounding box center [465, 382] width 186 height 19
type input "PHE"
click at [422, 408] on link "PHE BALIUM PREMIUM" at bounding box center [468, 408] width 191 height 21
type input "PHEBALIUM PREMIUM"
type input "0.000000"
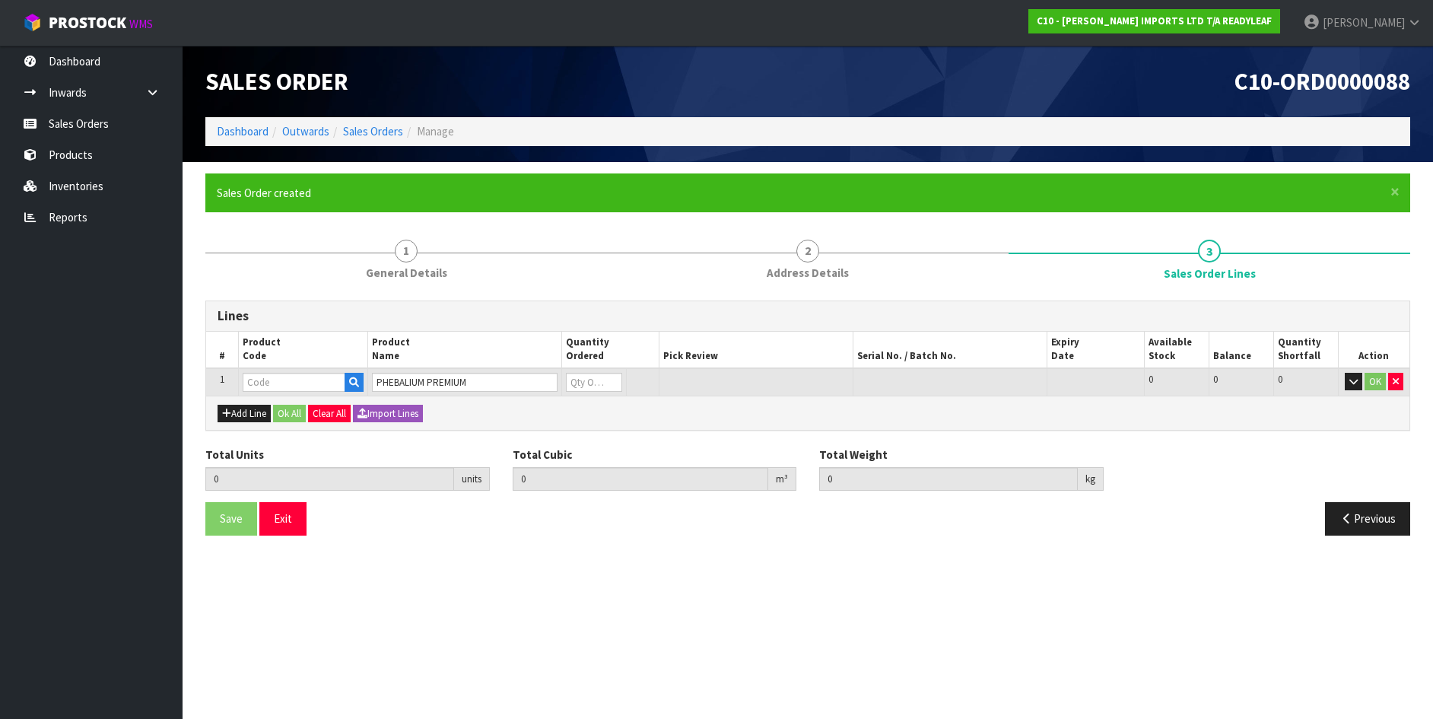
type input "0.000"
type input "RLTL 319"
type input "0"
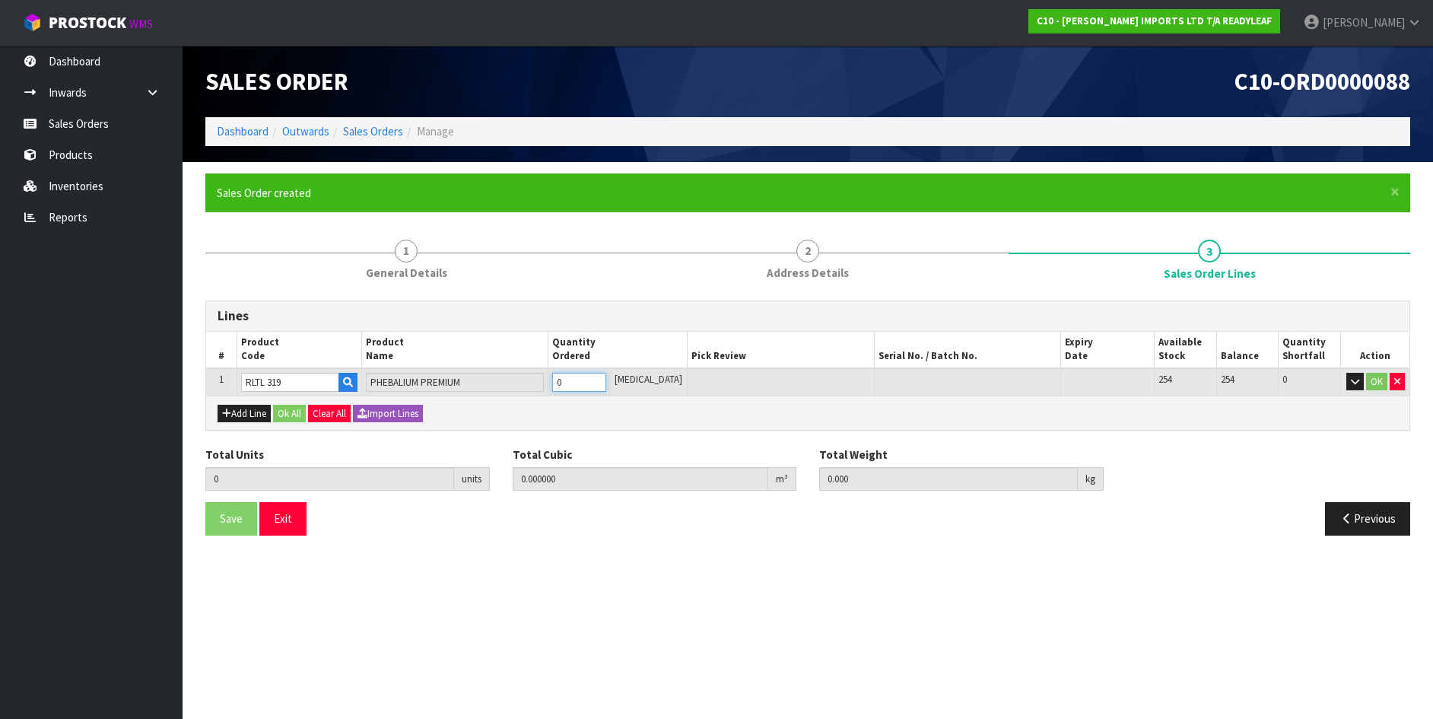
drag, startPoint x: 570, startPoint y: 384, endPoint x: 484, endPoint y: 406, distance: 88.7
click at [567, 384] on input "0" at bounding box center [579, 382] width 54 height 19
type input "30"
type input "0.22077"
type input "27.34"
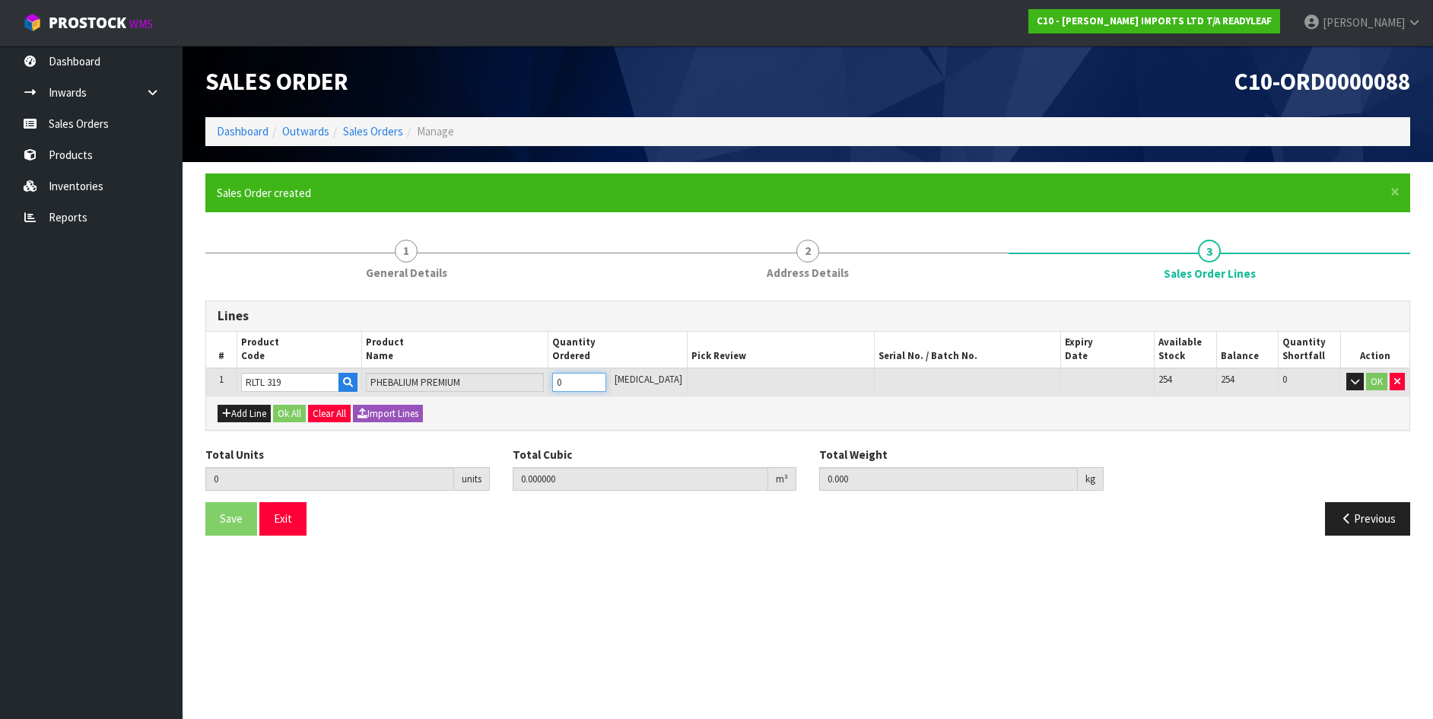
type input "30"
type input "360"
type input "2.7225"
type input "330"
type input "360"
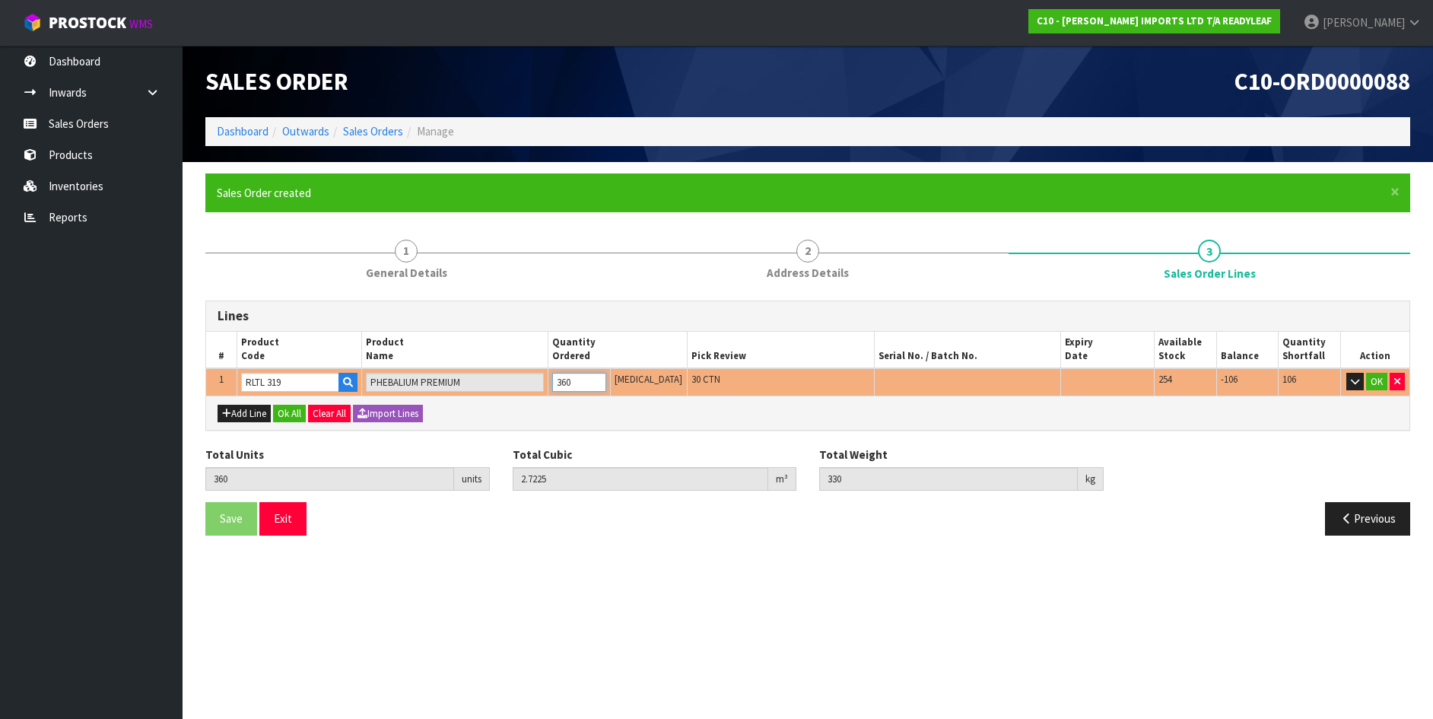
type input "36"
type input "0.27225"
type input "33"
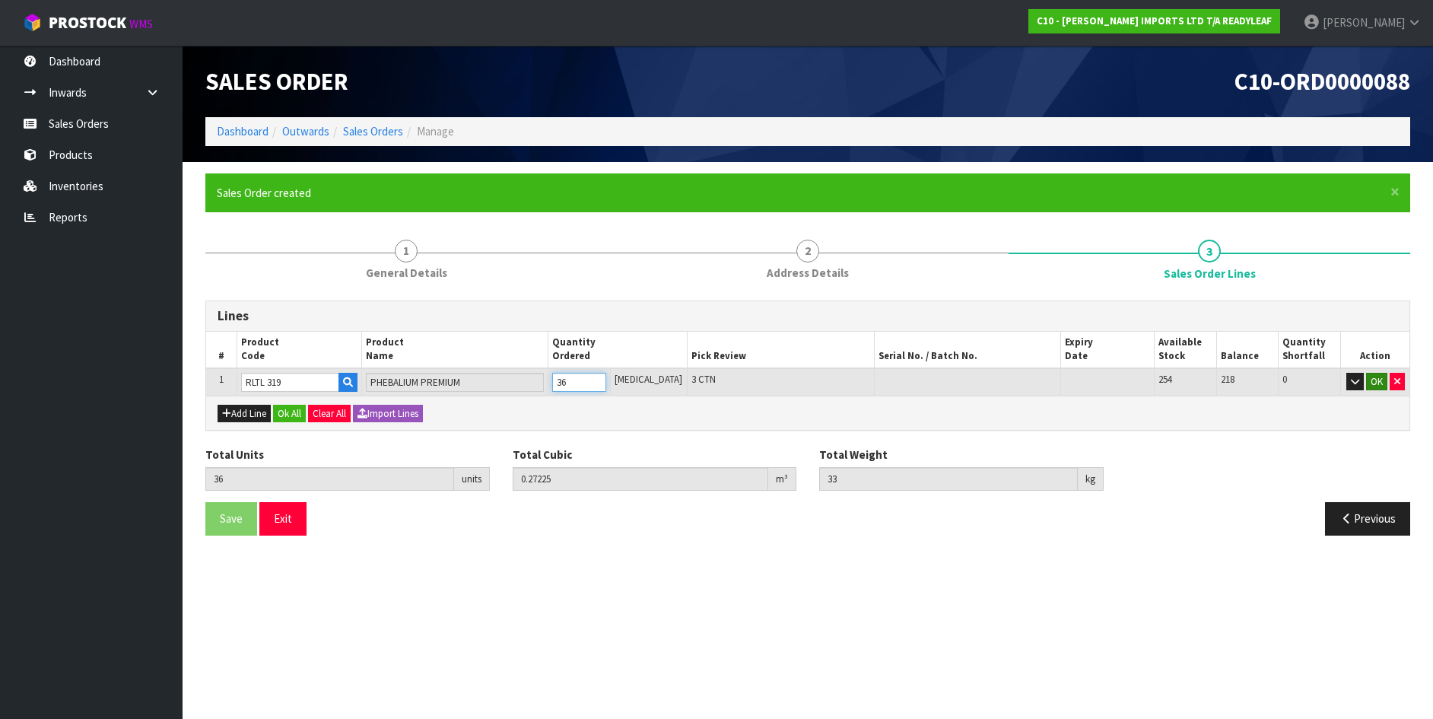
type input "36"
click at [1380, 381] on button "OK" at bounding box center [1376, 382] width 21 height 18
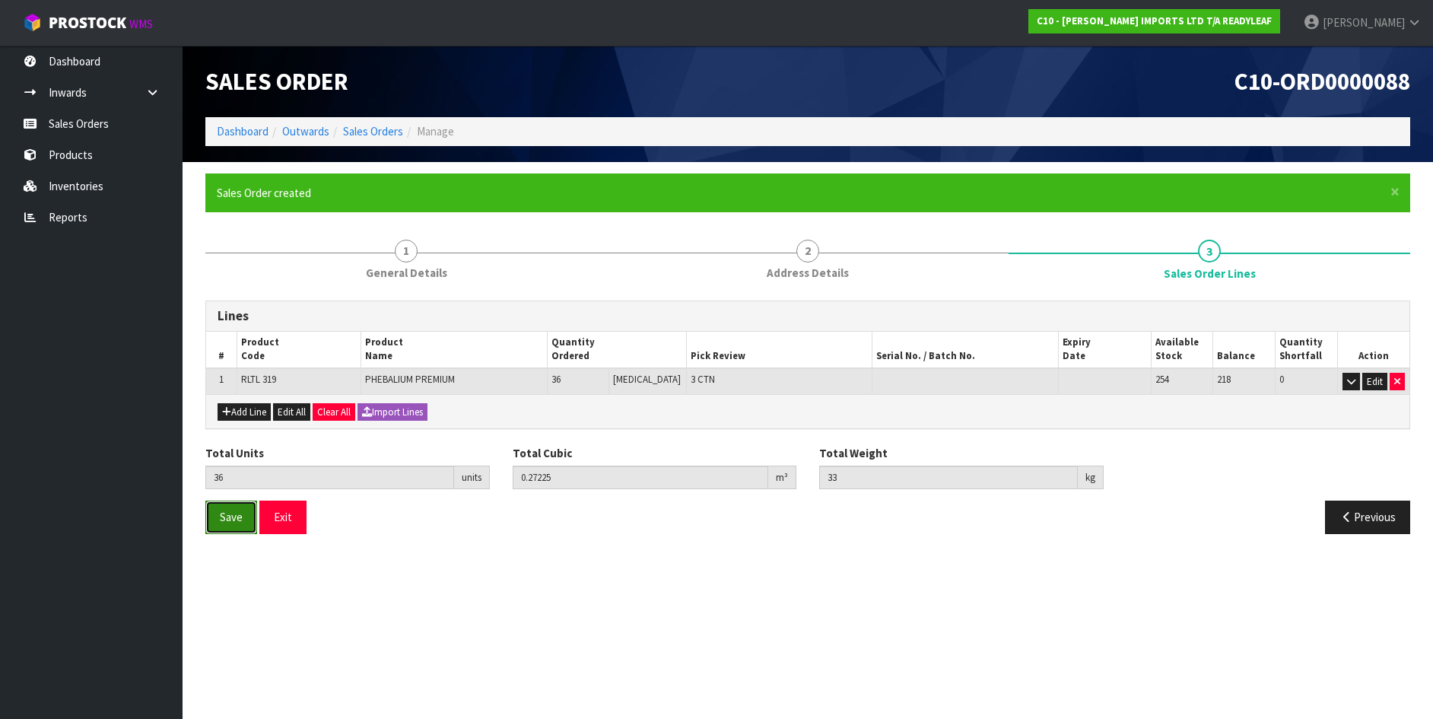
click at [234, 515] on span "Save" at bounding box center [231, 517] width 23 height 14
click at [285, 512] on button "Exit" at bounding box center [282, 516] width 47 height 33
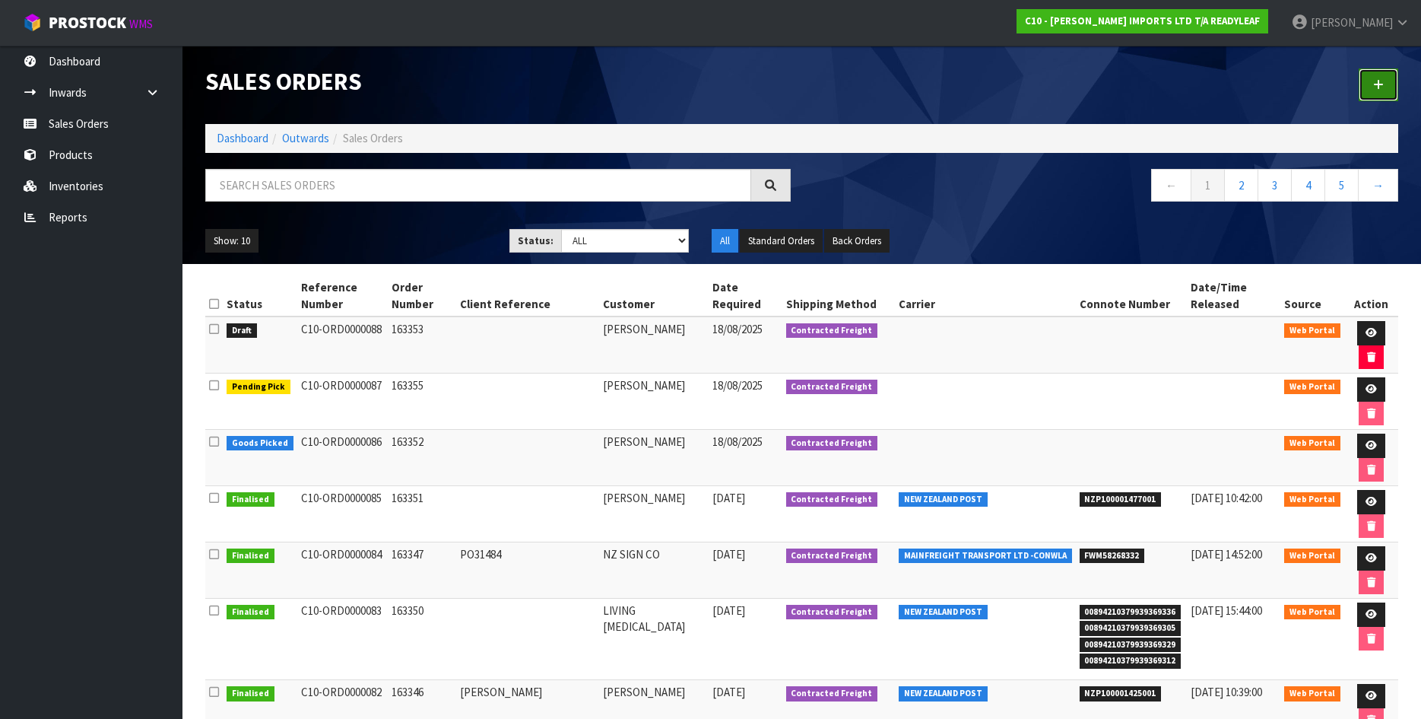
click at [1382, 83] on icon at bounding box center [1378, 84] width 11 height 11
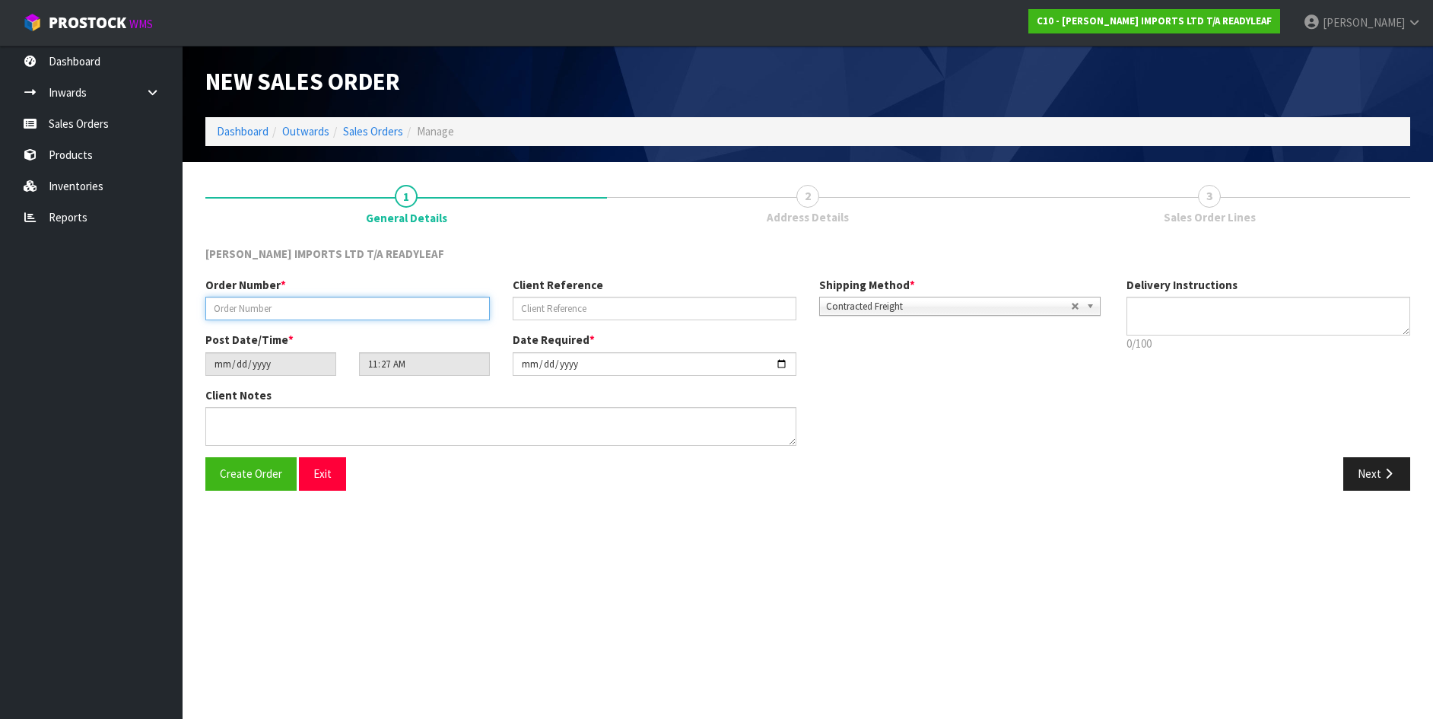
click at [219, 304] on input "text" at bounding box center [347, 309] width 284 height 24
type input "163356"
drag, startPoint x: 1365, startPoint y: 468, endPoint x: 1374, endPoint y: 468, distance: 9.2
click at [1367, 469] on button "Next" at bounding box center [1376, 473] width 67 height 33
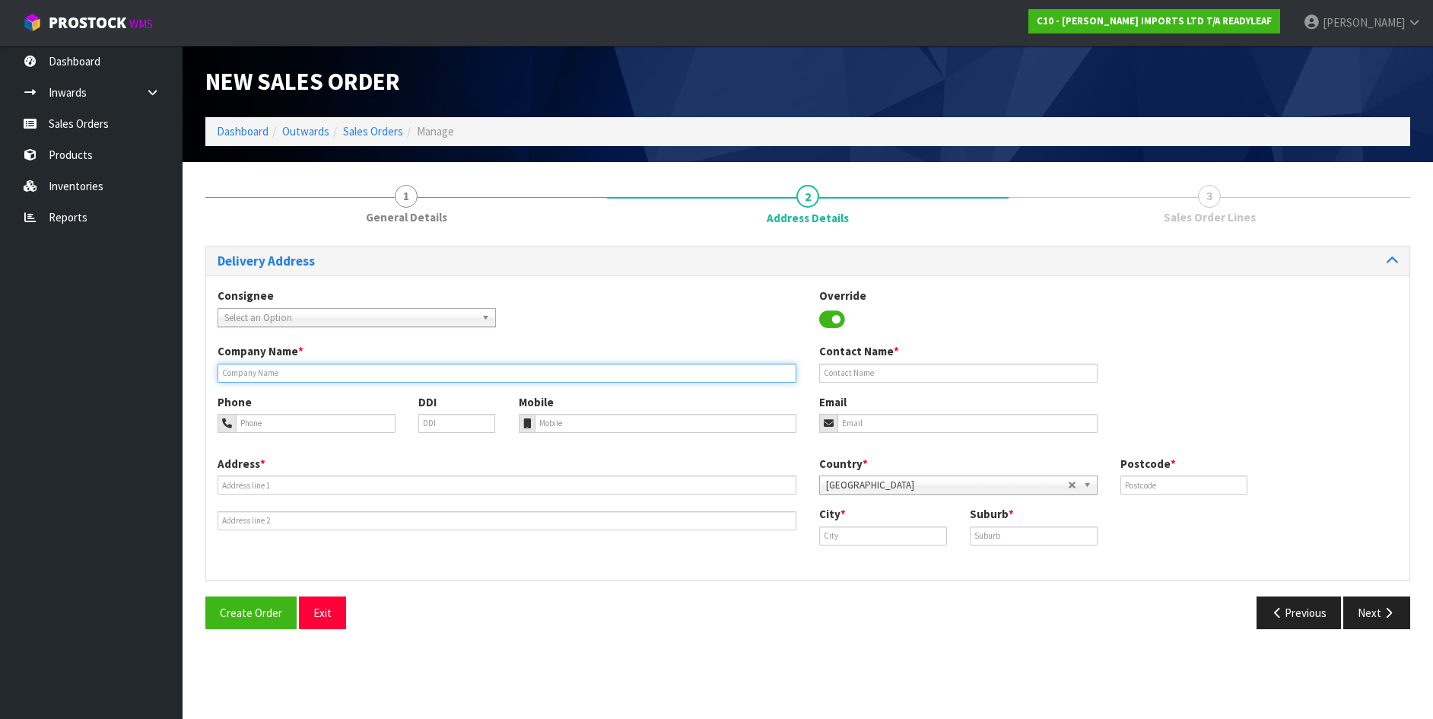
drag, startPoint x: 227, startPoint y: 372, endPoint x: 8, endPoint y: 443, distance: 230.2
click at [221, 375] on input "text" at bounding box center [507, 373] width 579 height 19
type input "[PERSON_NAME]"
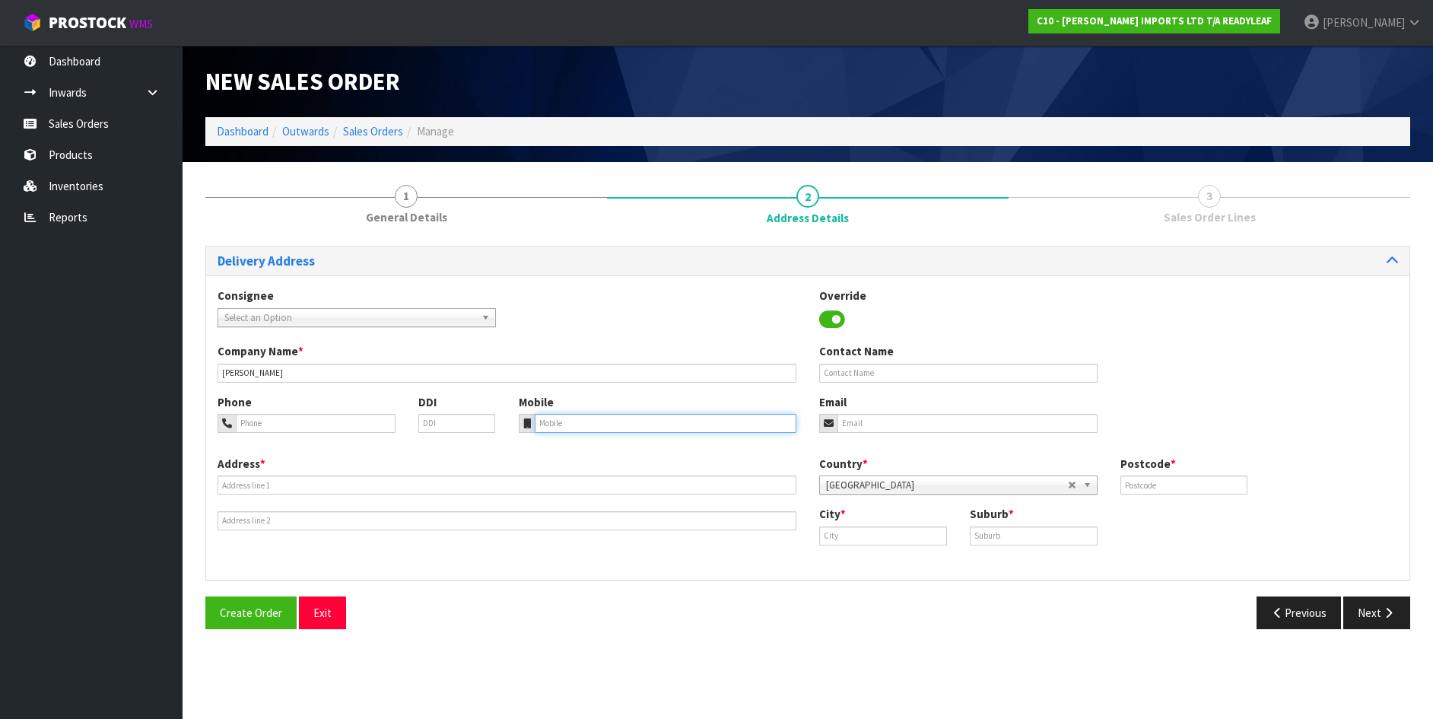
drag, startPoint x: 571, startPoint y: 416, endPoint x: 532, endPoint y: 426, distance: 40.8
click at [568, 416] on input "tel" at bounding box center [666, 423] width 262 height 19
type input "021 337 110"
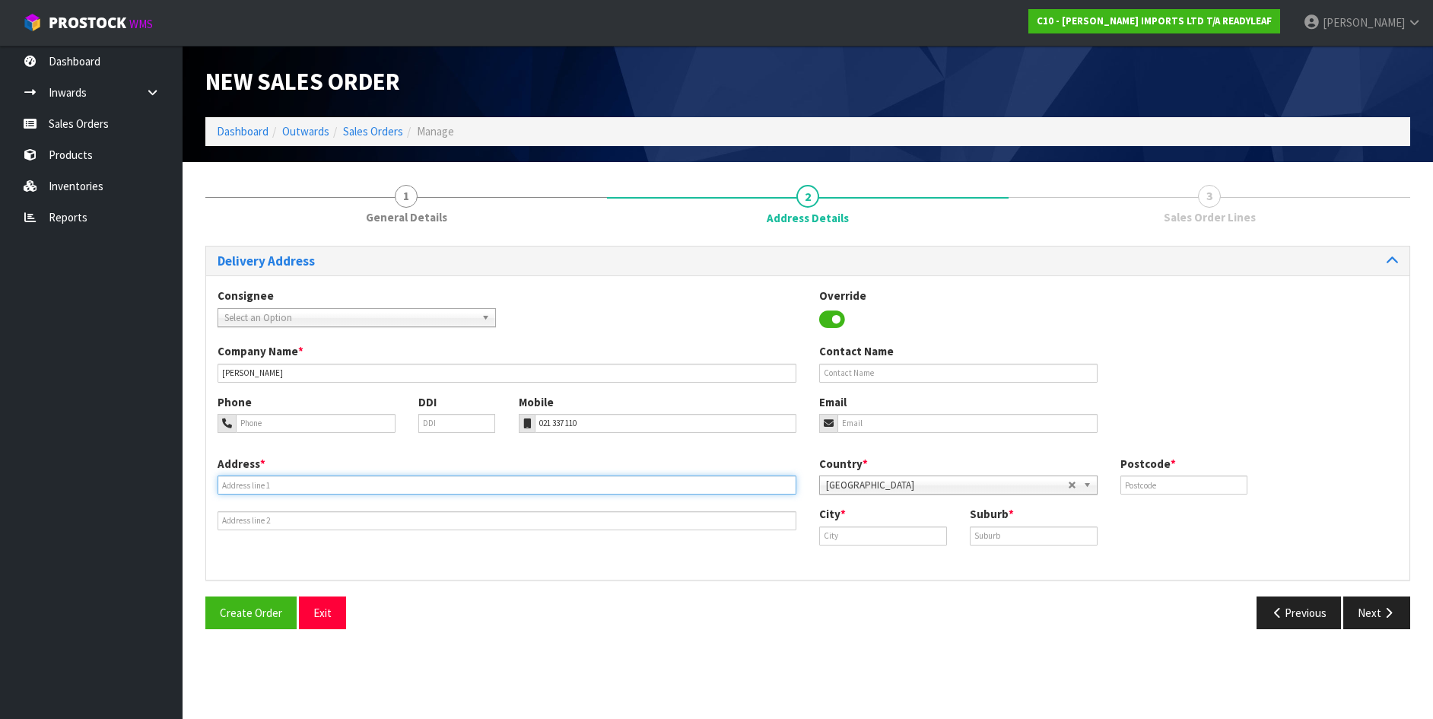
click at [234, 486] on input "text" at bounding box center [507, 484] width 579 height 19
type input "[STREET_ADDRESS][PERSON_NAME]"
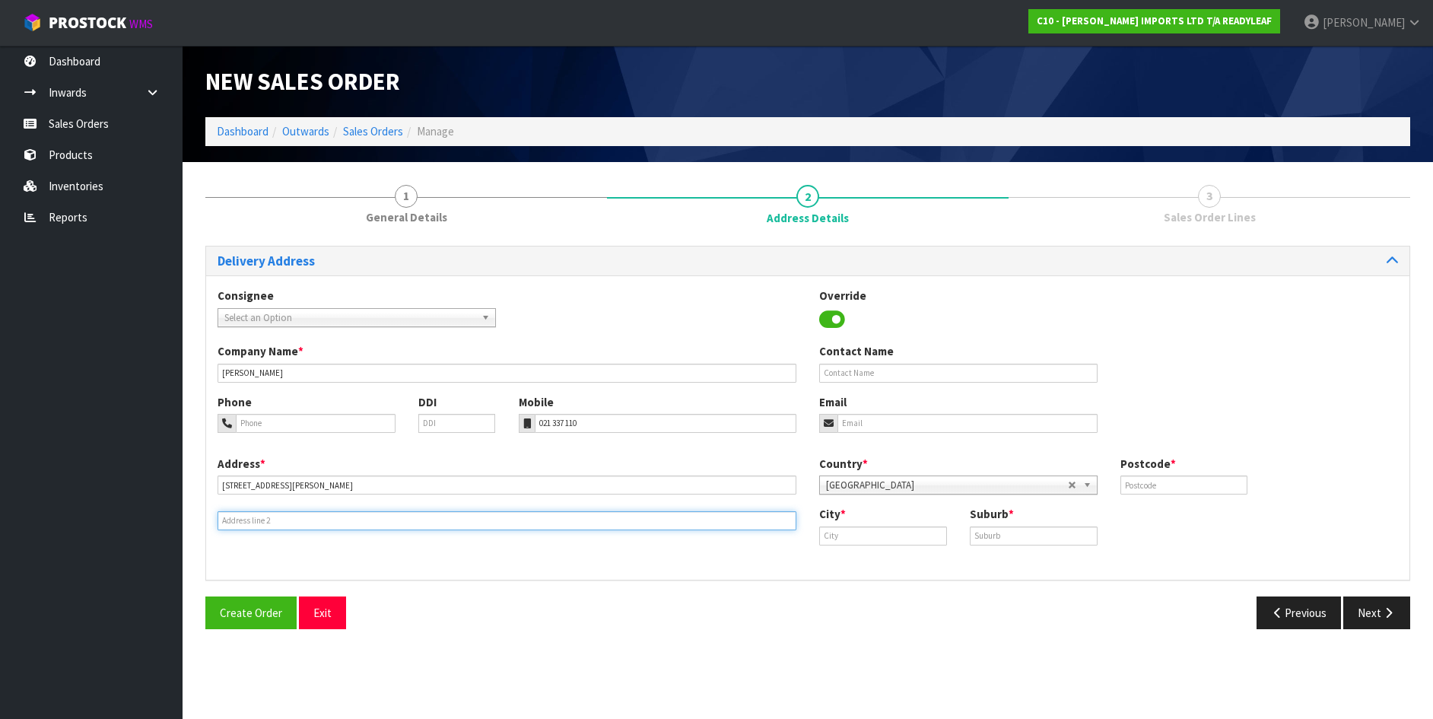
drag, startPoint x: 225, startPoint y: 522, endPoint x: 119, endPoint y: 566, distance: 115.2
click at [220, 525] on input "text" at bounding box center [507, 520] width 579 height 19
type input "LINCOLN"
drag, startPoint x: 825, startPoint y: 535, endPoint x: 761, endPoint y: 559, distance: 68.4
click at [811, 541] on div "City *" at bounding box center [883, 525] width 151 height 39
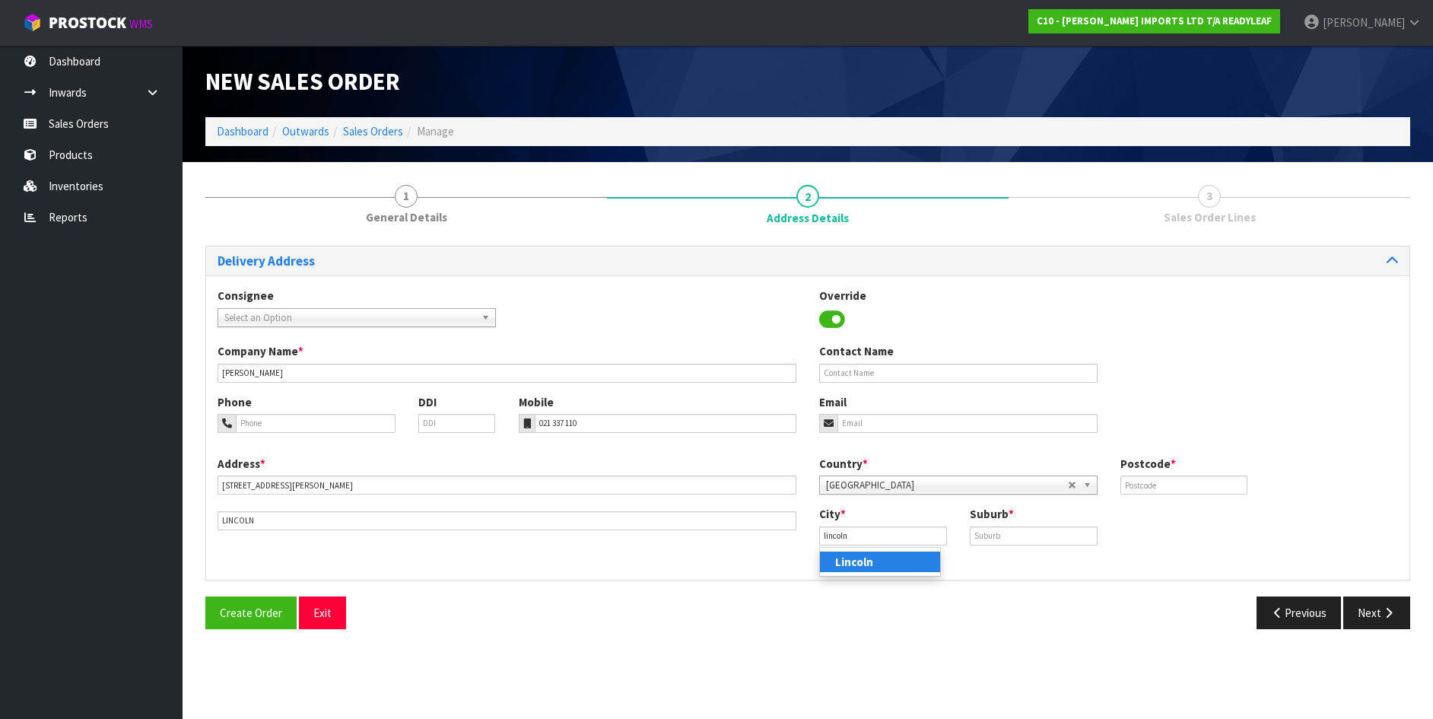
click at [835, 564] on strong "Lincoln" at bounding box center [854, 561] width 38 height 14
type input "Lincoln"
drag, startPoint x: 976, startPoint y: 532, endPoint x: 963, endPoint y: 535, distance: 13.5
click at [975, 532] on input "text" at bounding box center [1034, 535] width 128 height 19
type input "LINCOLN"
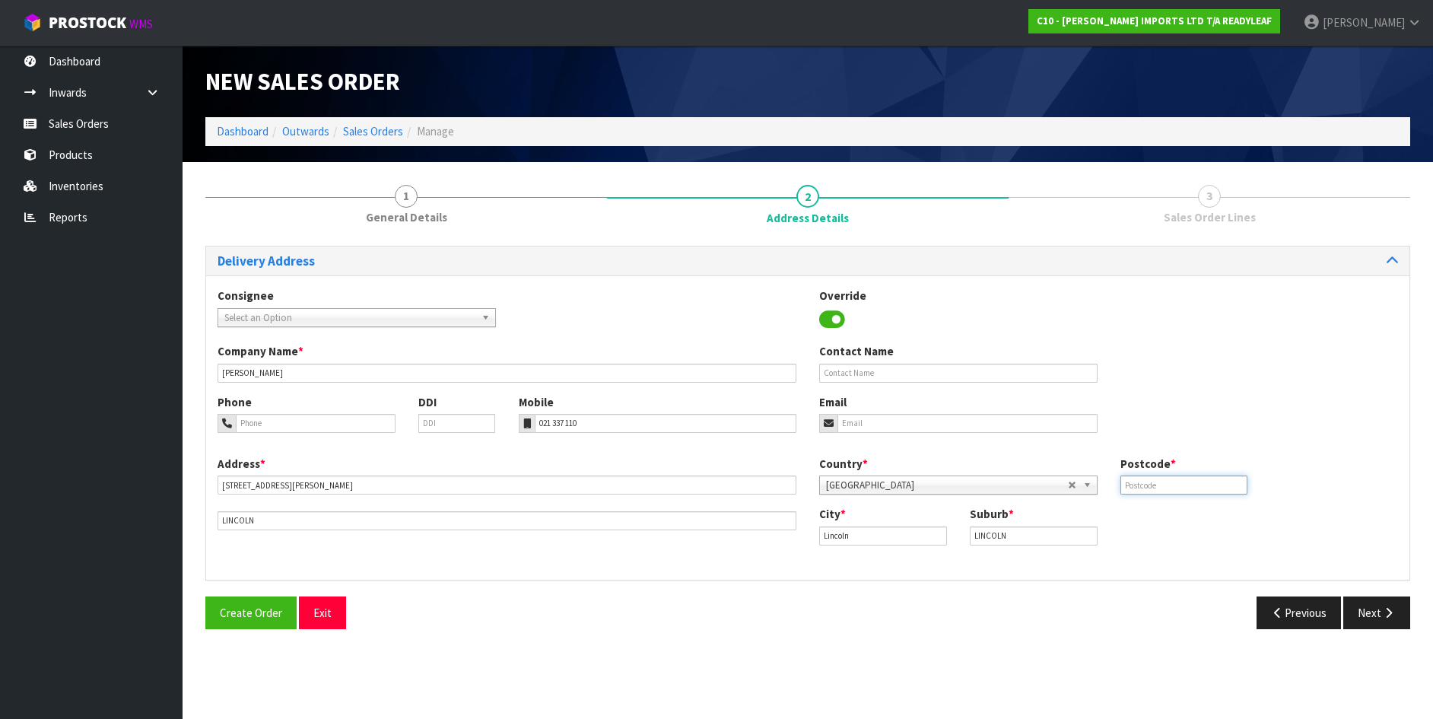
click at [1130, 486] on input "text" at bounding box center [1184, 484] width 128 height 19
type input "7608"
click at [273, 608] on span "Create Order" at bounding box center [251, 612] width 62 height 14
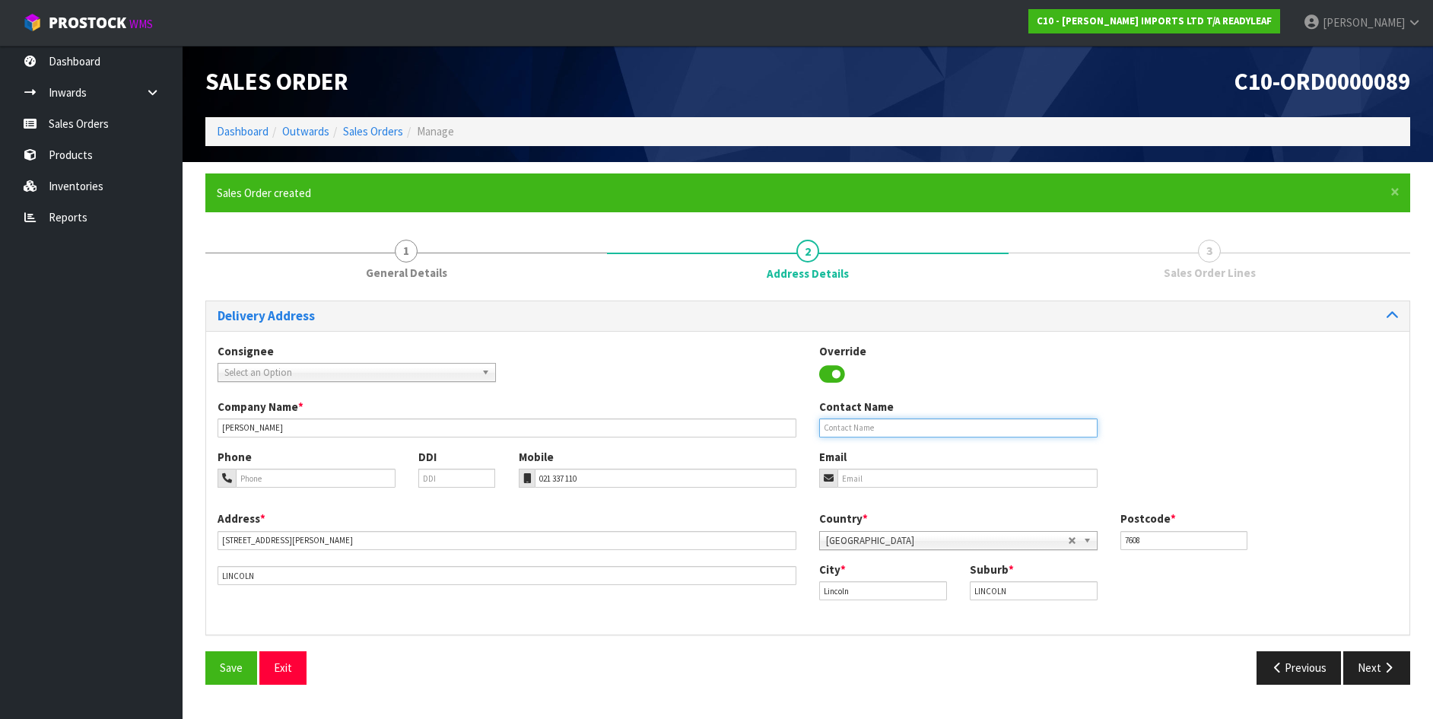
click at [821, 423] on input "text" at bounding box center [958, 427] width 278 height 19
type input "[PERSON_NAME]"
click at [224, 667] on span "Save" at bounding box center [231, 667] width 23 height 14
drag, startPoint x: 1142, startPoint y: 718, endPoint x: 1404, endPoint y: 662, distance: 268.2
click at [1404, 662] on button "Next" at bounding box center [1376, 667] width 67 height 33
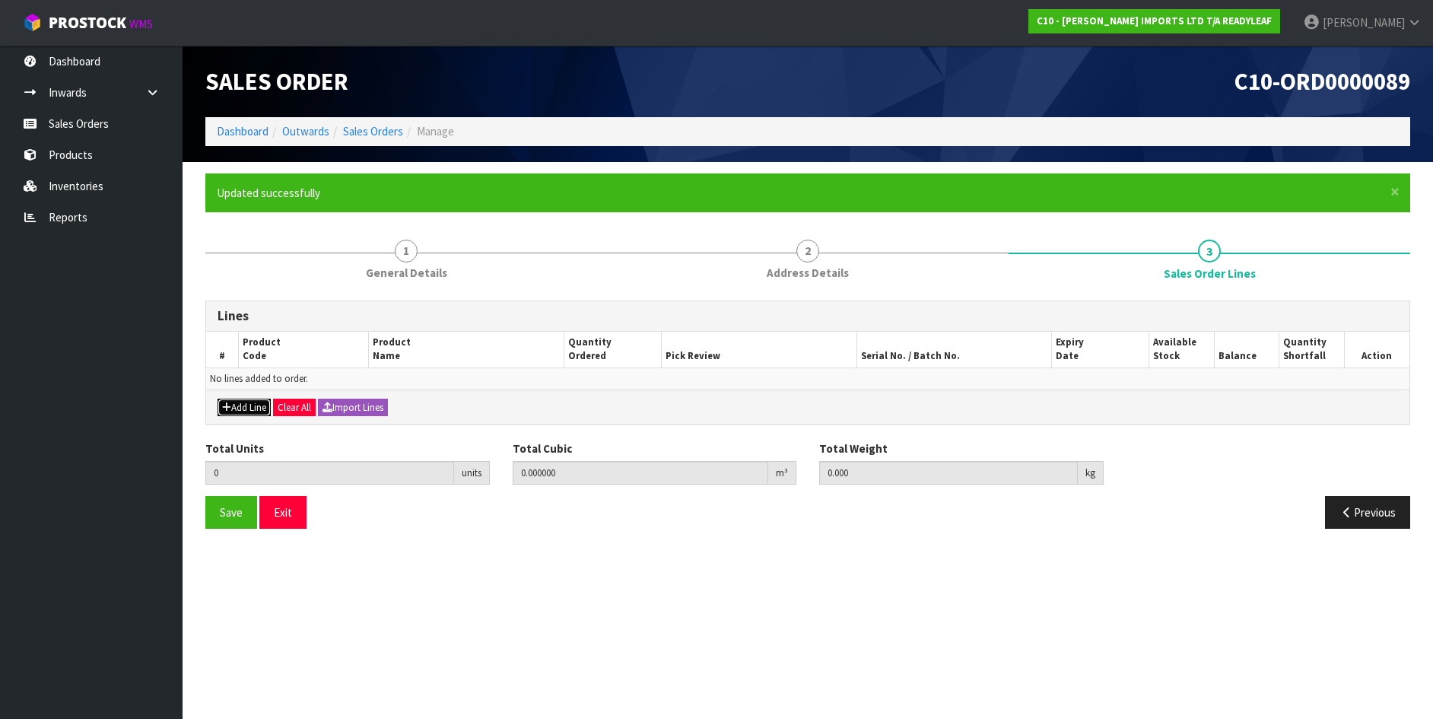
click at [239, 407] on button "Add Line" at bounding box center [244, 408] width 53 height 18
type input "0"
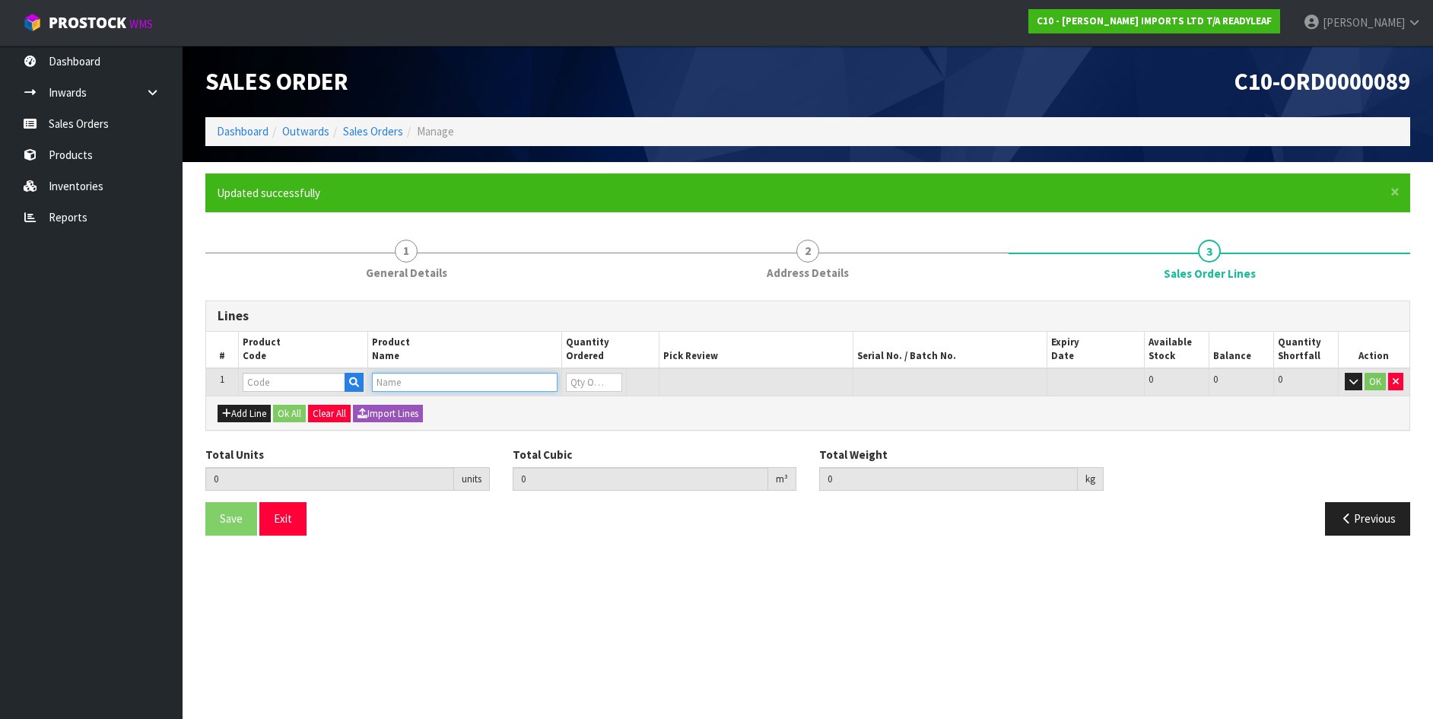
drag, startPoint x: 392, startPoint y: 379, endPoint x: 385, endPoint y: 380, distance: 7.8
click at [391, 379] on input "text" at bounding box center [465, 382] width 186 height 19
type input "PITT"
click at [405, 407] on strong "PITT" at bounding box center [400, 408] width 25 height 14
type input "PITTOSPORUM 1M X 1M PANEL"
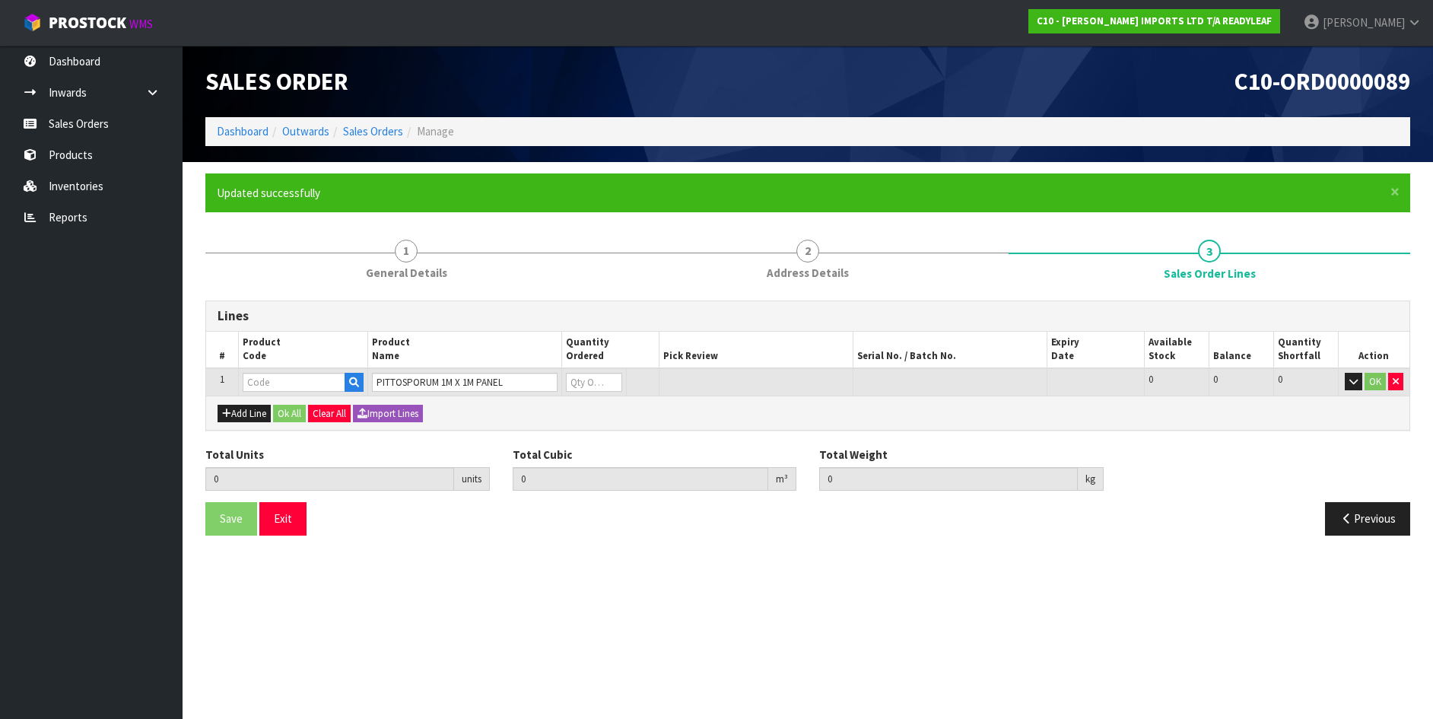
type input "0.000000"
type input "0.000"
type input "RLGW 615"
type input "0"
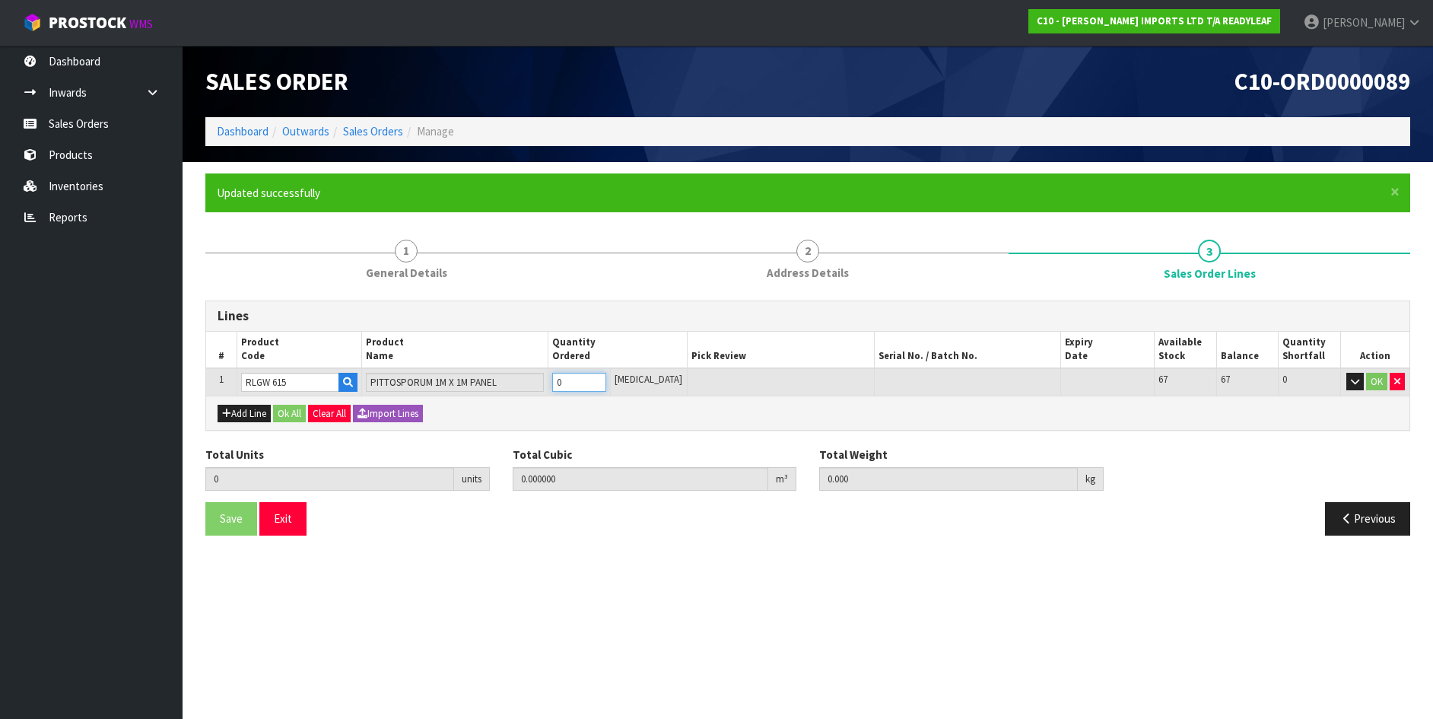
click at [569, 379] on input "0" at bounding box center [579, 382] width 54 height 19
type input "10"
type input "0.378216"
type input "34.1"
type input "10"
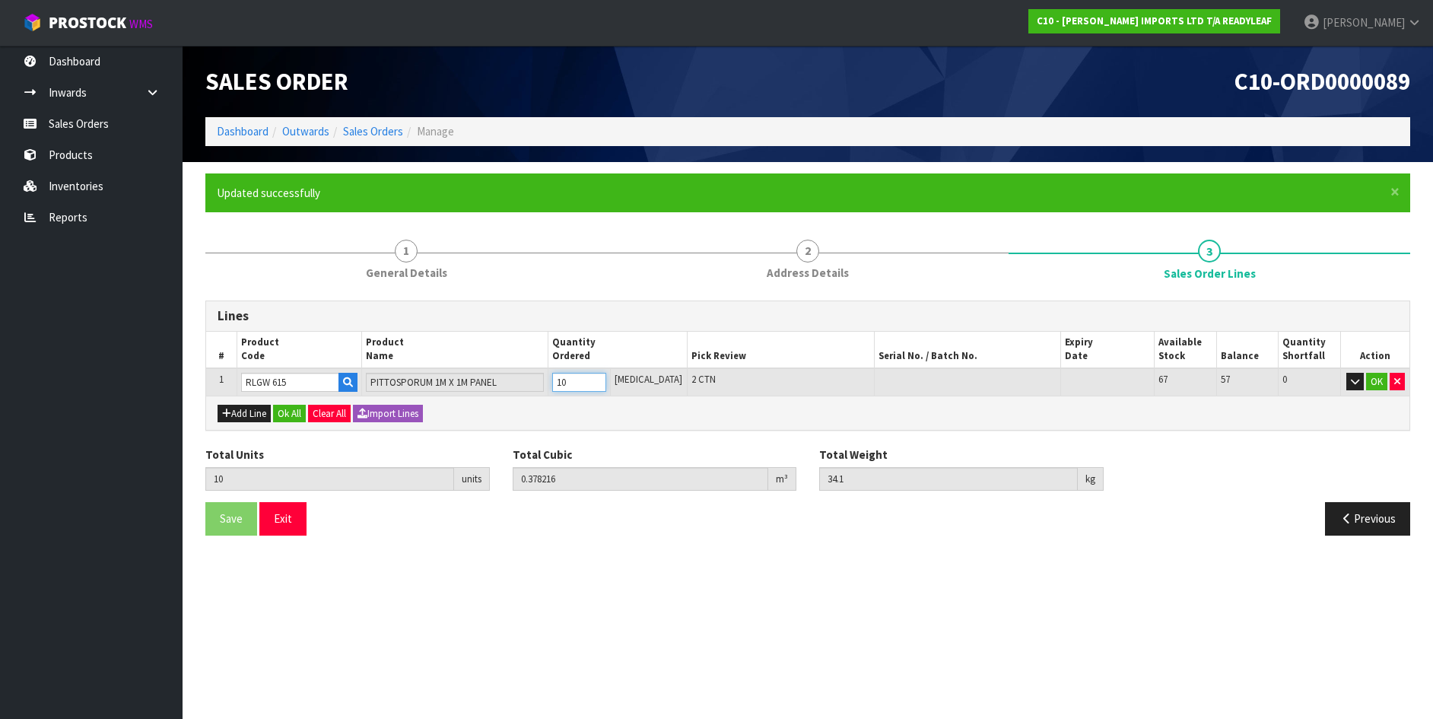
type input "1"
type input "0.043656"
type input "3"
type input "1"
click at [1374, 380] on button "OK" at bounding box center [1376, 382] width 21 height 18
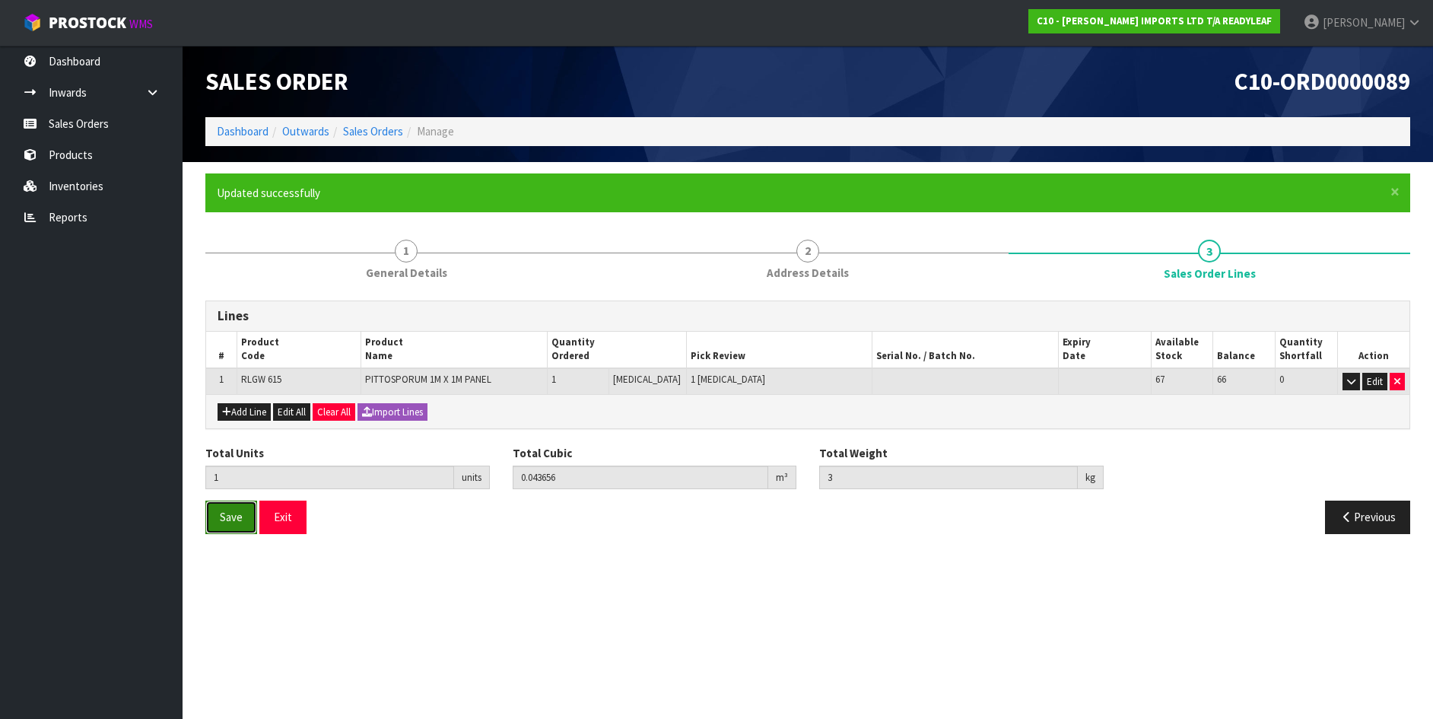
click at [245, 518] on button "Save" at bounding box center [231, 516] width 52 height 33
click at [221, 517] on span "Save" at bounding box center [231, 517] width 23 height 14
click at [1347, 516] on icon "button" at bounding box center [1346, 516] width 14 height 11
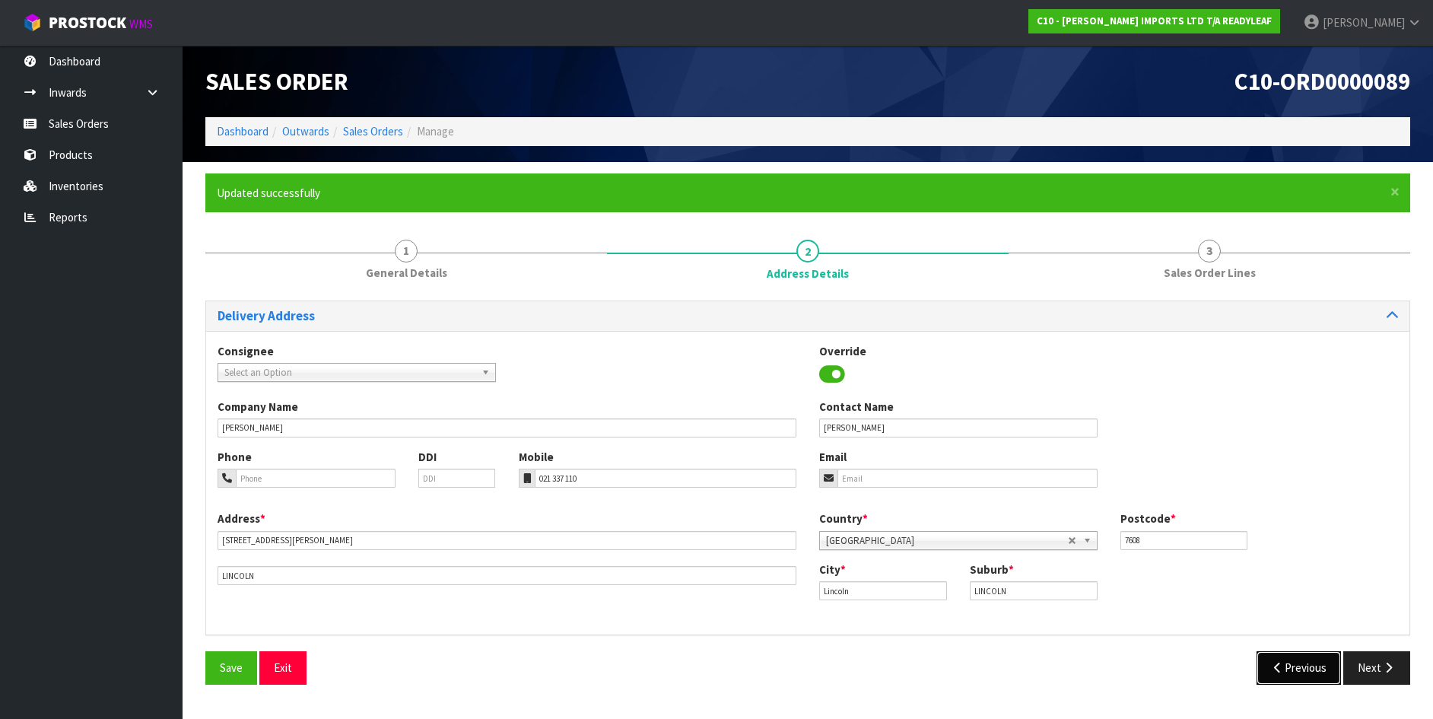
click at [1294, 668] on button "Previous" at bounding box center [1298, 667] width 85 height 33
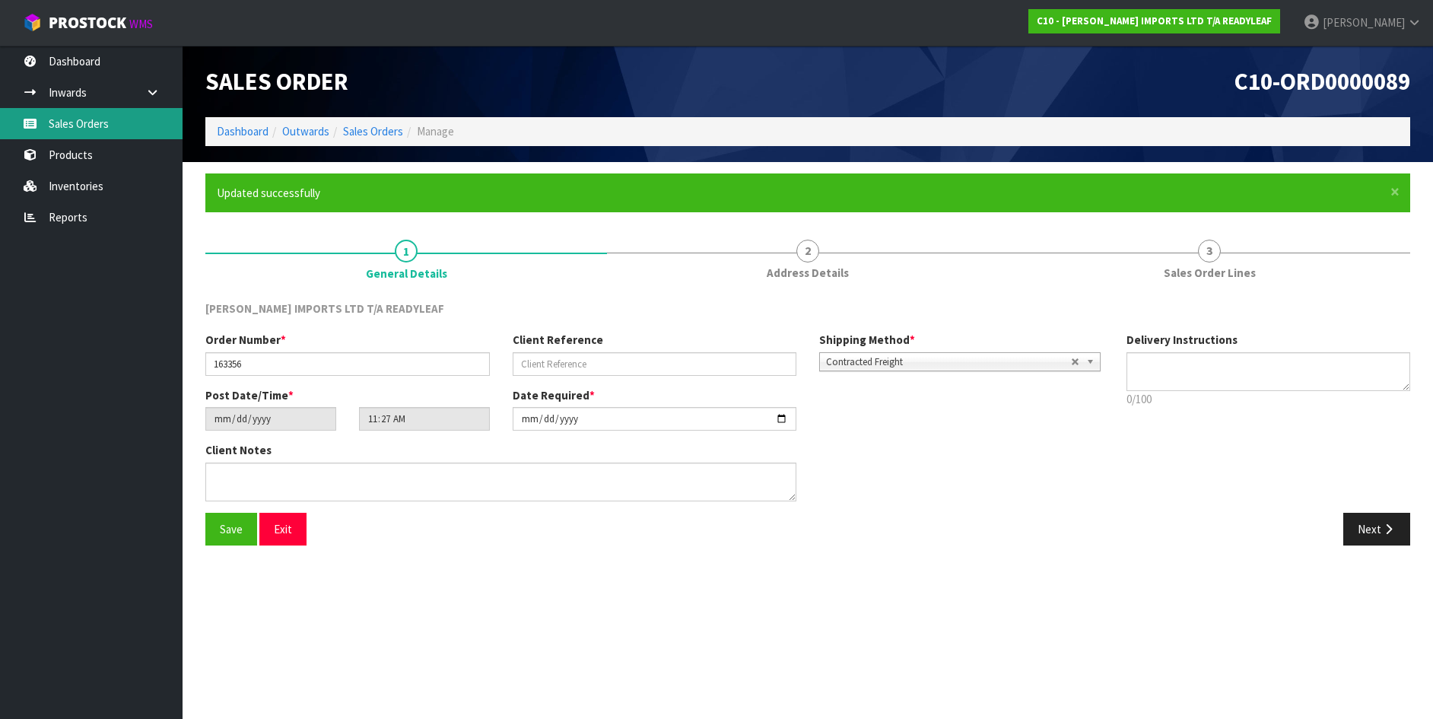
click at [65, 122] on link "Sales Orders" at bounding box center [91, 123] width 183 height 31
